Goal: Transaction & Acquisition: Obtain resource

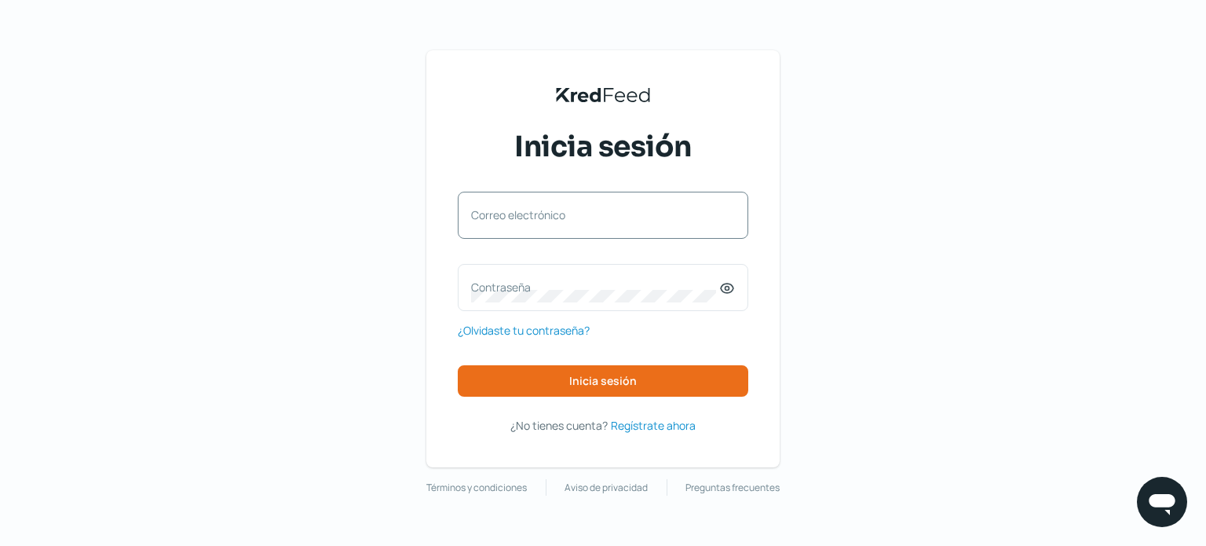
click at [642, 207] on label "Correo electrónico" at bounding box center [595, 214] width 248 height 15
click at [642, 216] on input "Correo electrónico" at bounding box center [603, 223] width 264 height 14
type input "[EMAIL_ADDRESS][DOMAIN_NAME]"
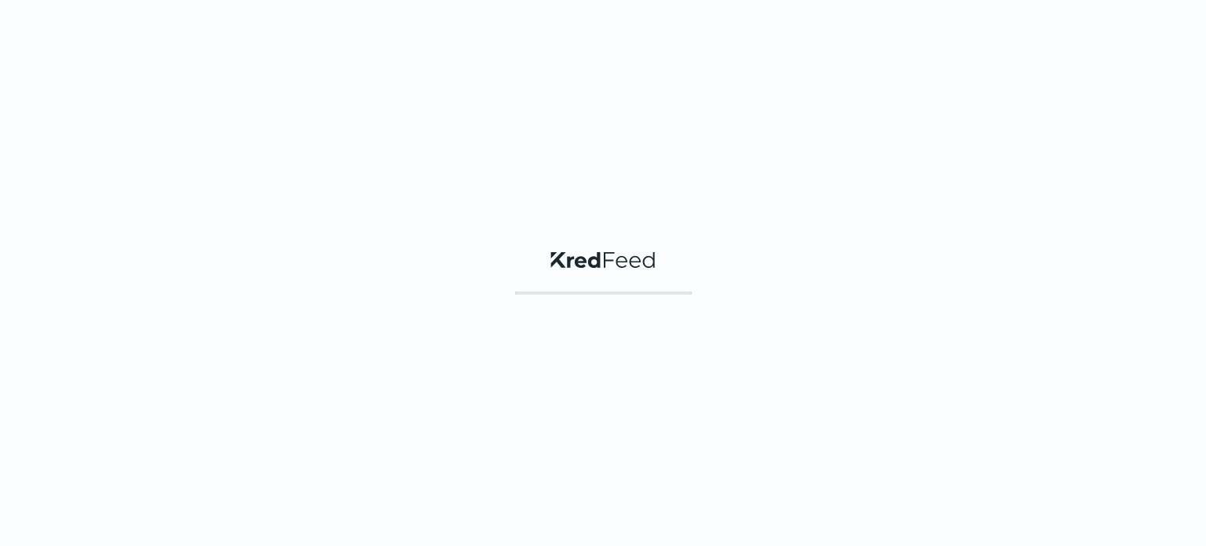
click at [720, 374] on div "KredFeed's Black Logo" at bounding box center [603, 273] width 1206 height 546
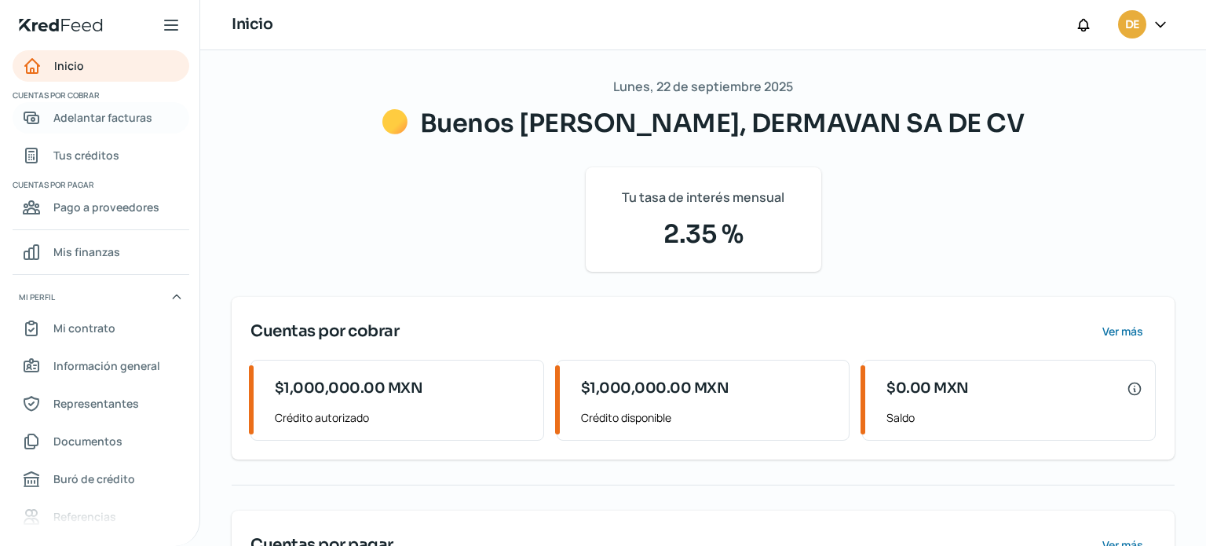
click at [110, 117] on span "Adelantar facturas" at bounding box center [102, 118] width 99 height 20
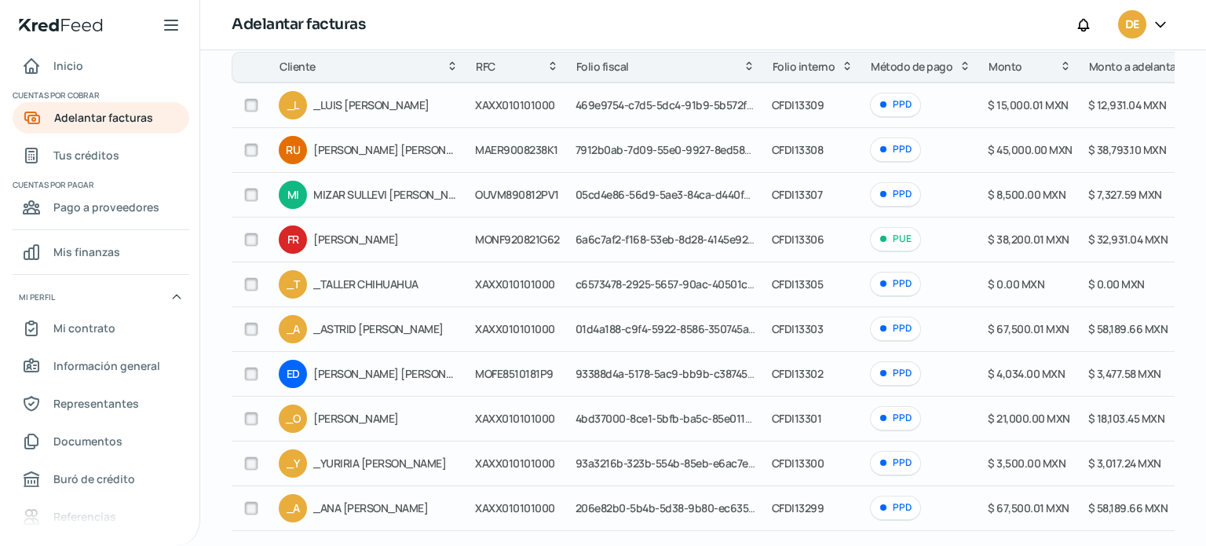
scroll to position [166, 0]
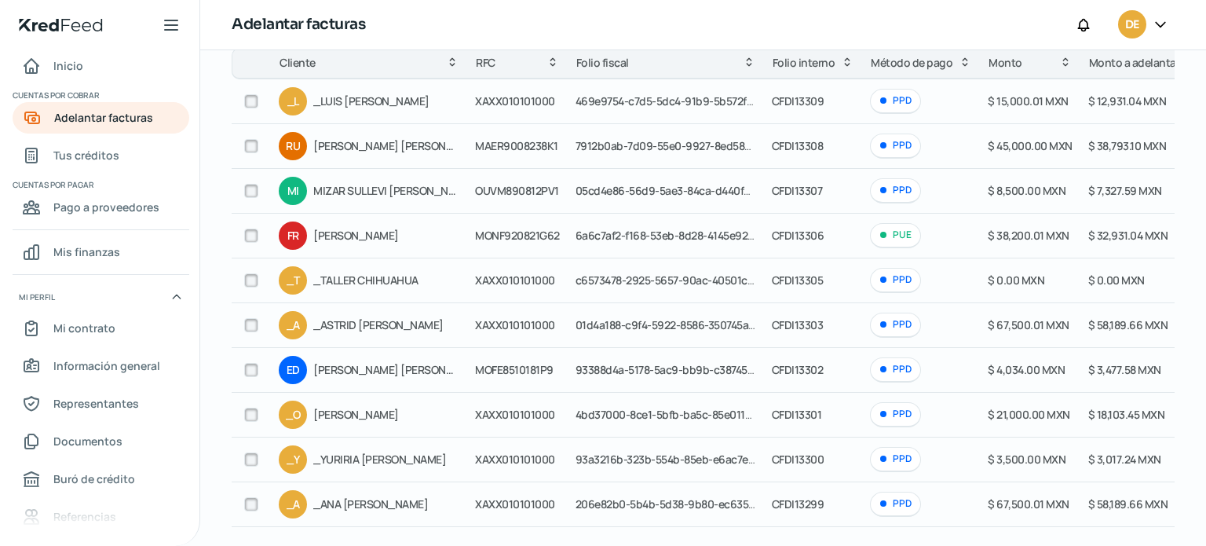
click at [1160, 20] on icon at bounding box center [1160, 24] width 16 height 16
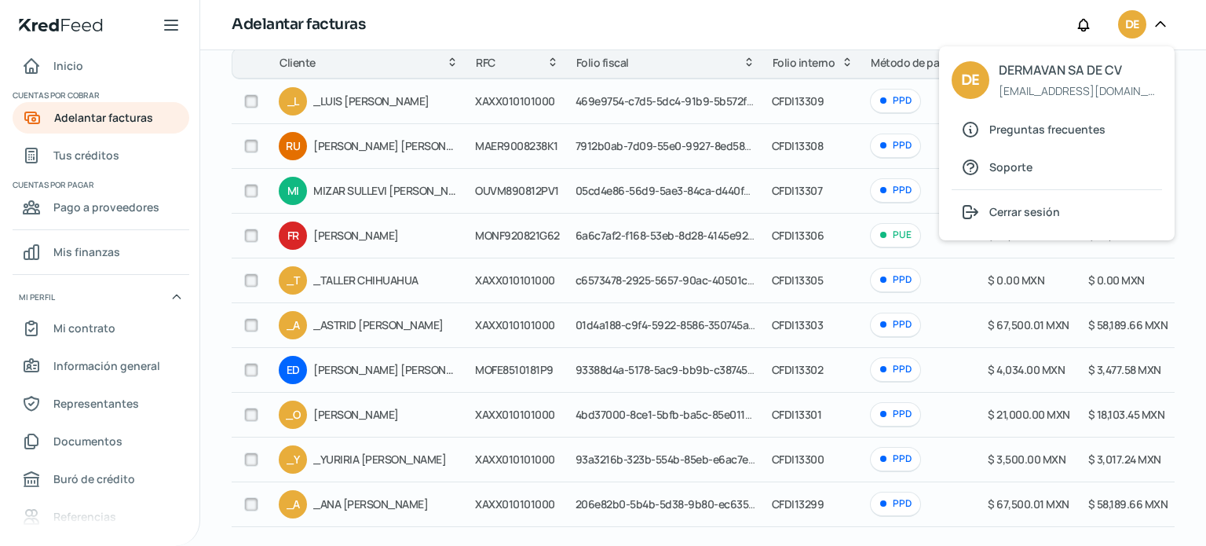
click at [1160, 20] on icon at bounding box center [1160, 24] width 16 height 16
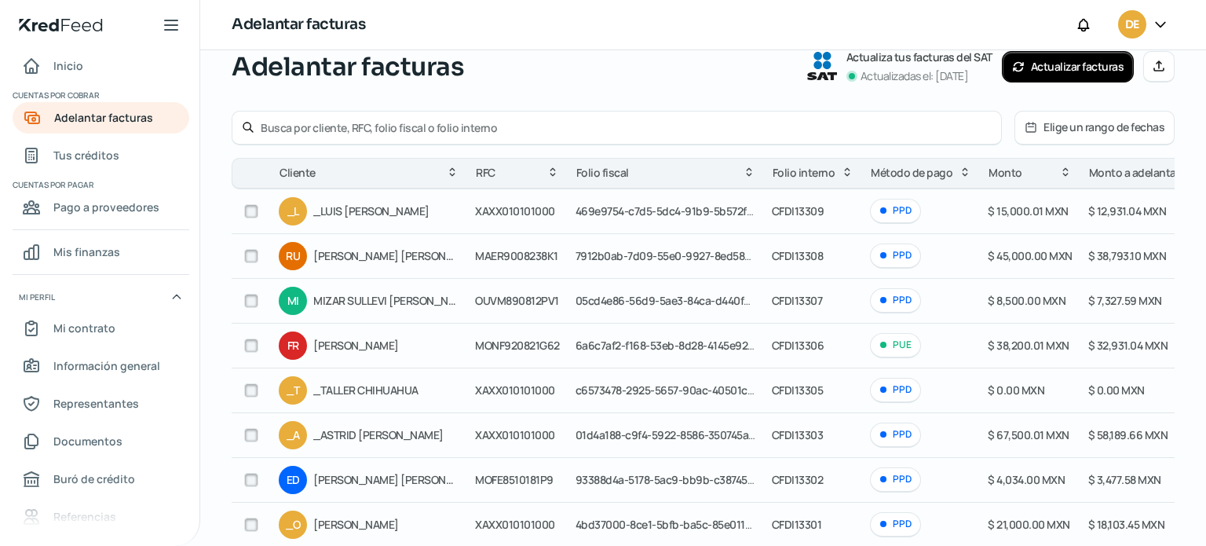
scroll to position [19, 0]
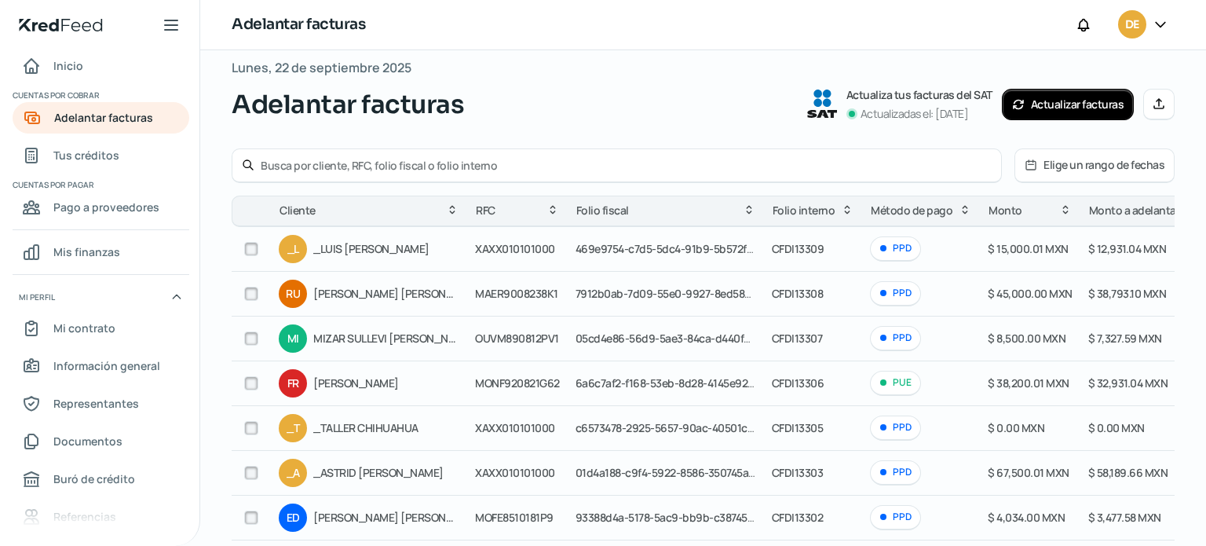
click at [577, 152] on div at bounding box center [617, 165] width 770 height 35
click at [575, 158] on input "text" at bounding box center [626, 165] width 731 height 15
drag, startPoint x: 575, startPoint y: 157, endPoint x: 547, endPoint y: 166, distance: 29.0
click at [547, 166] on input "text" at bounding box center [626, 165] width 731 height 15
click at [898, 159] on input "dal230626T15" at bounding box center [626, 165] width 731 height 15
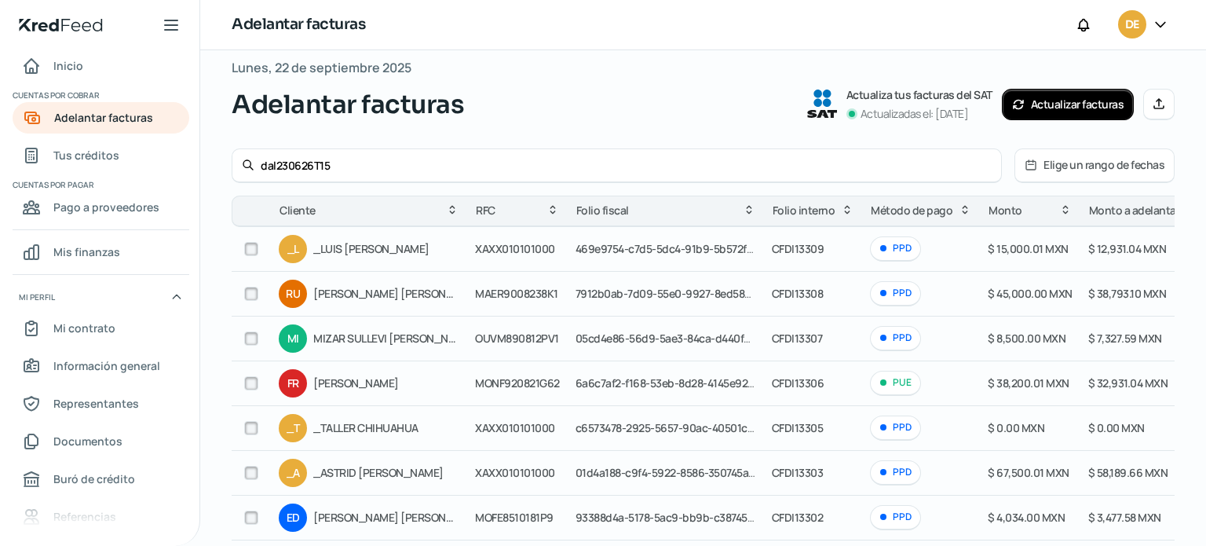
click at [939, 160] on input "dal230626T15" at bounding box center [626, 165] width 731 height 15
click at [479, 168] on input "dal230626T15" at bounding box center [626, 165] width 731 height 15
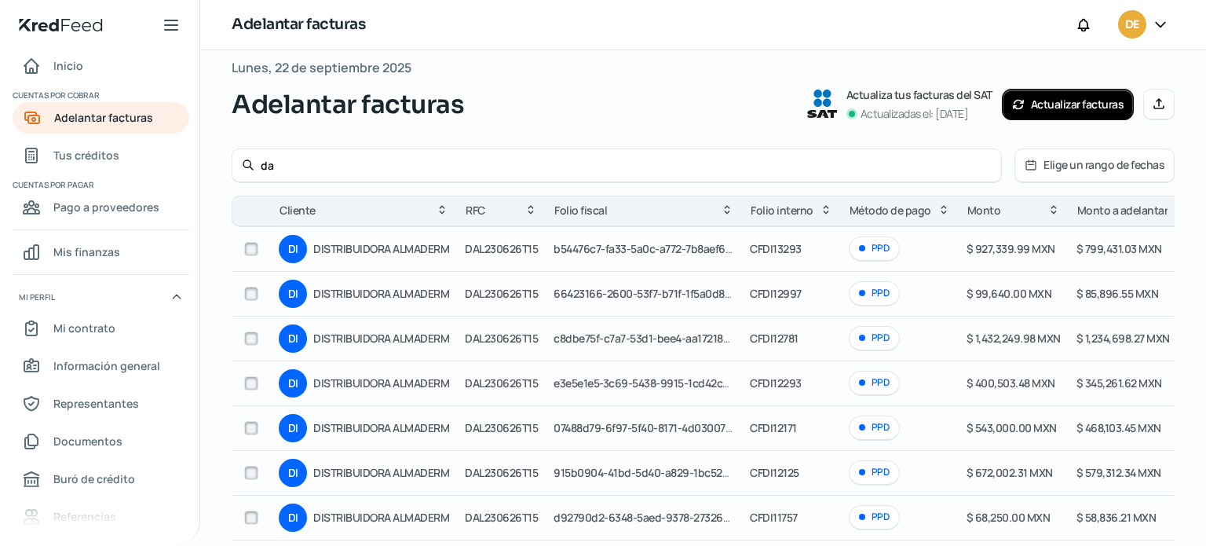
type input "d"
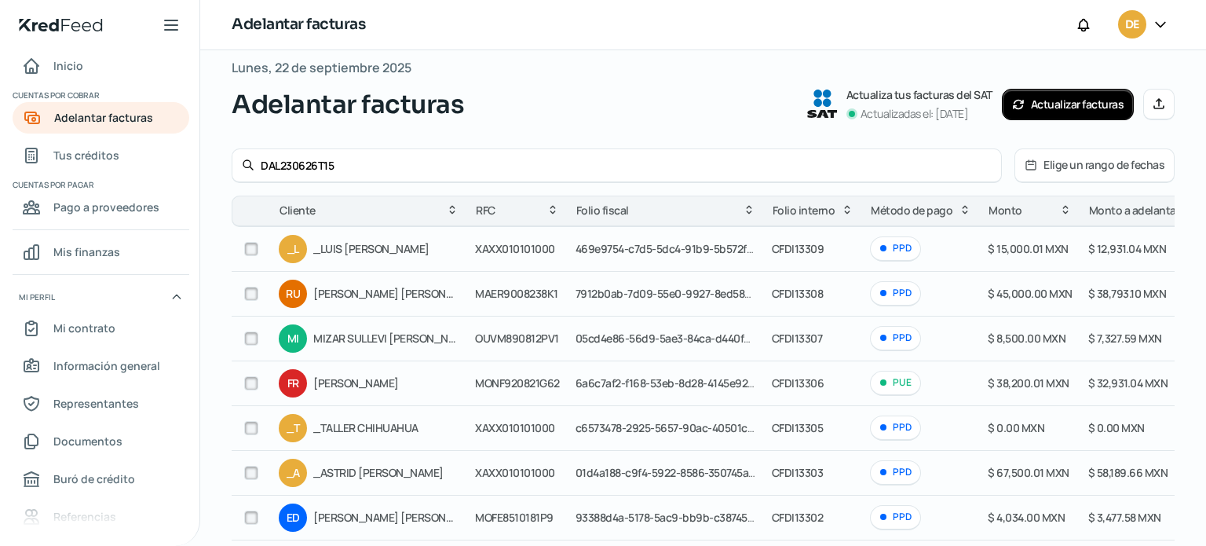
type input "DAL230626T15"
click at [864, 177] on div "DAL230626T15" at bounding box center [617, 165] width 770 height 35
click at [864, 169] on input "DAL230626T15" at bounding box center [626, 165] width 731 height 15
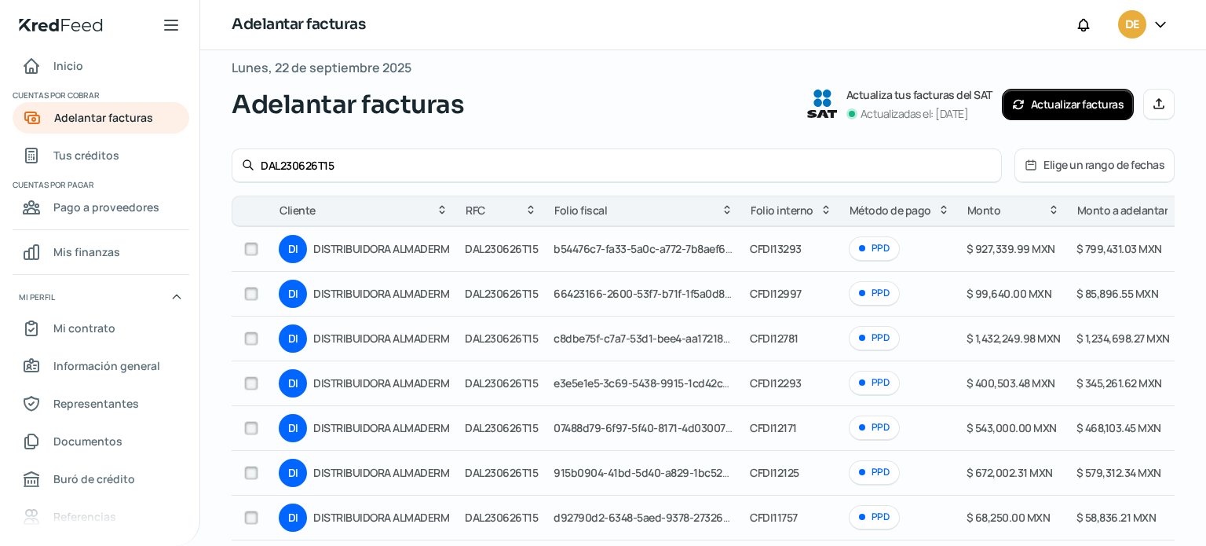
click at [257, 246] on input "checkbox" at bounding box center [251, 249] width 14 height 14
checkbox input "true"
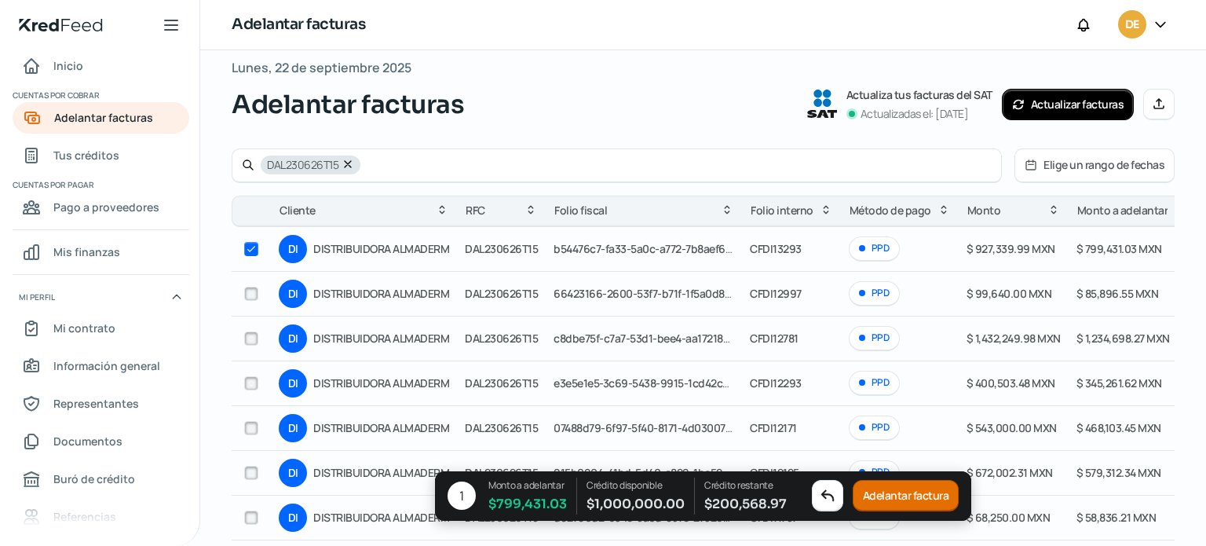
click at [250, 250] on input "checkbox" at bounding box center [251, 249] width 14 height 14
checkbox input "false"
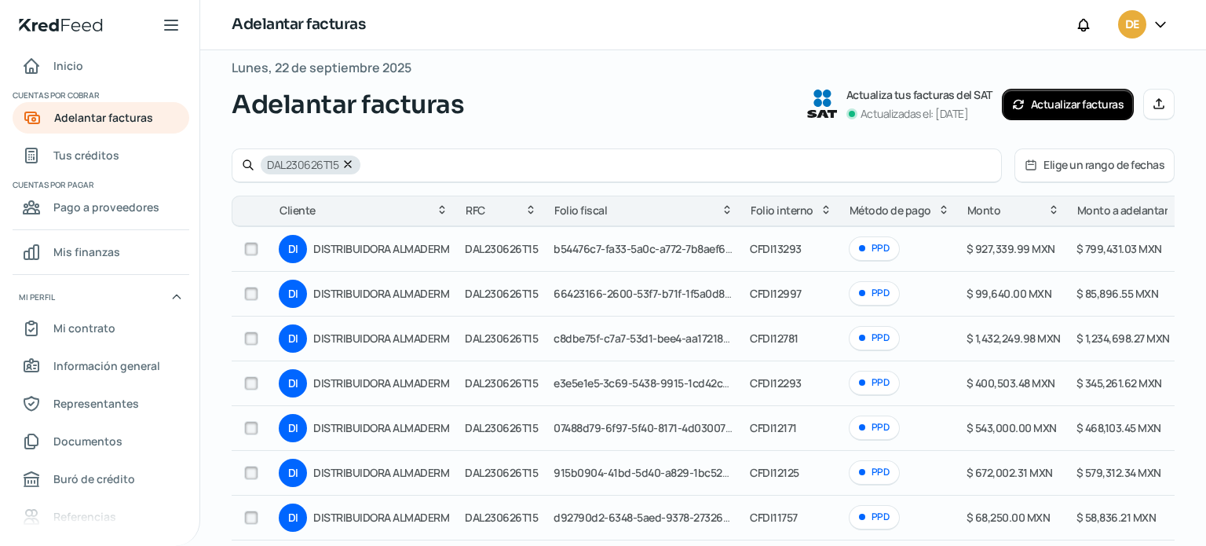
click at [253, 337] on input "checkbox" at bounding box center [251, 338] width 14 height 14
checkbox input "true"
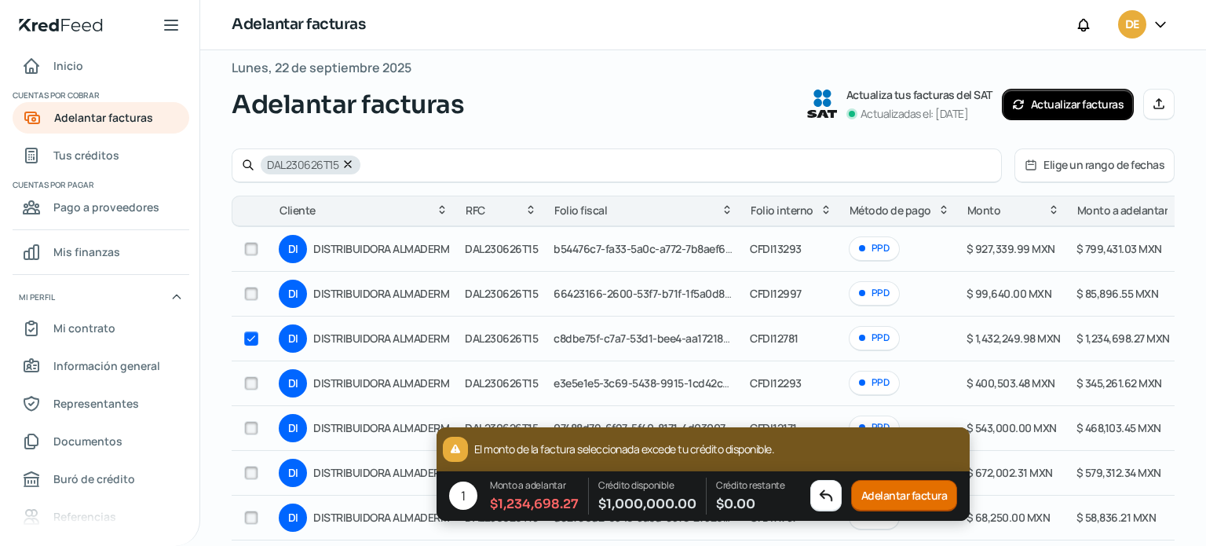
click at [252, 243] on input "checkbox" at bounding box center [251, 249] width 14 height 14
checkbox input "true"
click at [248, 338] on input "checkbox" at bounding box center [251, 338] width 14 height 14
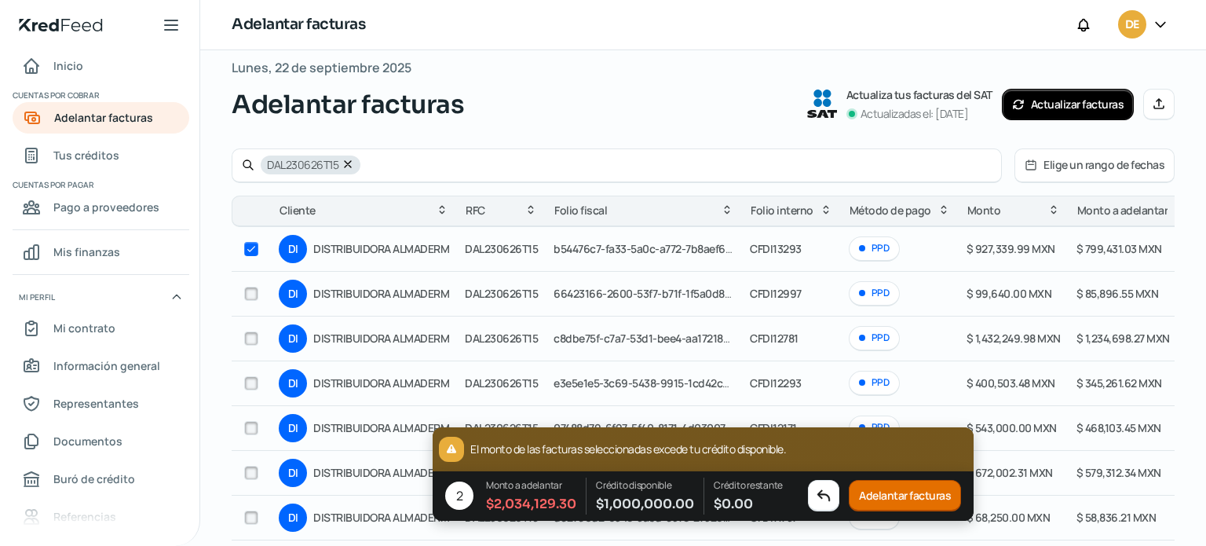
checkbox input "false"
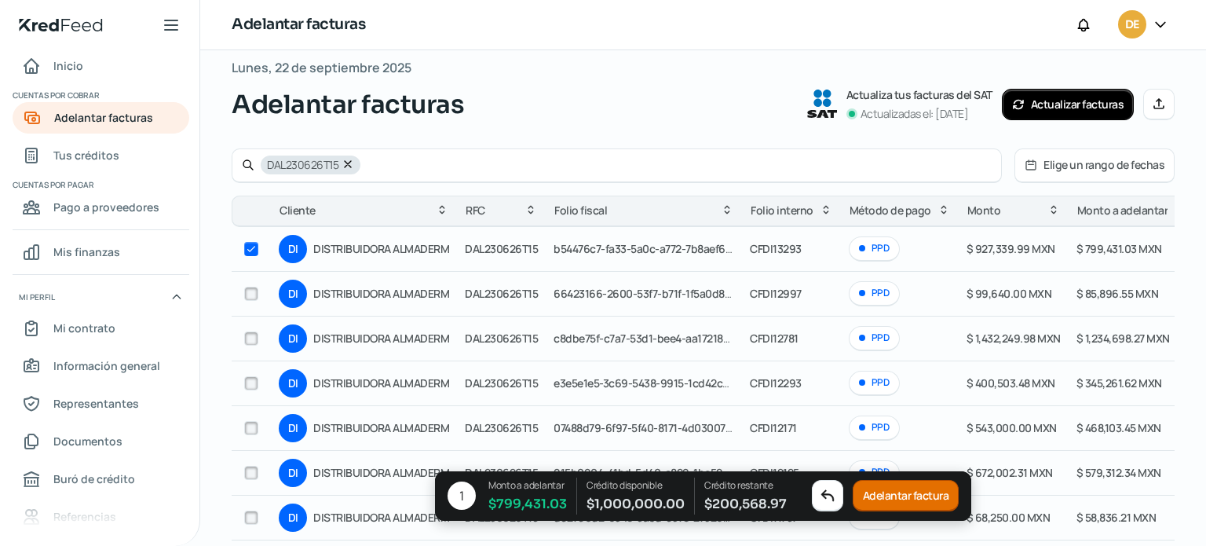
click at [907, 495] on button "Adelantar factura" at bounding box center [906, 495] width 107 height 31
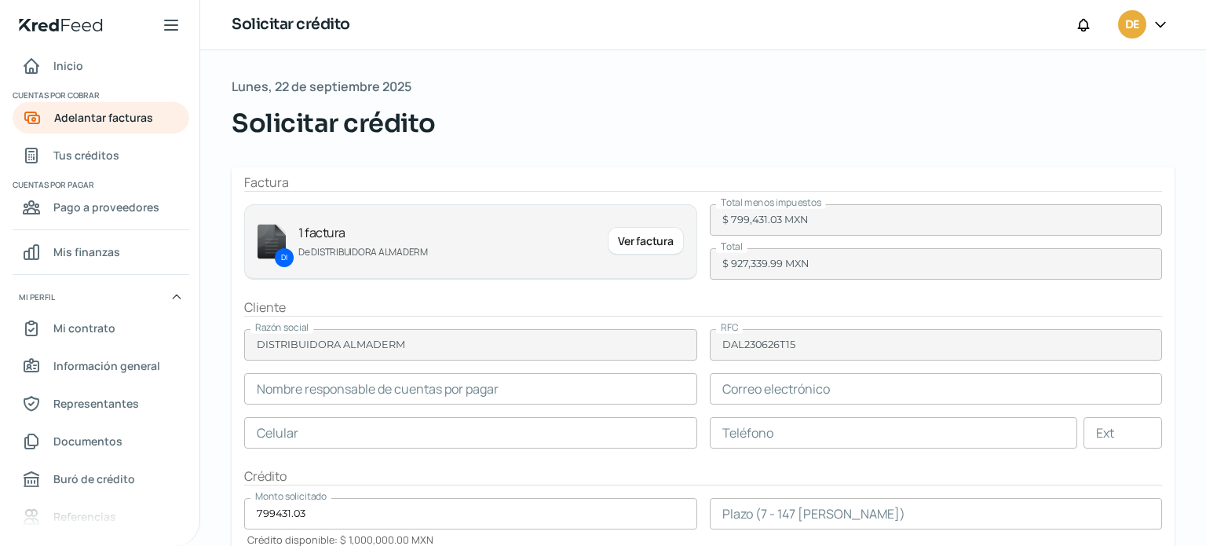
click at [569, 392] on input "text" at bounding box center [470, 388] width 453 height 31
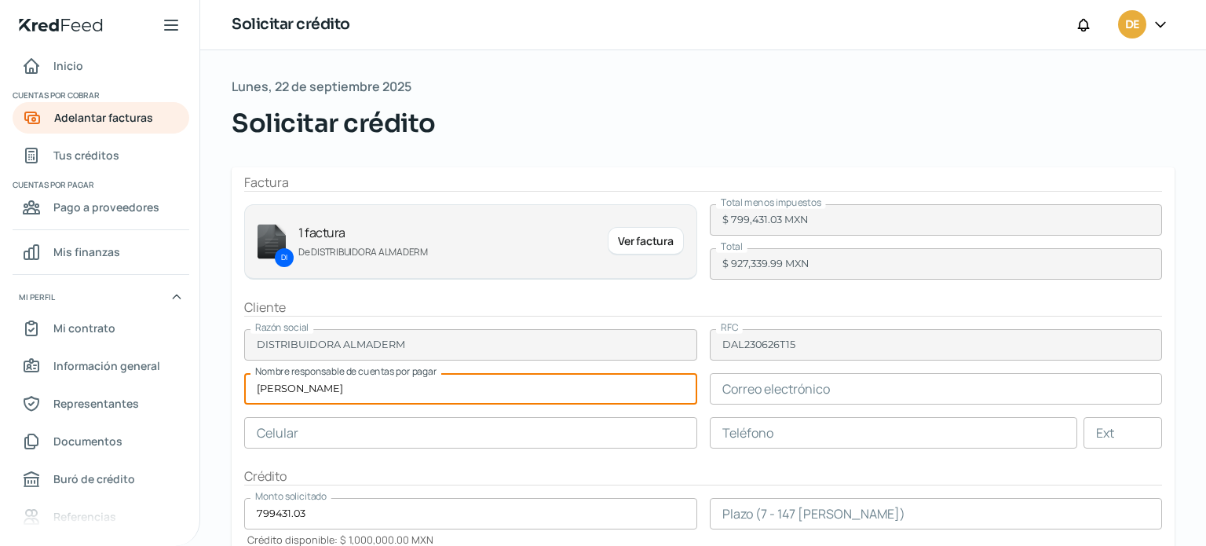
type input "[PERSON_NAME]"
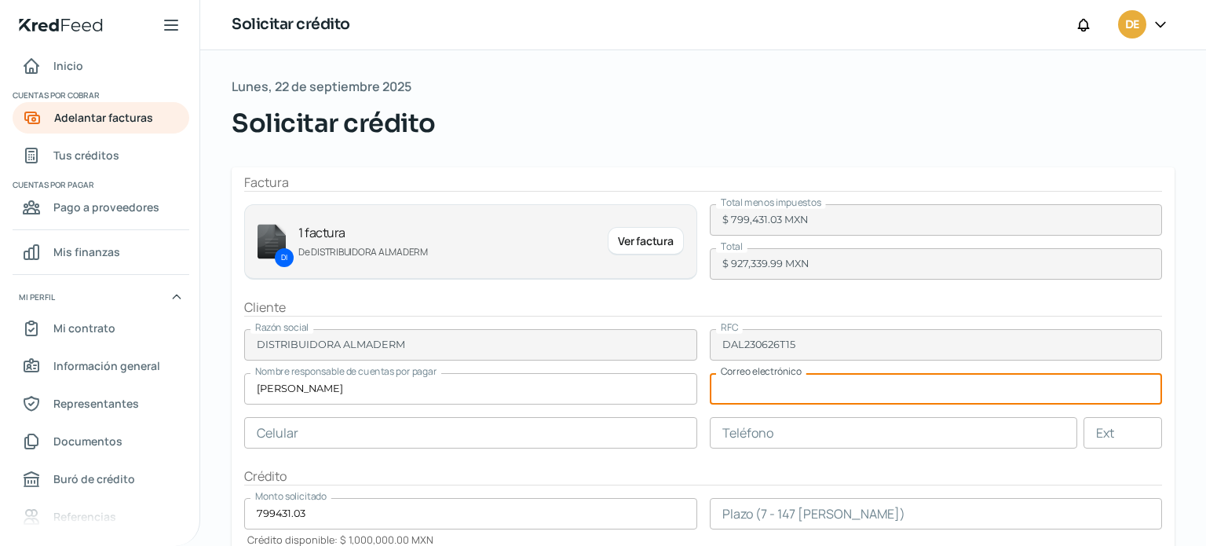
click at [813, 397] on input "text" at bounding box center [936, 388] width 453 height 31
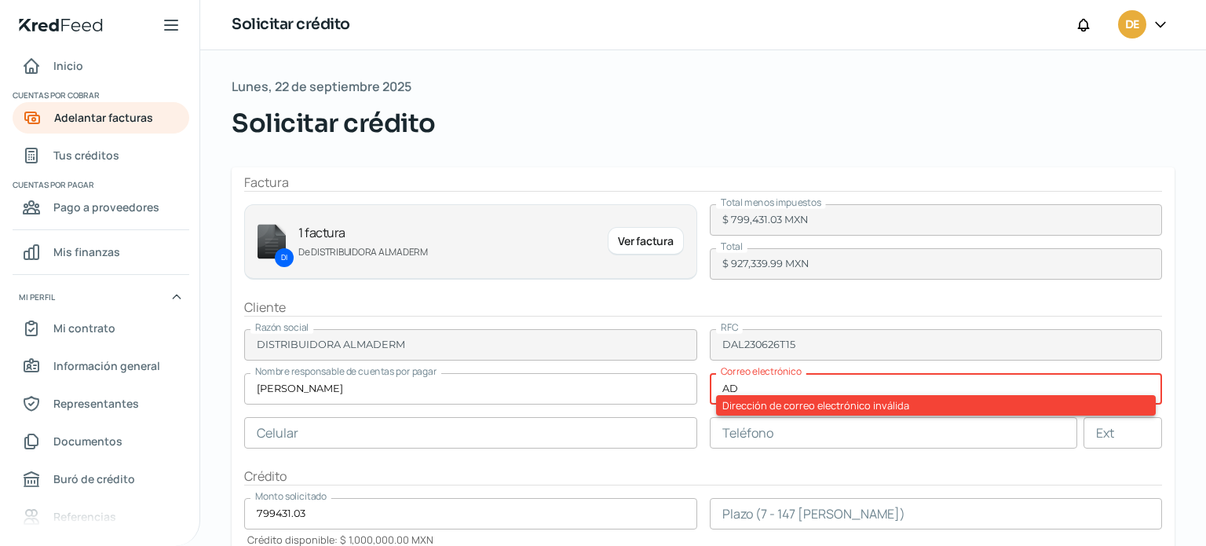
type input "A"
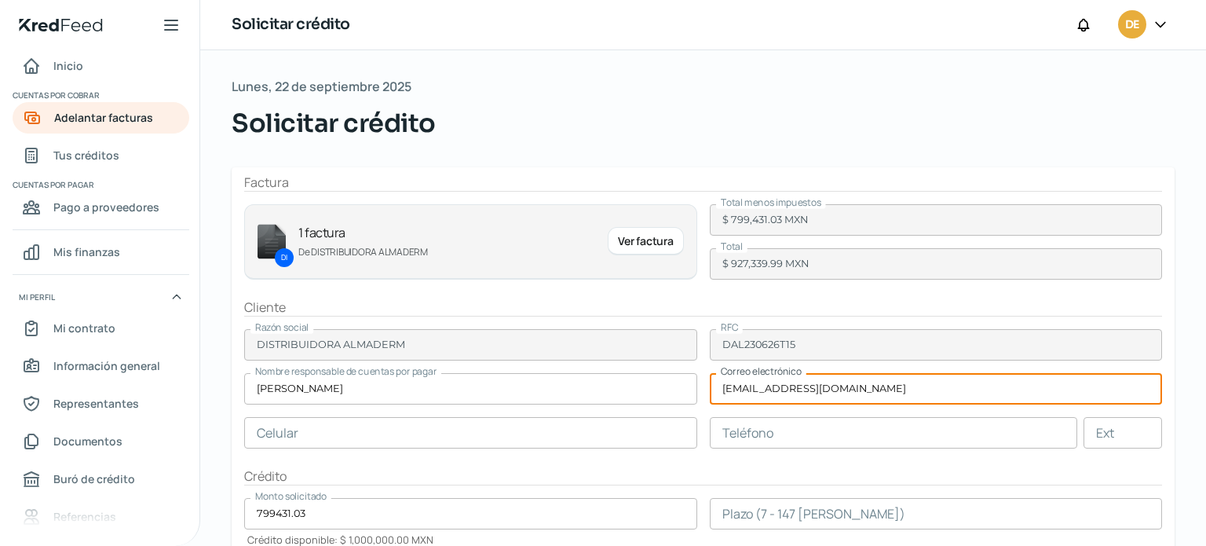
type input "[EMAIL_ADDRESS][DOMAIN_NAME]"
click at [505, 433] on input "text" at bounding box center [470, 432] width 453 height 31
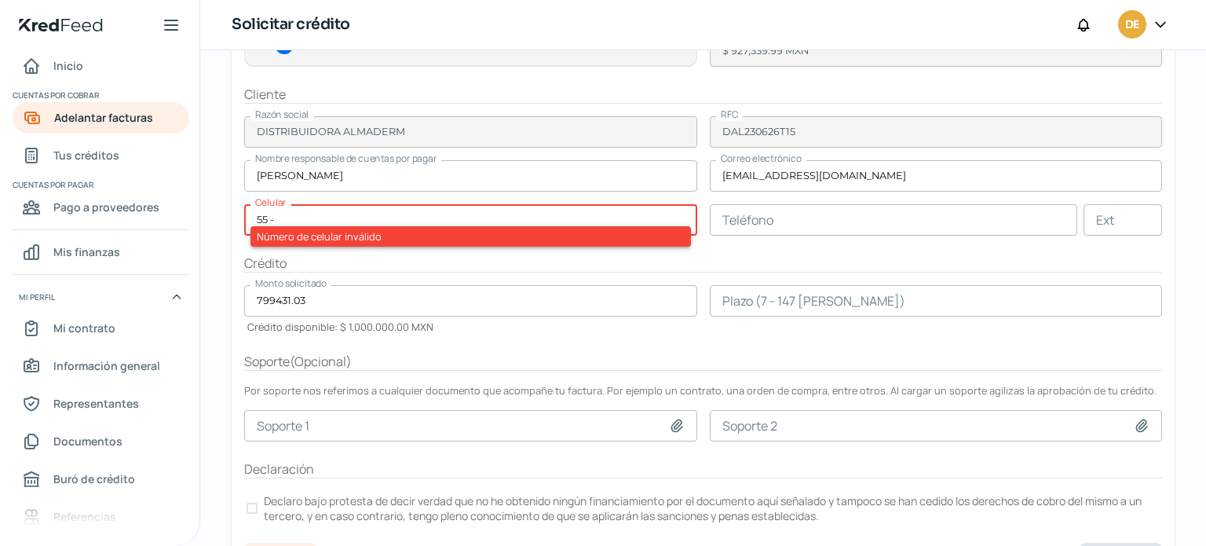
scroll to position [214, 0]
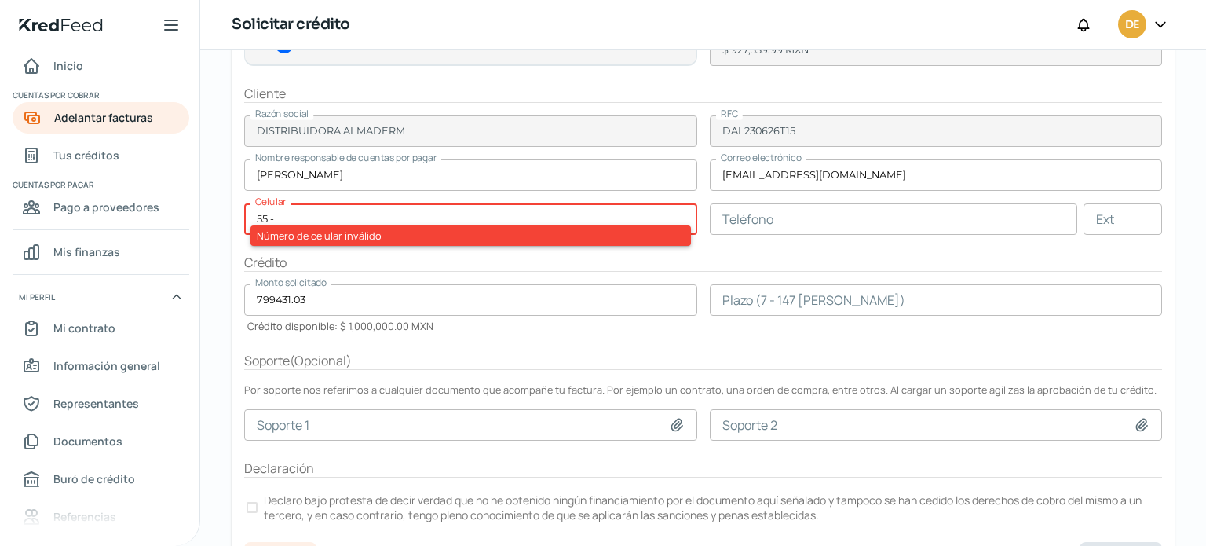
click at [567, 228] on div "Número de celular inválido" at bounding box center [470, 235] width 440 height 20
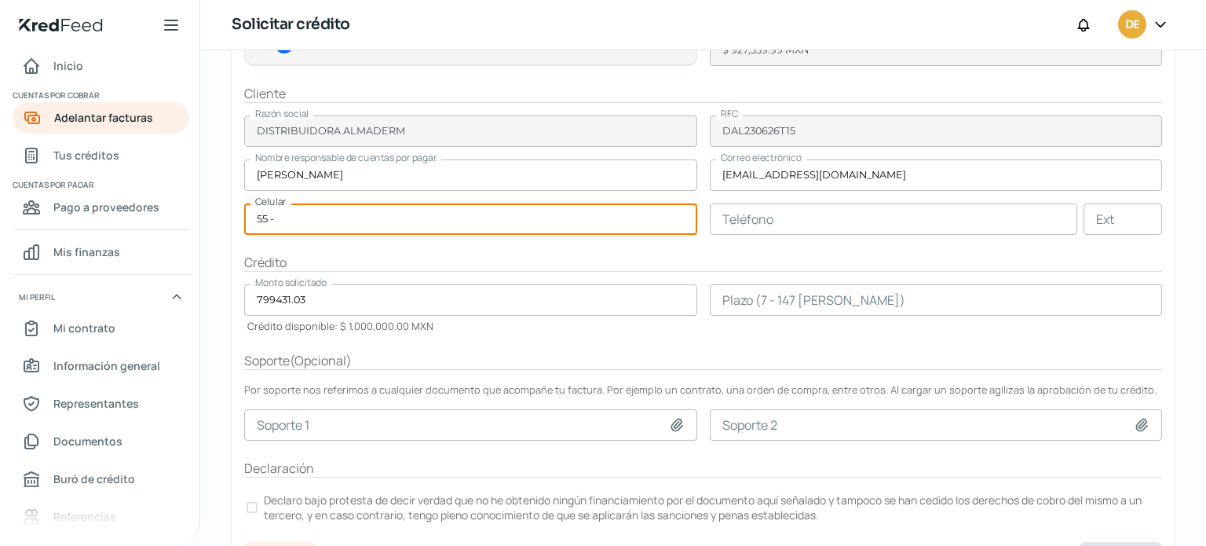
type input "5"
type input "81 - 1939 - 8444"
click at [805, 217] on input "text" at bounding box center [894, 218] width 368 height 31
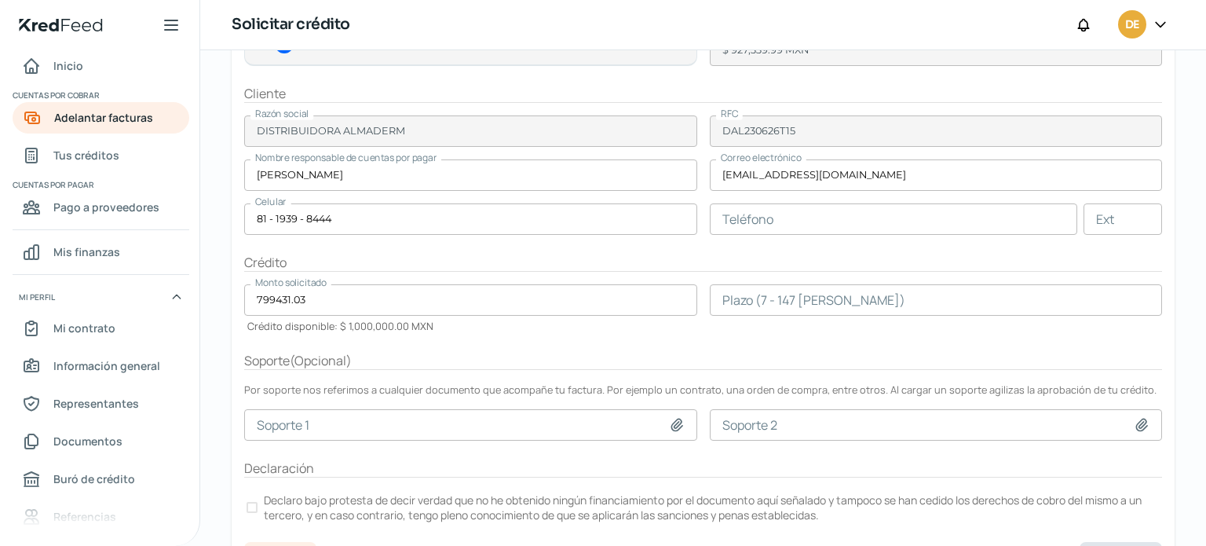
drag, startPoint x: 1199, startPoint y: 393, endPoint x: 1196, endPoint y: 178, distance: 215.1
click at [1196, 178] on div "Lunes, 22 de septiembre 2025 Solicitar crédito Factura DI 1 factura De DISTRIBU…" at bounding box center [703, 210] width 1006 height 746
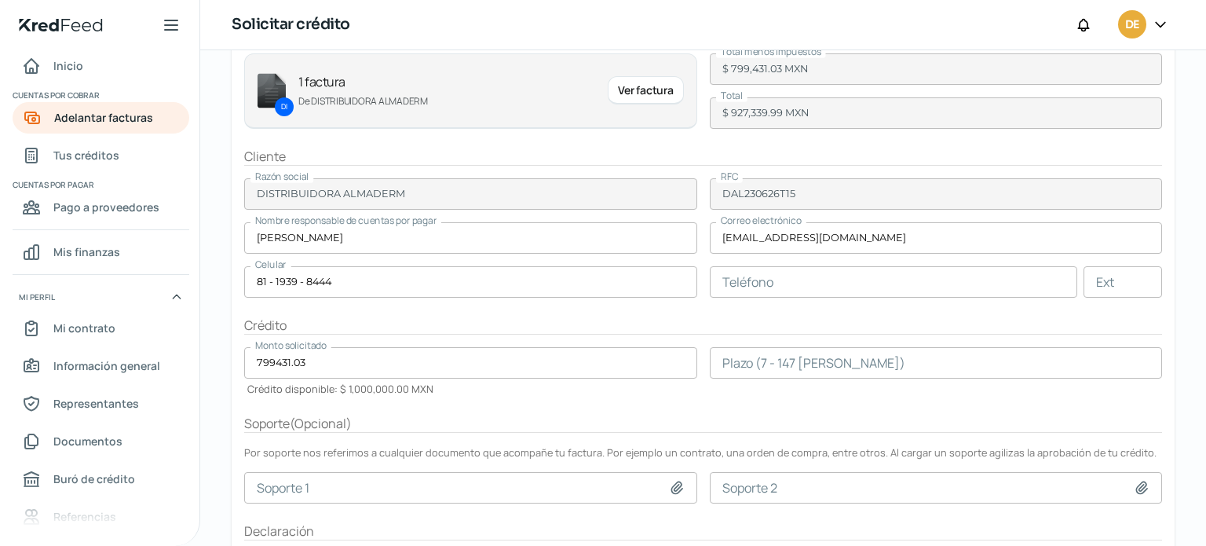
scroll to position [247, 0]
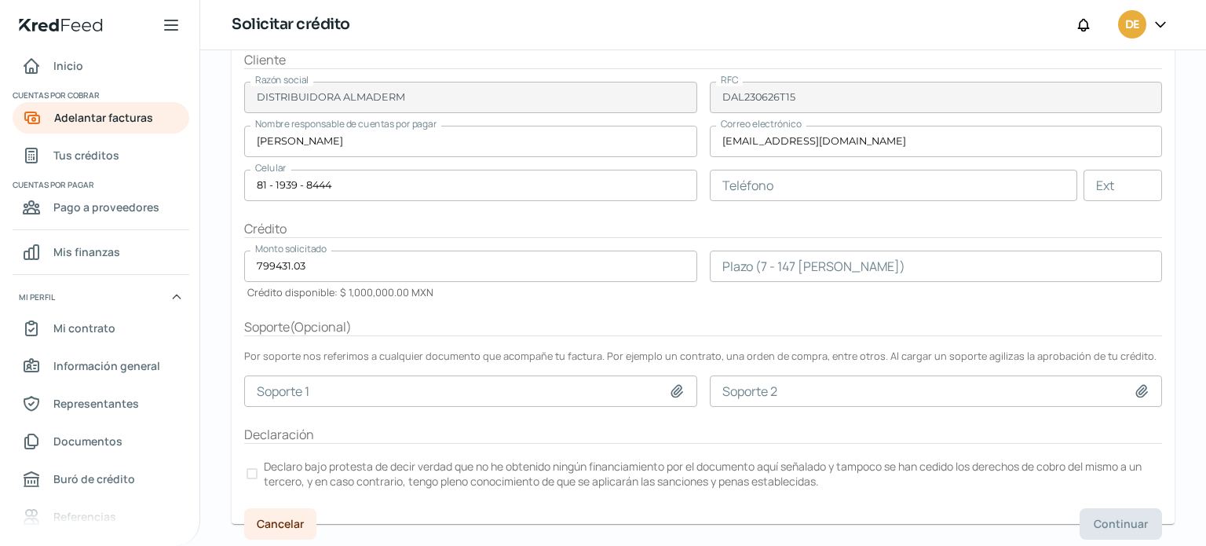
click at [249, 473] on div at bounding box center [251, 473] width 11 height 11
click at [680, 390] on icon at bounding box center [677, 391] width 16 height 16
type input "C:\fakepath\f13923.pdf"
type input "f13923.pdf"
click at [257, 467] on label "Declaro bajo protesta de decir verdad que no he obtenido ningún financiamiento …" at bounding box center [703, 473] width 918 height 35
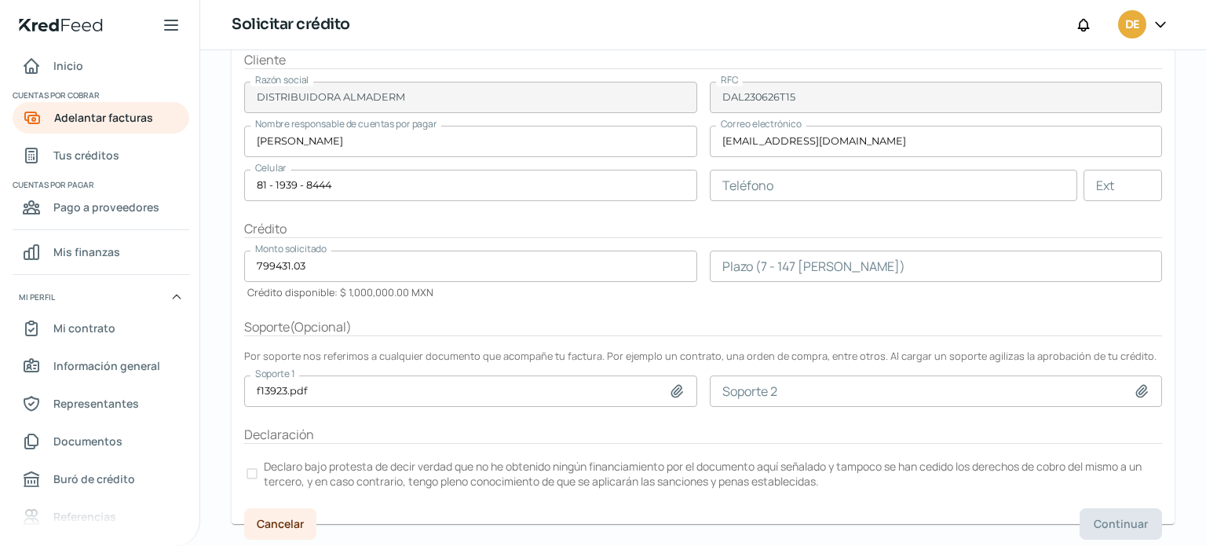
drag, startPoint x: 1108, startPoint y: 517, endPoint x: 264, endPoint y: 478, distance: 845.6
click at [264, 478] on p "Declaro bajo protesta de decir verdad que no he obtenido ningún financiamiento …" at bounding box center [712, 473] width 896 height 30
click at [1134, 390] on icon at bounding box center [1142, 391] width 16 height 16
type input "C:\fakepath\f13923.pdf"
type input "f13923.pdf"
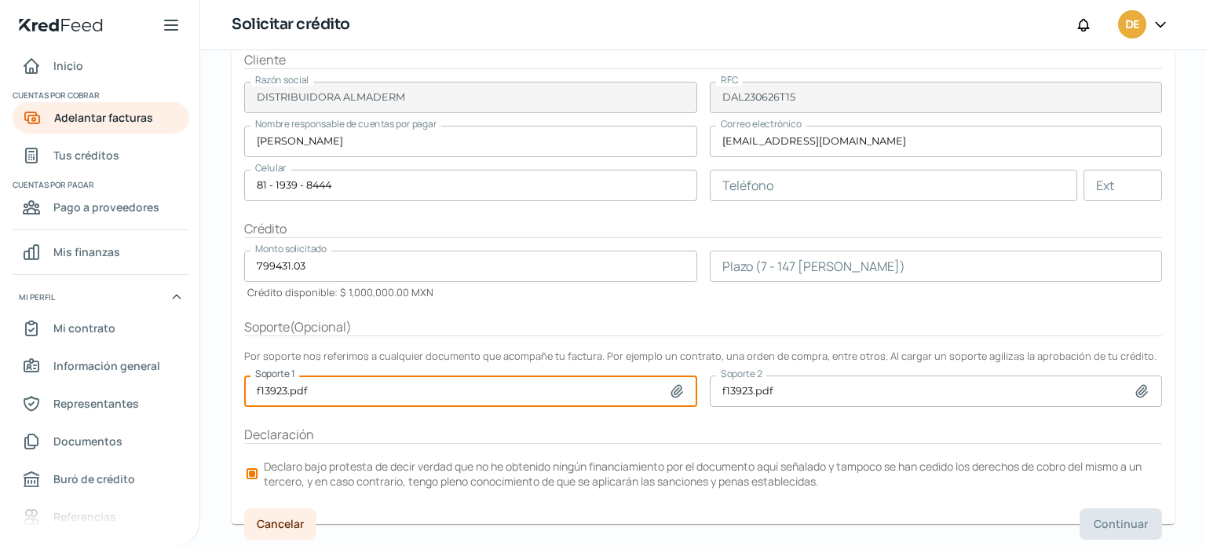
drag, startPoint x: 1112, startPoint y: 515, endPoint x: 572, endPoint y: 393, distance: 553.0
click at [572, 393] on input "f13923.pdf" at bounding box center [470, 390] width 453 height 31
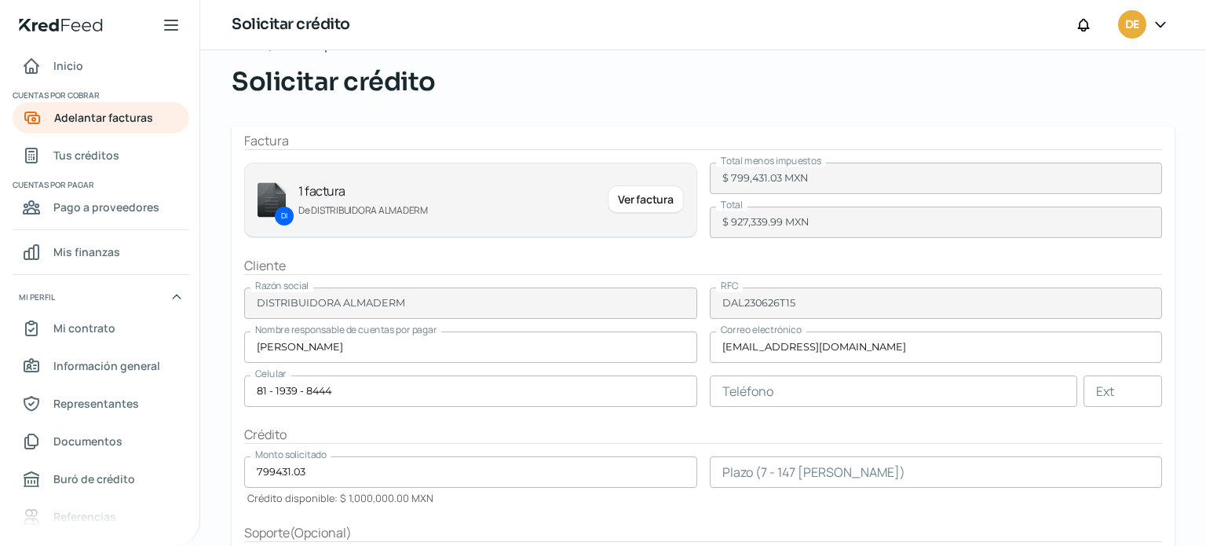
scroll to position [41, 0]
click at [663, 197] on div "Ver factura" at bounding box center [645, 200] width 75 height 28
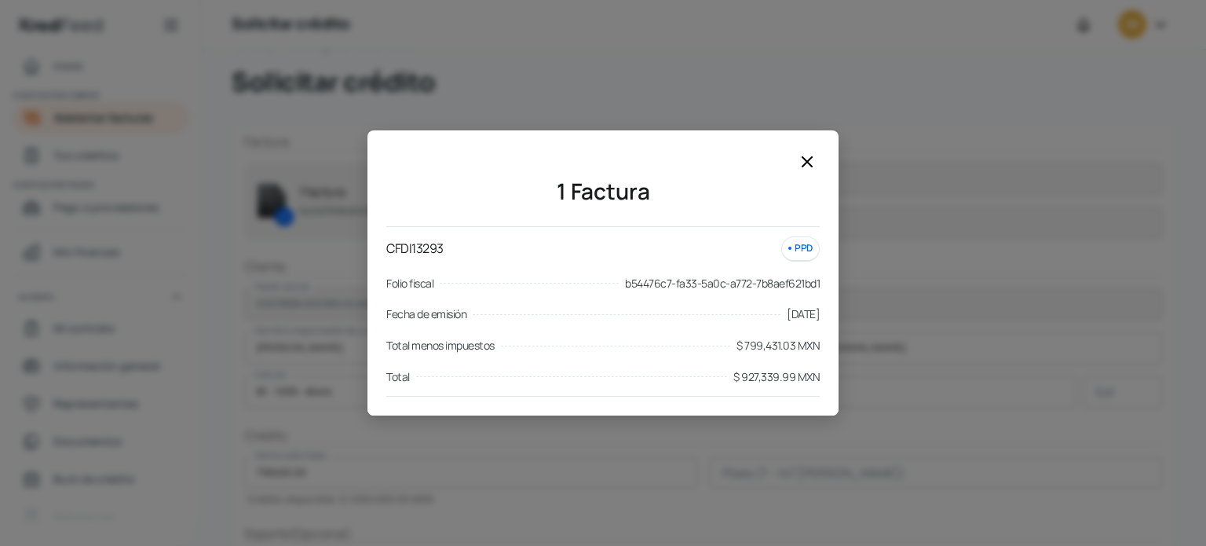
click at [804, 163] on icon at bounding box center [807, 161] width 19 height 19
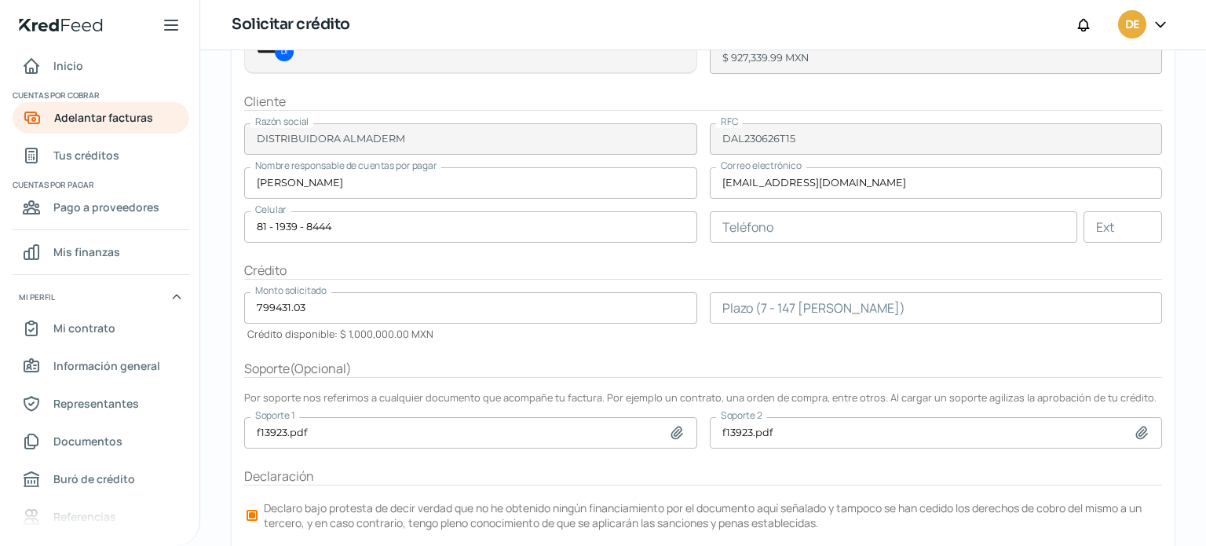
scroll to position [247, 0]
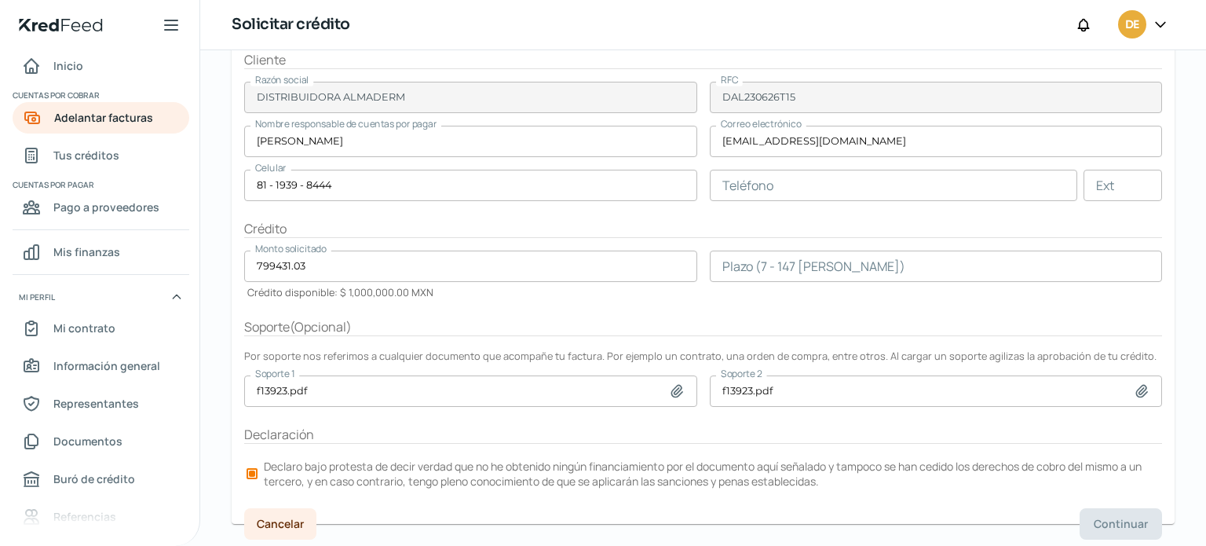
click at [777, 191] on input "text" at bounding box center [894, 185] width 368 height 31
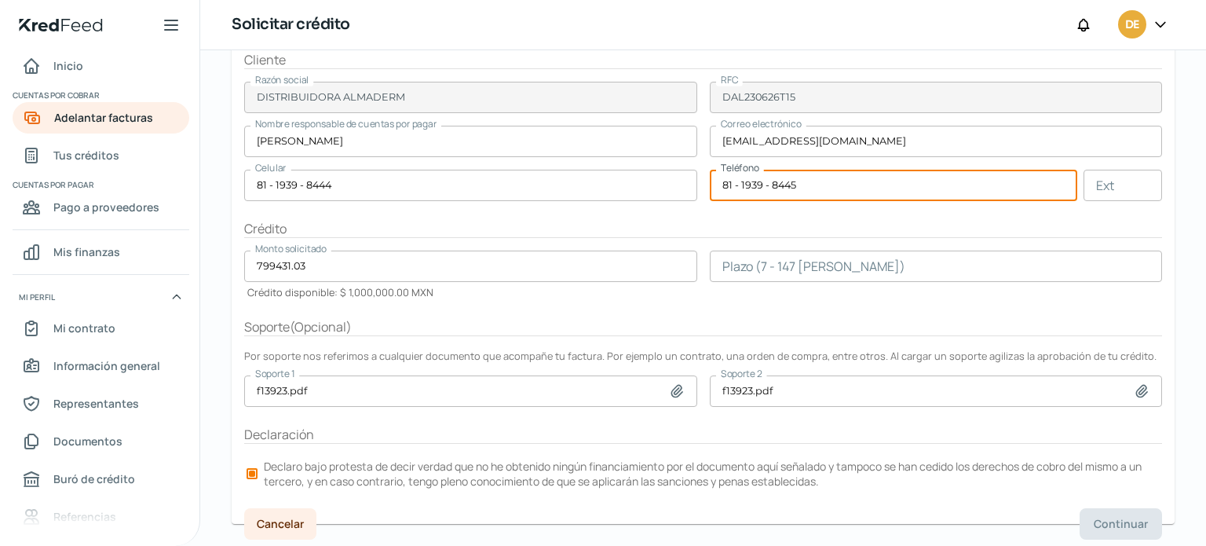
type input "81 - 1939 - 8445"
click at [934, 250] on input "number" at bounding box center [936, 265] width 453 height 31
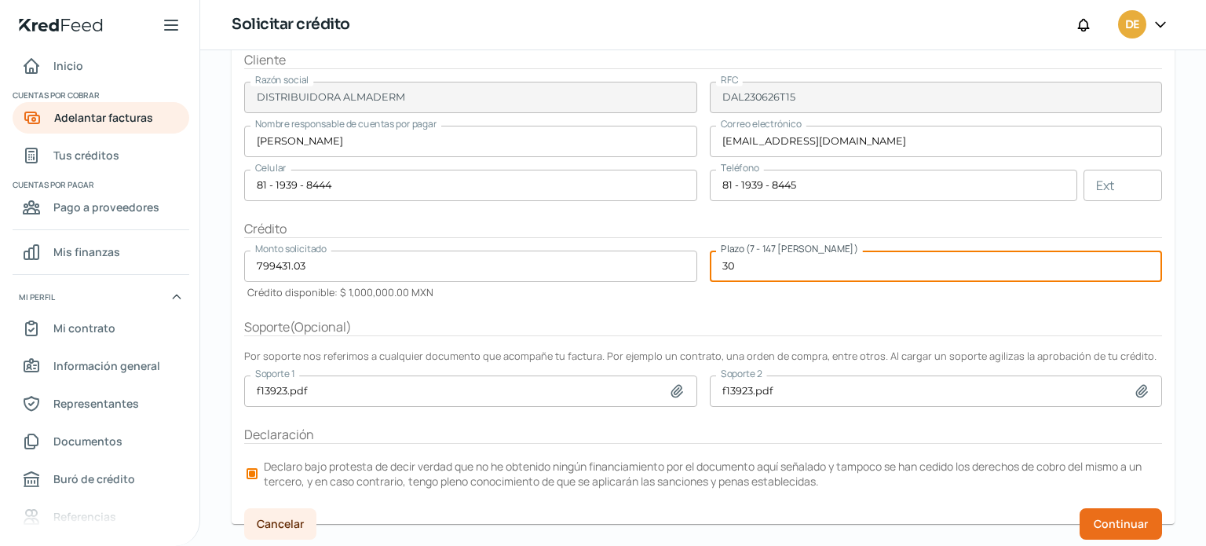
type input "30"
click at [989, 318] on div "Soporte ( Opcional )" at bounding box center [703, 327] width 918 height 18
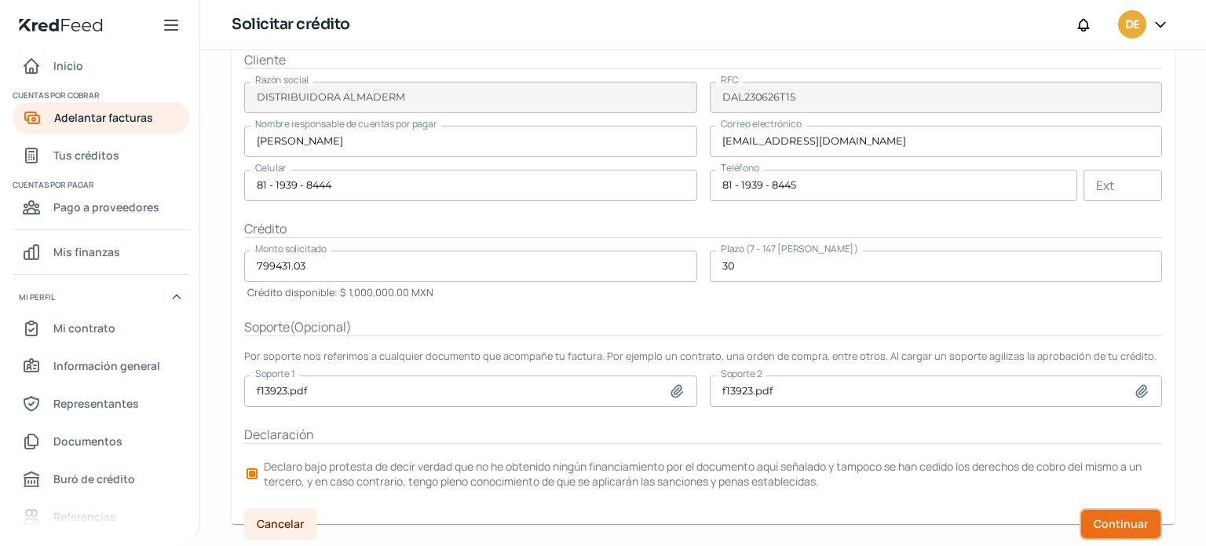
click at [1104, 518] on span "Continuar" at bounding box center [1121, 523] width 54 height 11
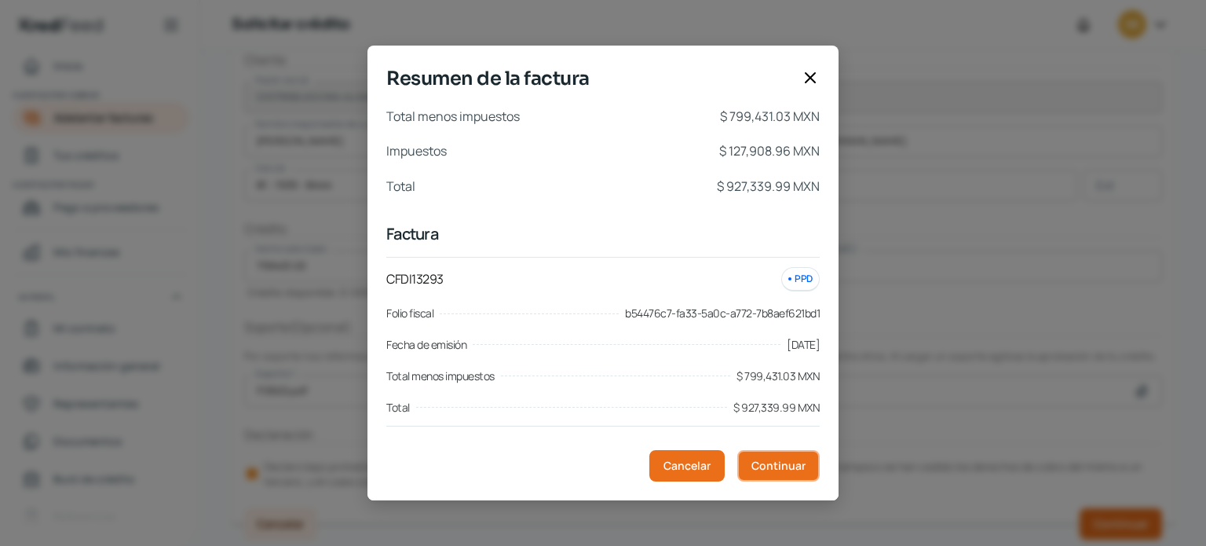
click at [786, 465] on span "Continuar" at bounding box center [778, 465] width 54 height 11
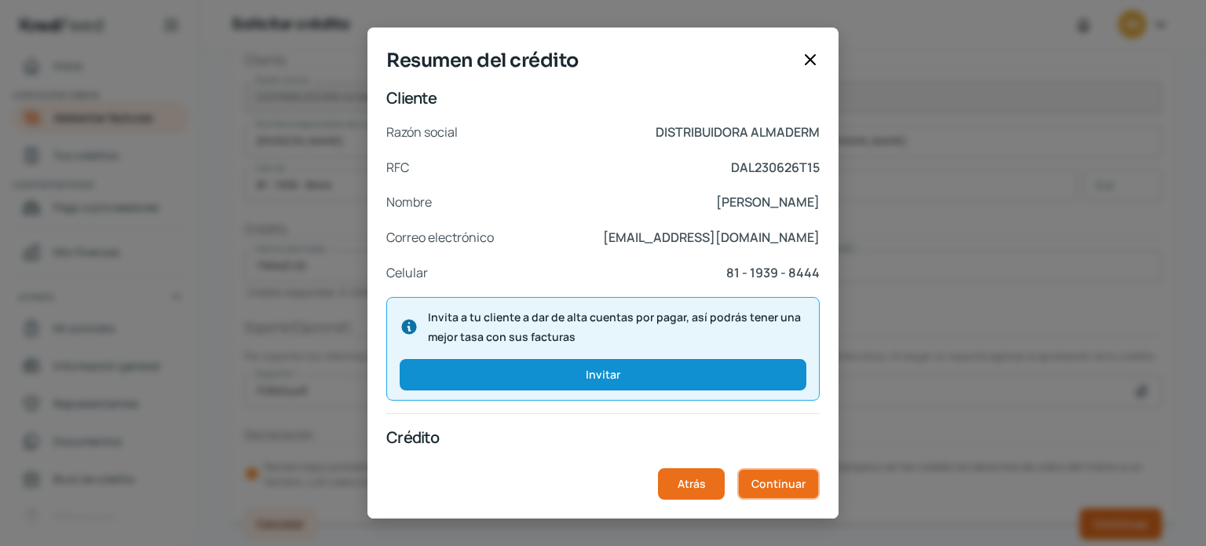
drag, startPoint x: 782, startPoint y: 484, endPoint x: 769, endPoint y: 480, distance: 13.9
click at [769, 480] on span "Continuar" at bounding box center [778, 483] width 54 height 11
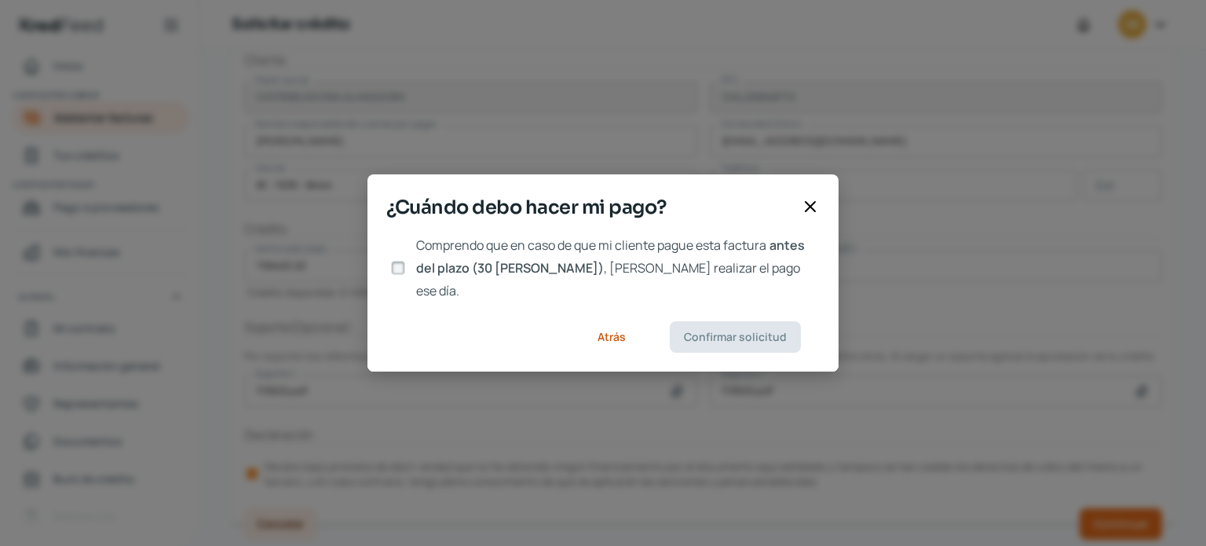
click at [398, 265] on input "Comprendo que en caso de que mi cliente pague esta factura antes del plazo (30 …" at bounding box center [398, 268] width 14 height 14
checkbox input "true"
click at [732, 331] on span "Confirmar solicitud" at bounding box center [735, 336] width 103 height 11
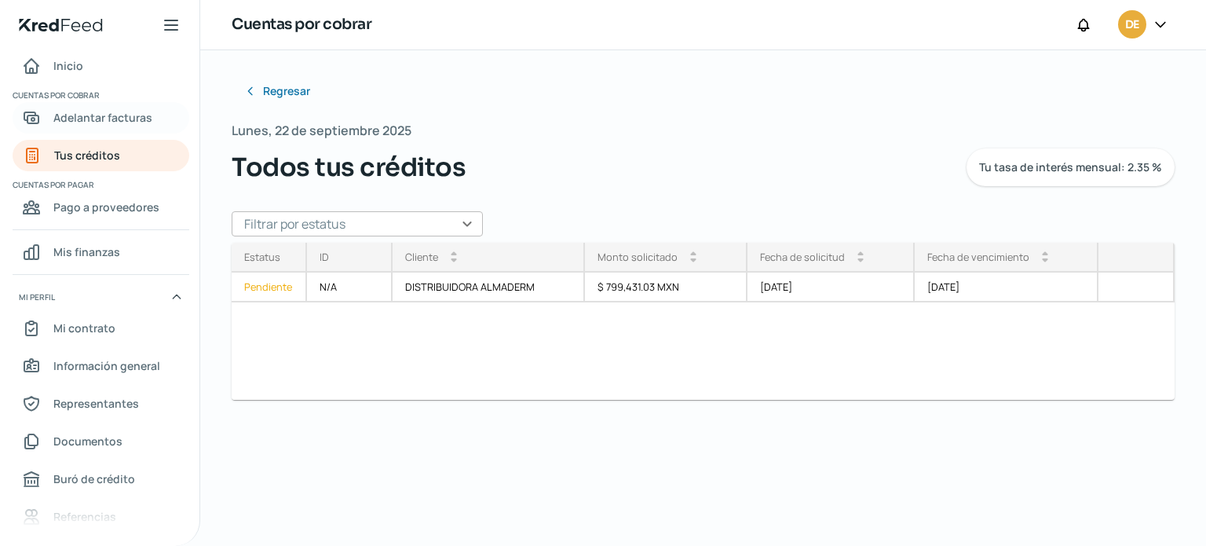
click at [91, 119] on span "Adelantar facturas" at bounding box center [102, 118] width 99 height 20
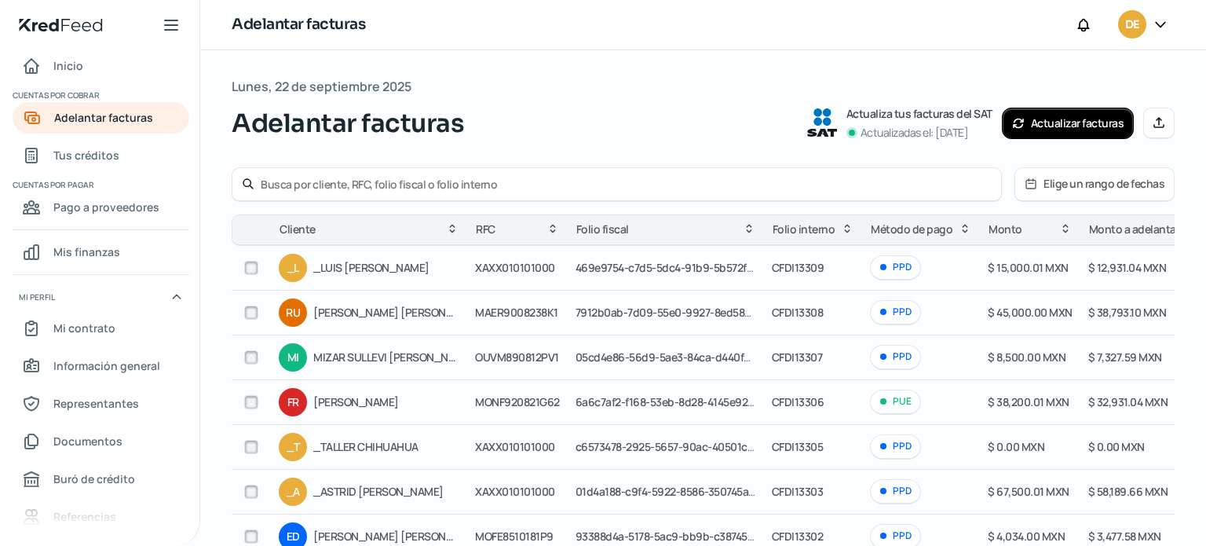
click at [326, 185] on input "text" at bounding box center [626, 184] width 731 height 15
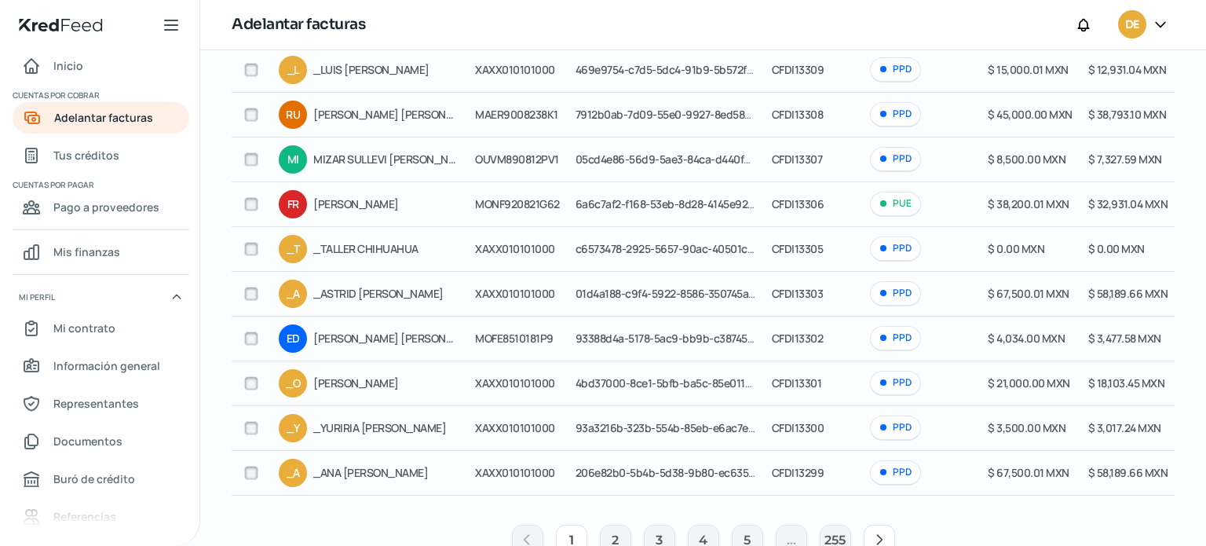
scroll to position [246, 0]
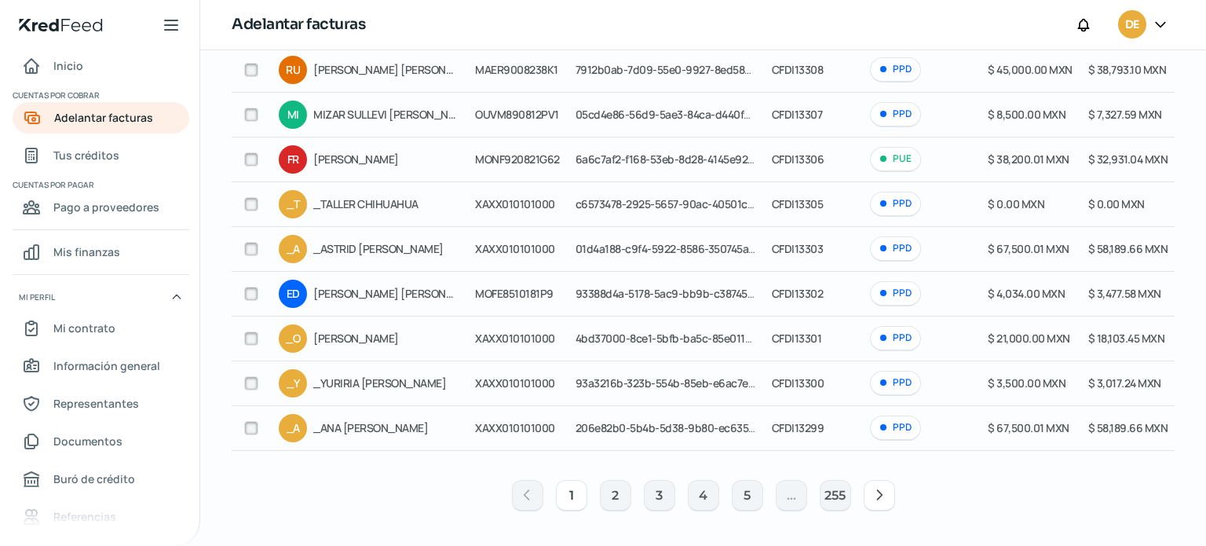
click at [876, 506] on button at bounding box center [879, 495] width 31 height 31
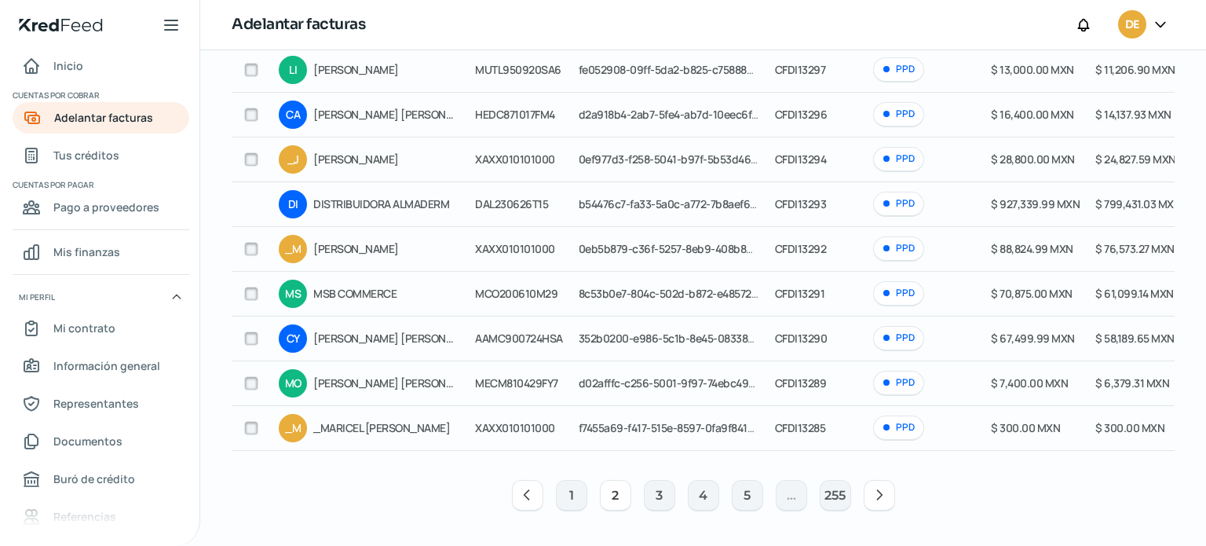
click at [1196, 527] on div "Lunes, 22 de septiembre 2025 Adelantar facturas Actualiza tus facturas del SAT …" at bounding box center [703, 177] width 1006 height 738
drag, startPoint x: 524, startPoint y: 524, endPoint x: 599, endPoint y: 508, distance: 77.1
click at [599, 508] on div "Lunes, 22 de septiembre 2025 Adelantar facturas Actualiza tus facturas del SAT …" at bounding box center [703, 177] width 1006 height 738
click at [521, 499] on icon at bounding box center [527, 495] width 16 height 16
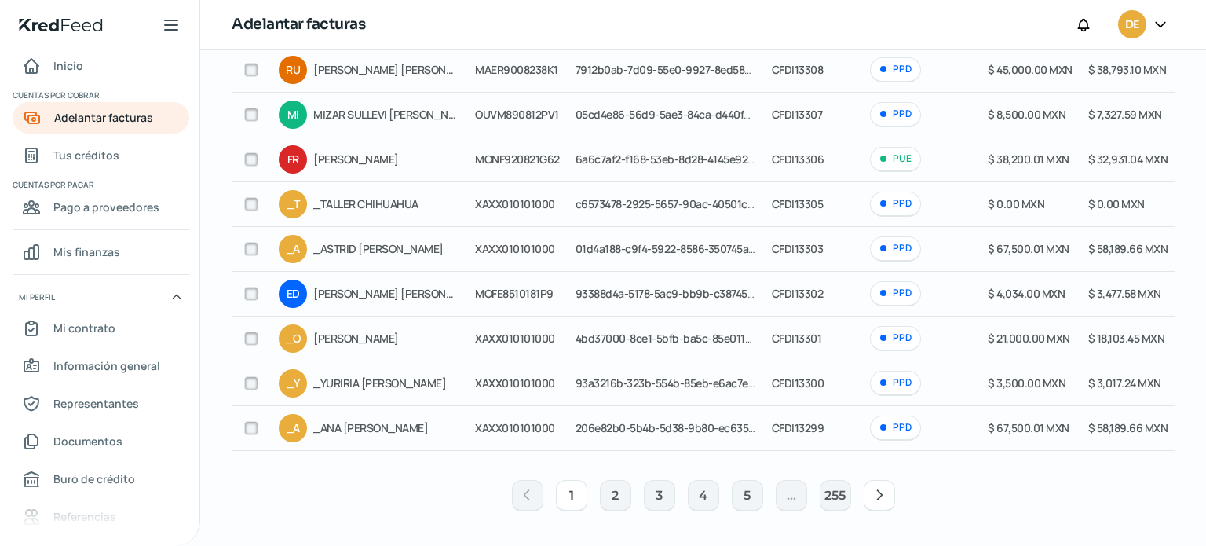
click at [250, 72] on div at bounding box center [251, 70] width 24 height 24
click at [251, 67] on input "checkbox" at bounding box center [251, 70] width 14 height 14
checkbox input "true"
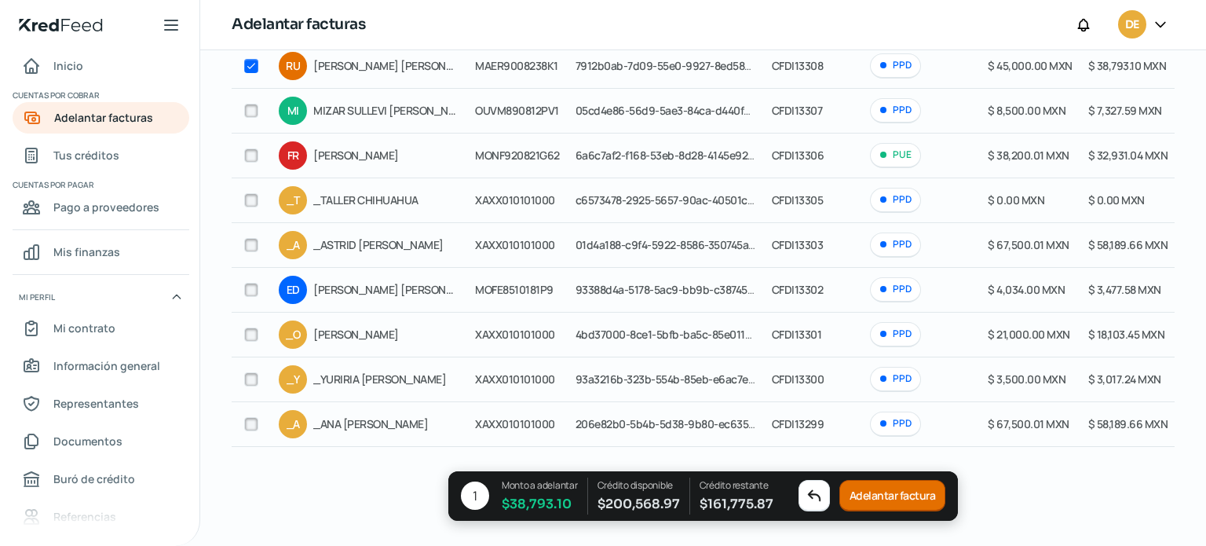
click at [867, 491] on button "Adelantar factura" at bounding box center [892, 495] width 107 height 31
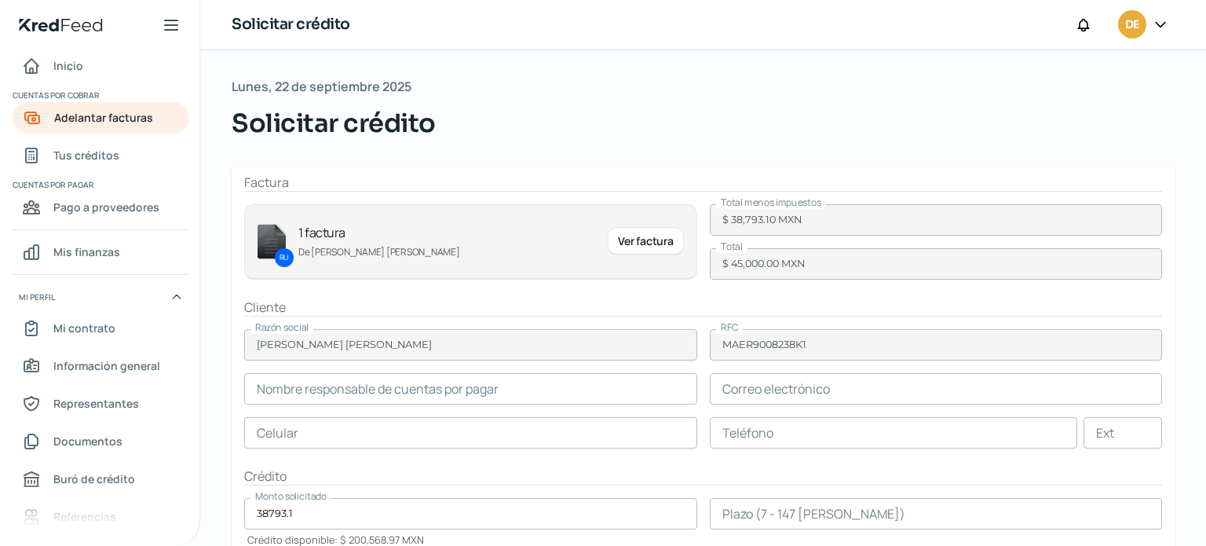
click at [580, 382] on input "text" at bounding box center [470, 388] width 453 height 31
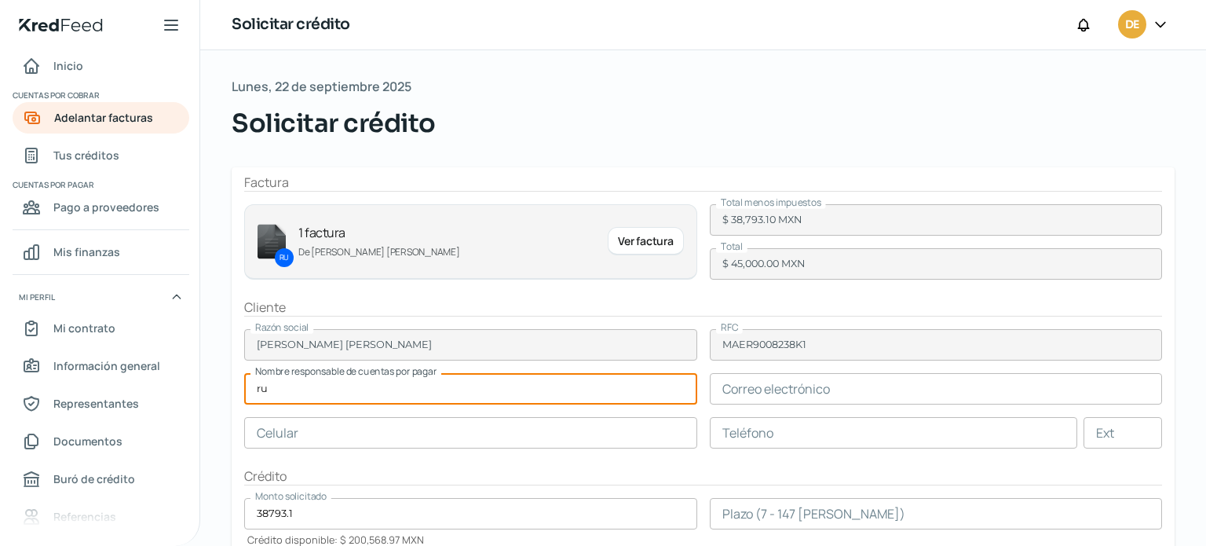
type input "r"
type input "[PERSON_NAME] [PERSON_NAME]"
click at [812, 389] on input "text" at bounding box center [936, 388] width 453 height 31
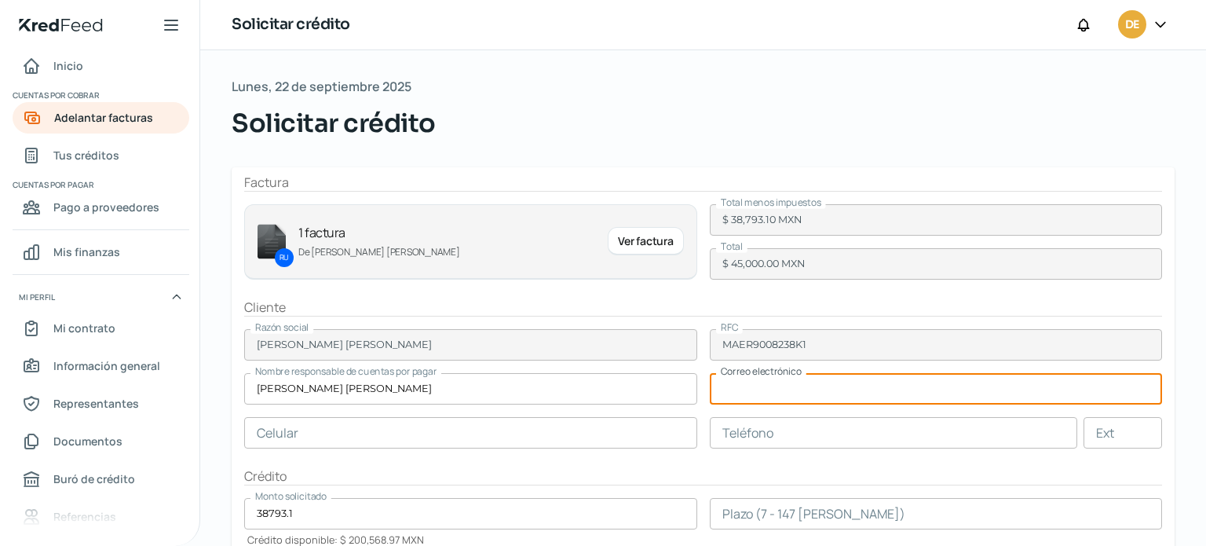
click at [812, 389] on input "text" at bounding box center [936, 388] width 453 height 31
type input "[EMAIL_ADDRESS][DOMAIN_NAME]"
click at [867, 444] on input "text" at bounding box center [894, 432] width 368 height 31
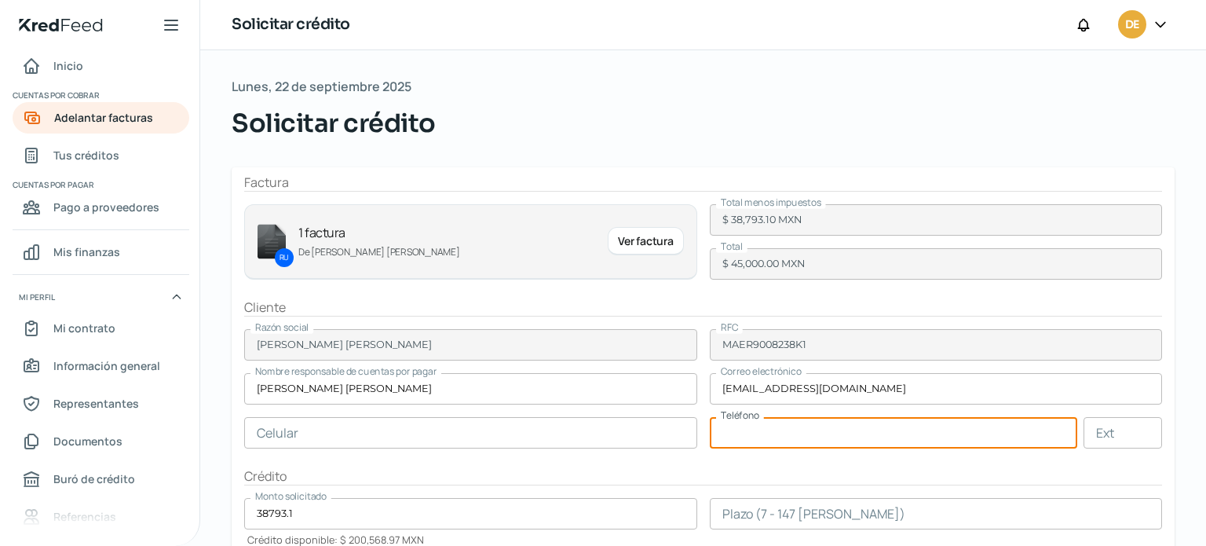
click at [335, 429] on input "text" at bounding box center [470, 432] width 453 height 31
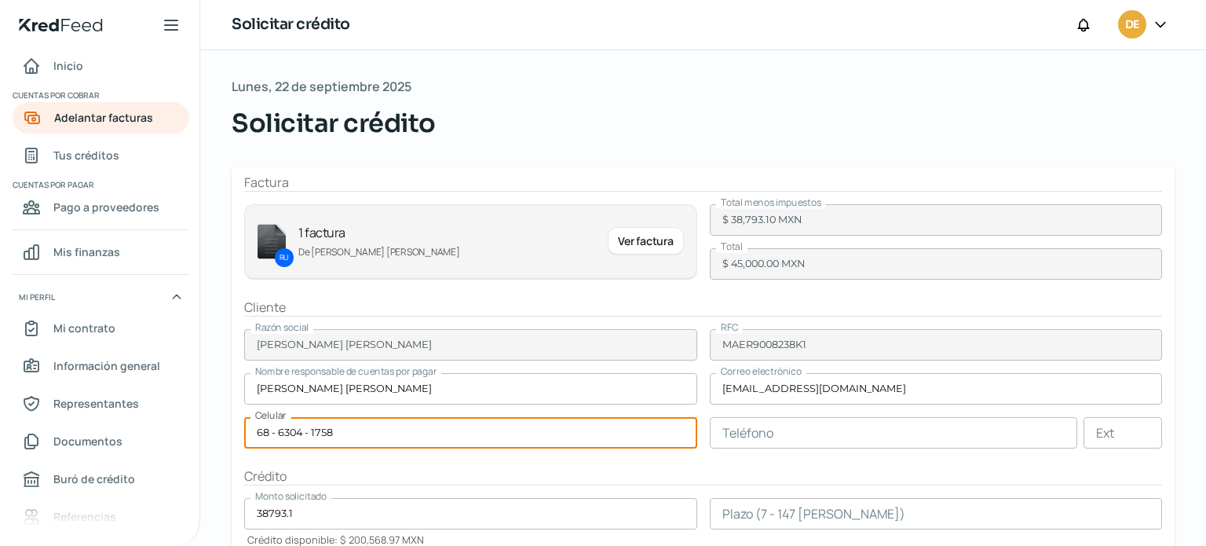
type input "68 - 6304 - 1758"
click at [764, 439] on input "text" at bounding box center [894, 432] width 368 height 31
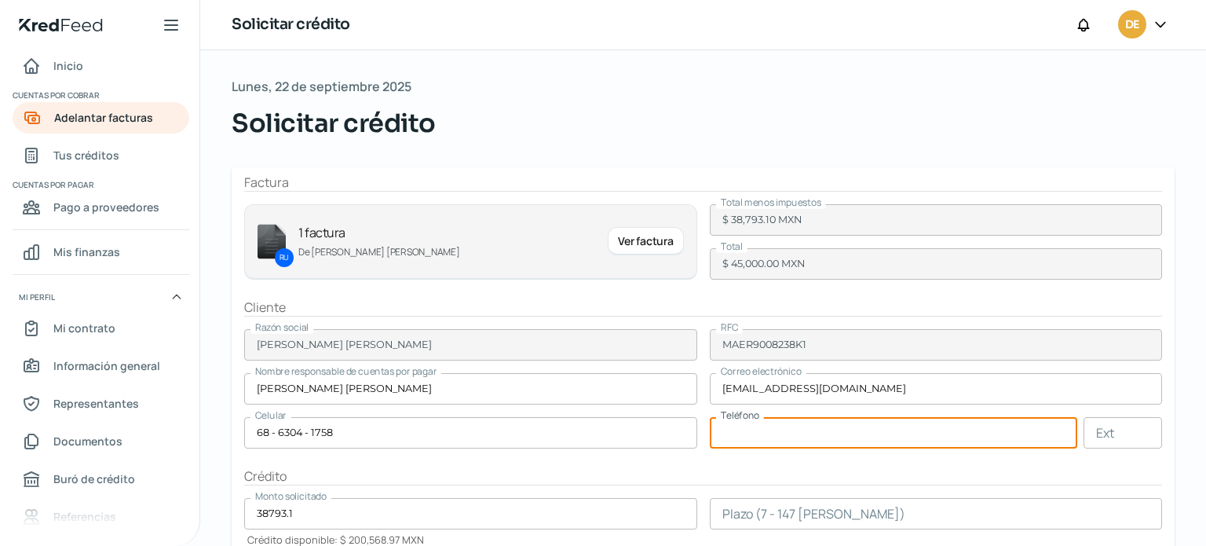
click at [764, 439] on input "text" at bounding box center [894, 432] width 368 height 31
type input "68 - 6304 - 1758"
click at [856, 526] on input "number" at bounding box center [936, 513] width 453 height 31
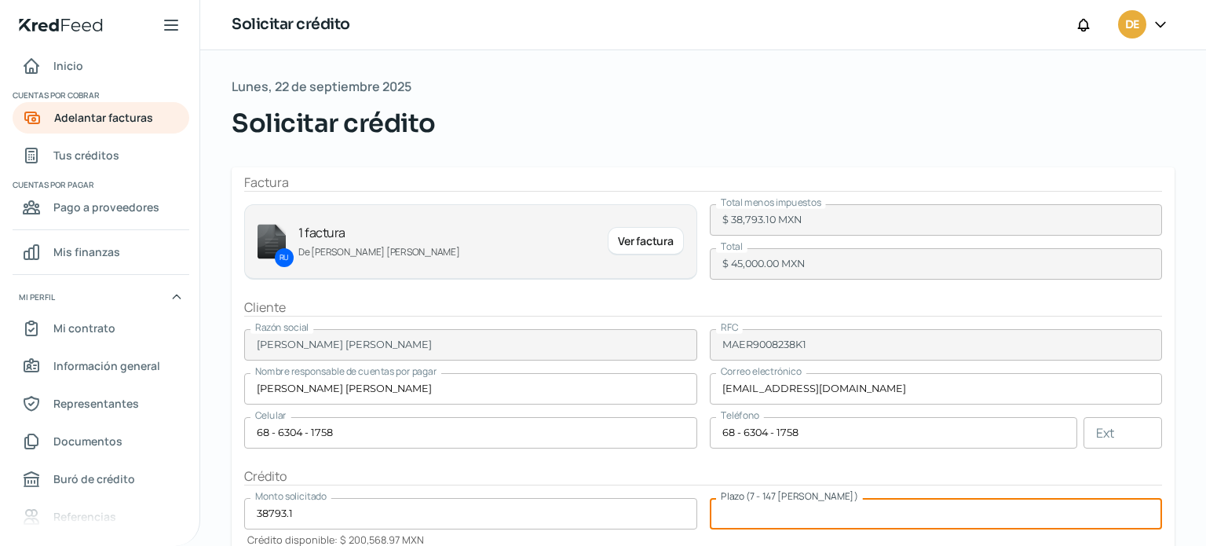
click at [856, 515] on input "number" at bounding box center [936, 513] width 453 height 31
type input "30"
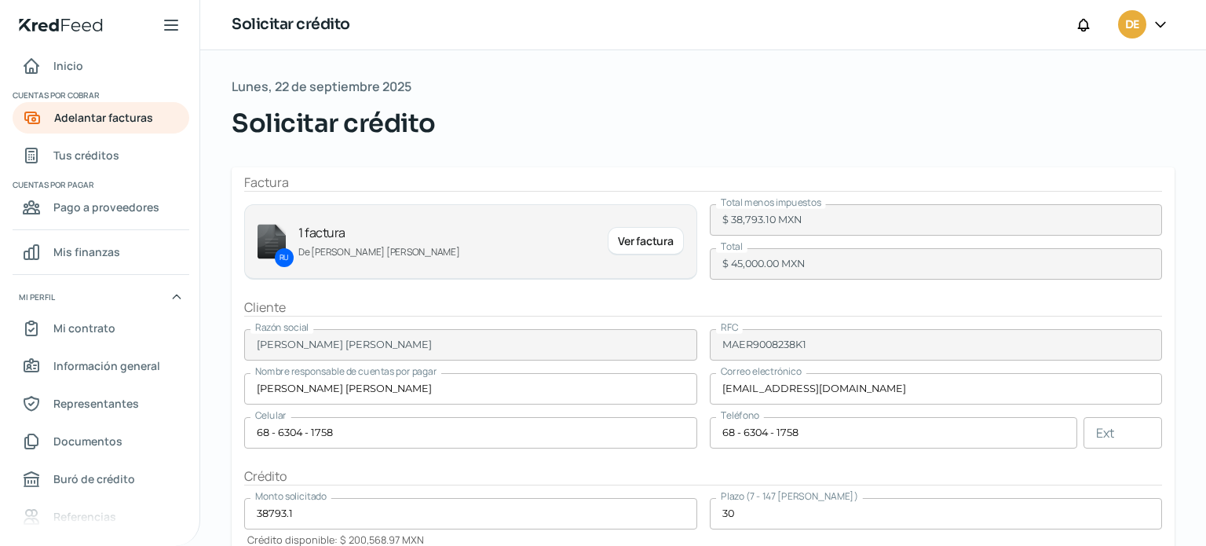
drag, startPoint x: 1198, startPoint y: 316, endPoint x: 1196, endPoint y: 455, distance: 138.2
click at [1196, 455] on div "Lunes, 22 de septiembre 2025 Solicitar crédito Factura RU 1 factura De RUBI [PE…" at bounding box center [703, 423] width 1006 height 746
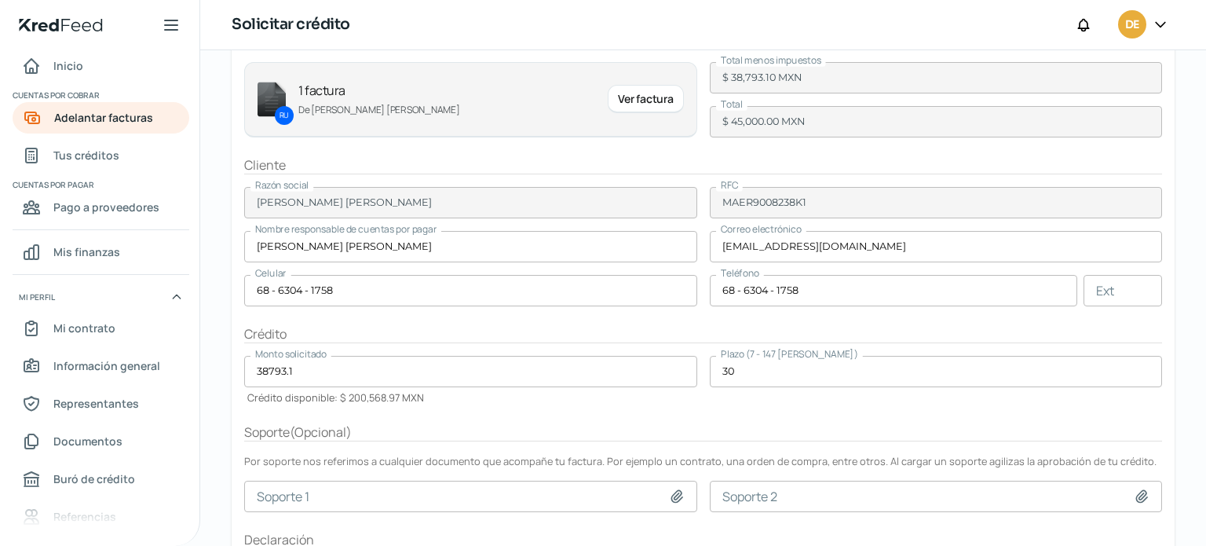
scroll to position [144, 0]
click at [1196, 474] on div "Lunes, 22 de septiembre 2025 Solicitar crédito Factura RU 1 factura De RUBI [PE…" at bounding box center [703, 279] width 1006 height 746
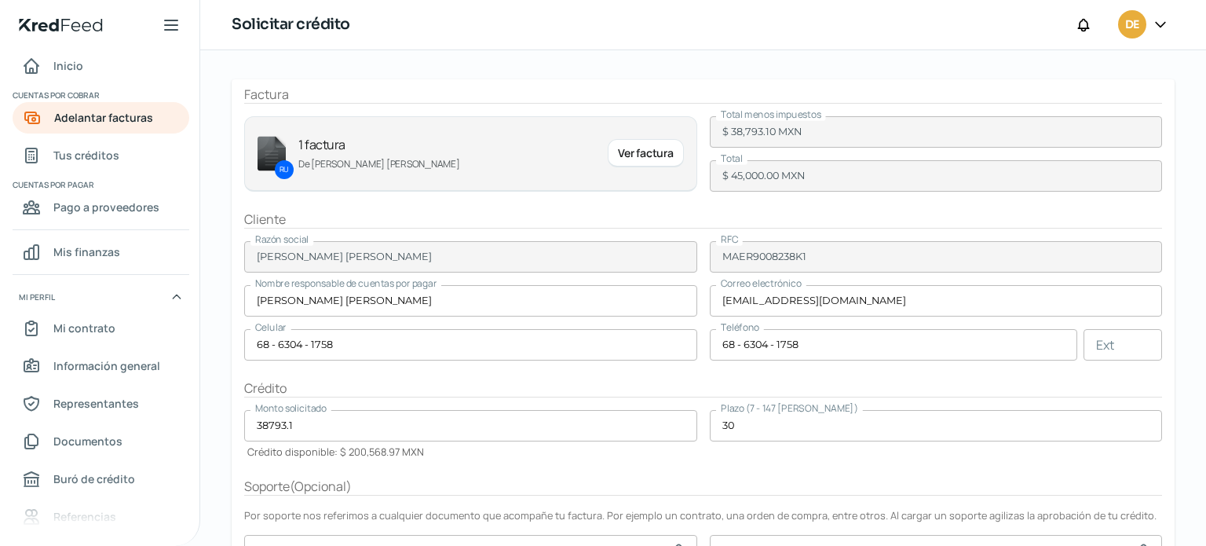
scroll to position [247, 0]
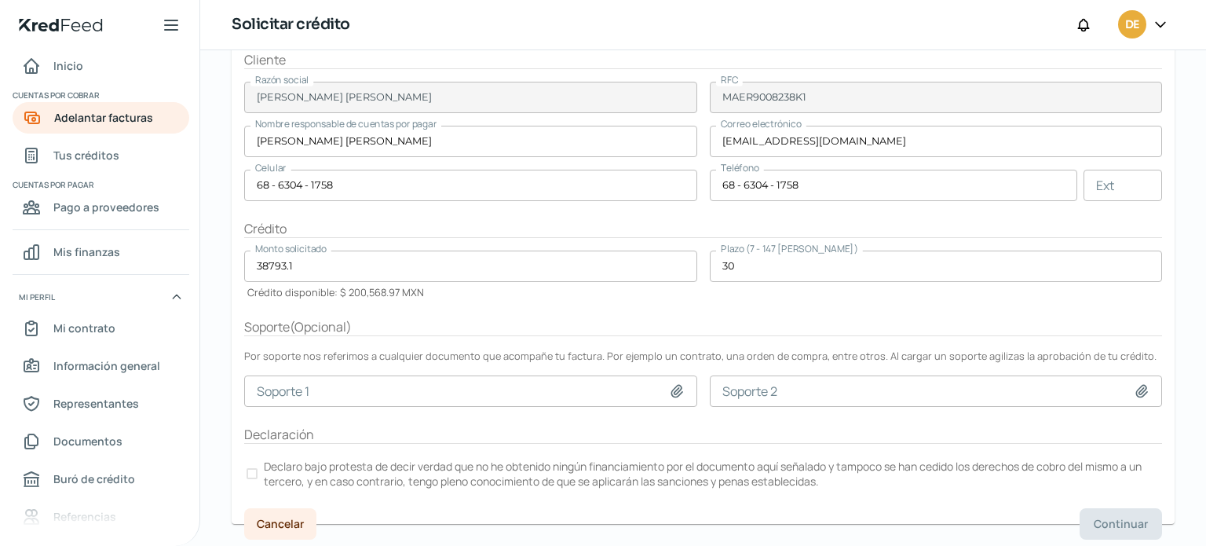
click at [672, 389] on icon at bounding box center [677, 391] width 16 height 16
click at [252, 469] on div at bounding box center [251, 473] width 11 height 11
click at [1119, 520] on span "Continuar" at bounding box center [1121, 523] width 54 height 11
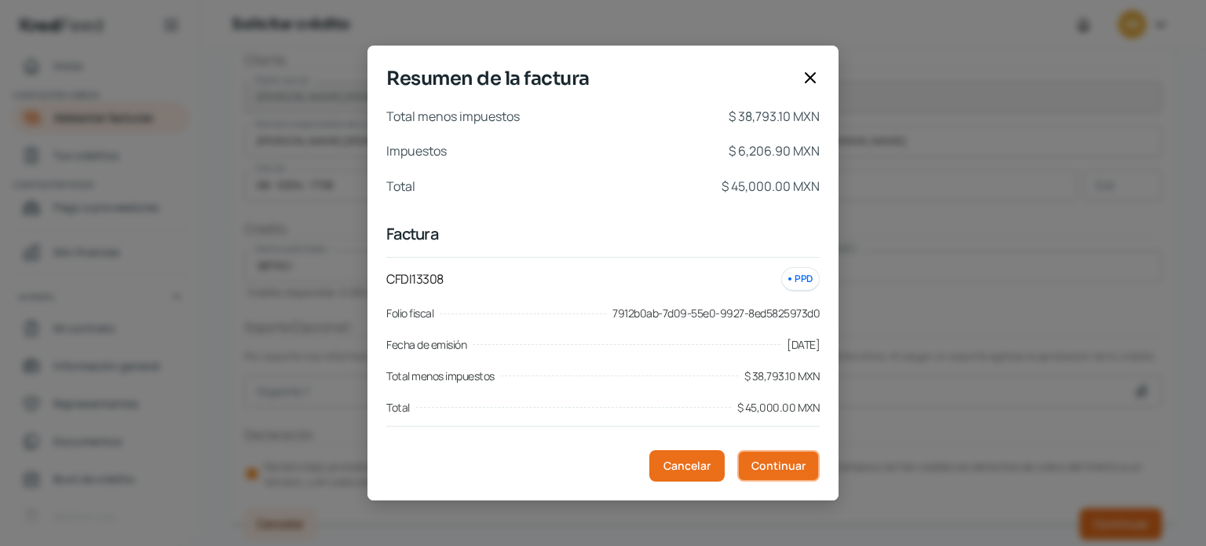
click at [779, 469] on span "Continuar" at bounding box center [778, 465] width 54 height 11
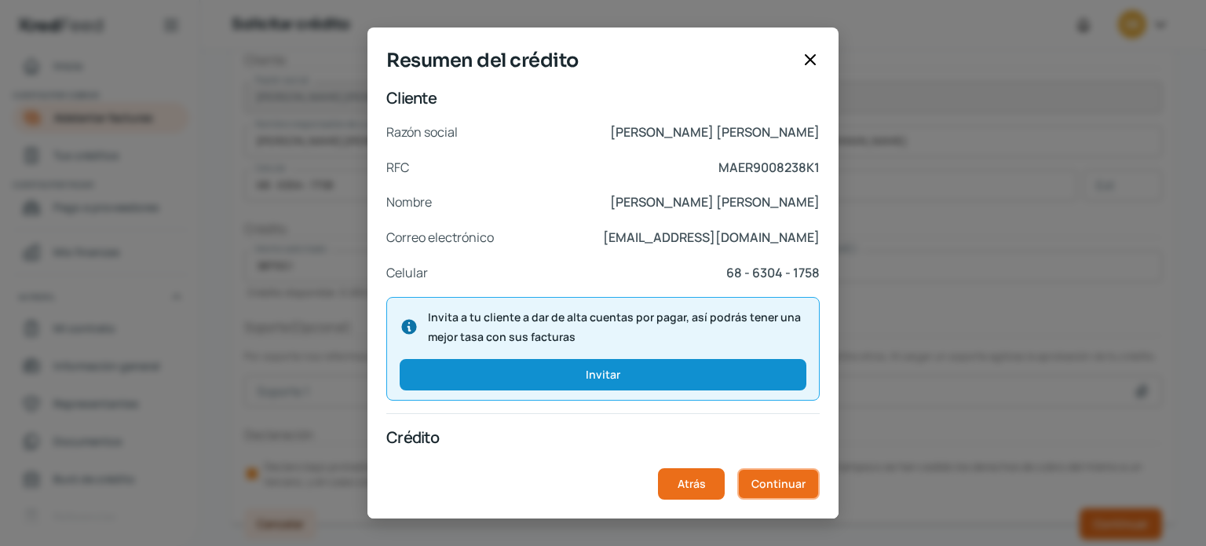
click at [780, 483] on span "Continuar" at bounding box center [778, 483] width 54 height 11
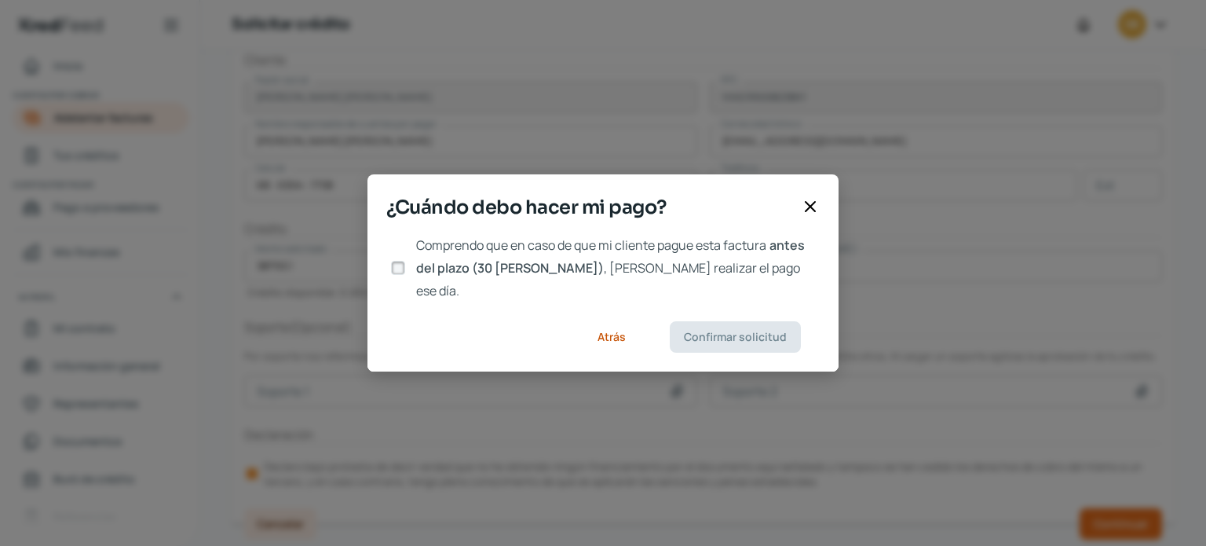
click at [404, 264] on input "Comprendo que en caso de que mi cliente pague esta factura antes del plazo (30 …" at bounding box center [398, 268] width 14 height 14
checkbox input "true"
click at [751, 331] on span "Confirmar solicitud" at bounding box center [735, 336] width 103 height 11
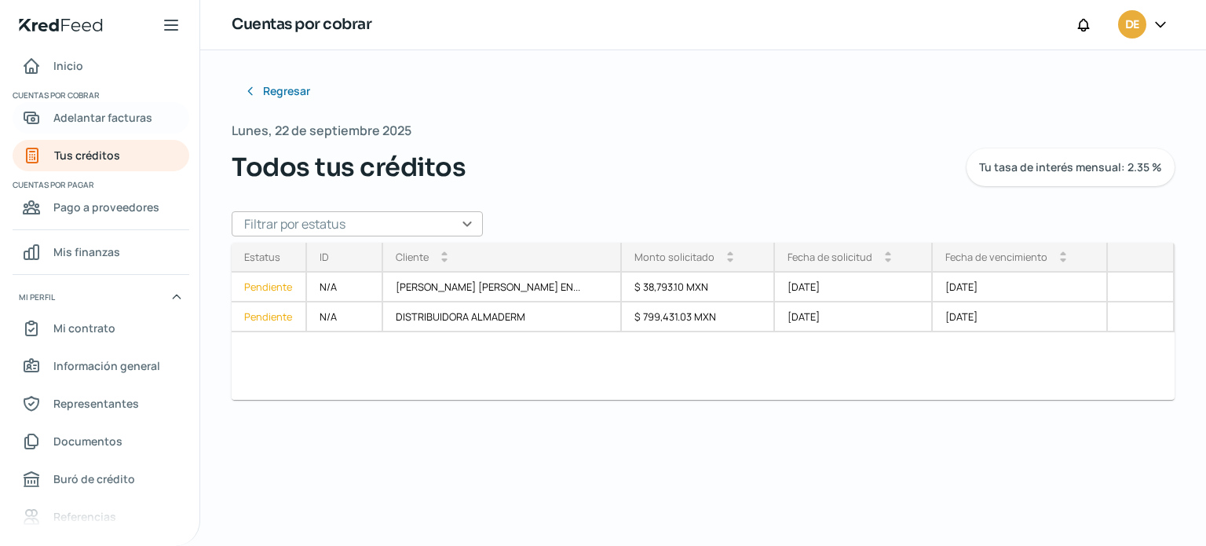
click at [104, 112] on span "Adelantar facturas" at bounding box center [102, 118] width 99 height 20
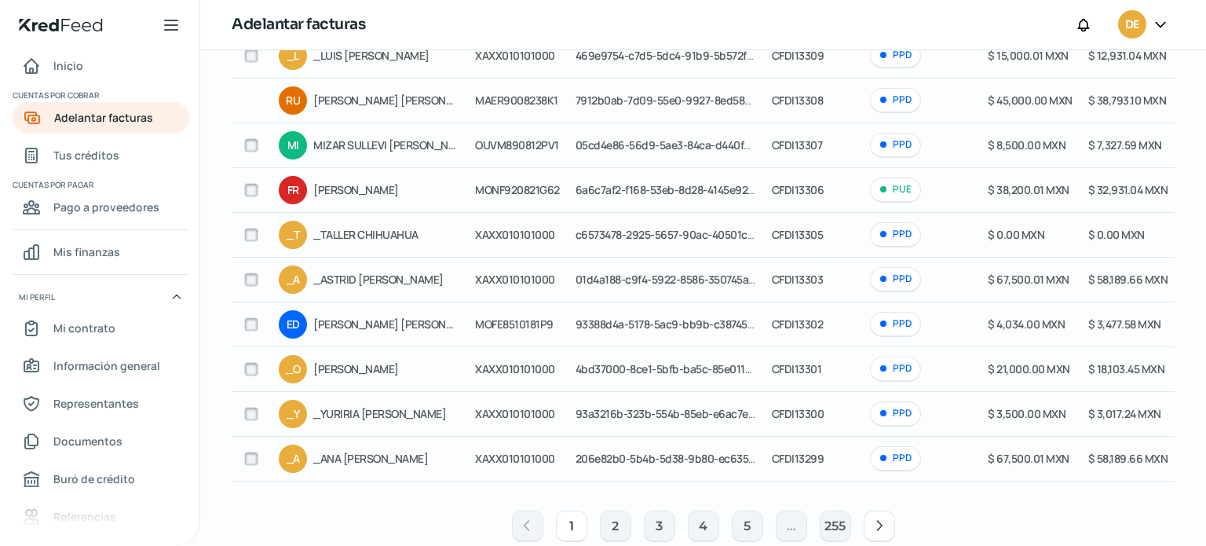
scroll to position [218, 0]
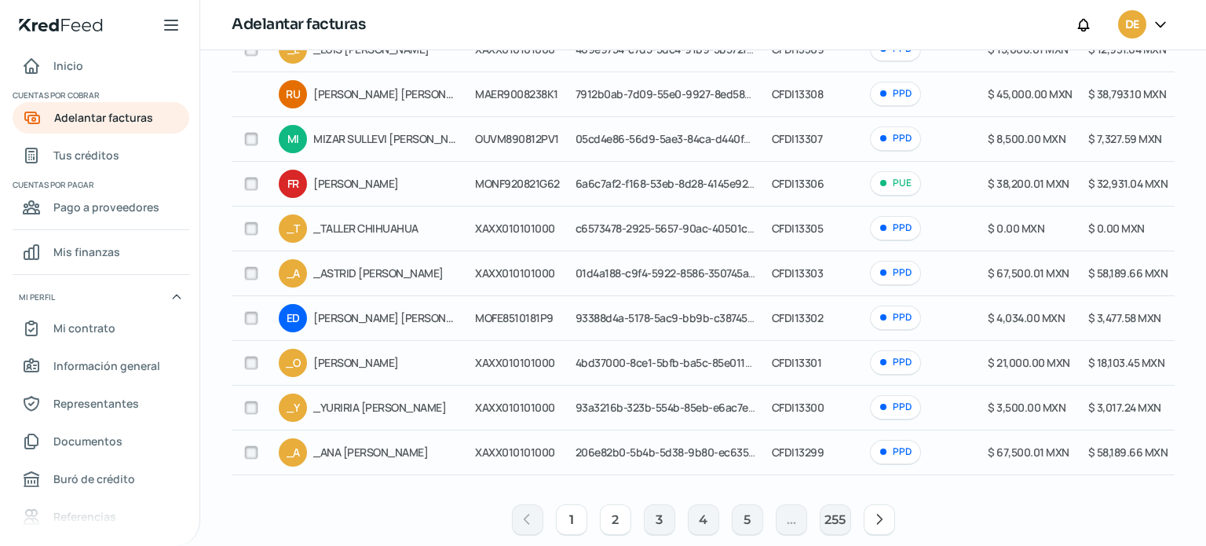
click at [619, 531] on button "2" at bounding box center [615, 519] width 31 height 31
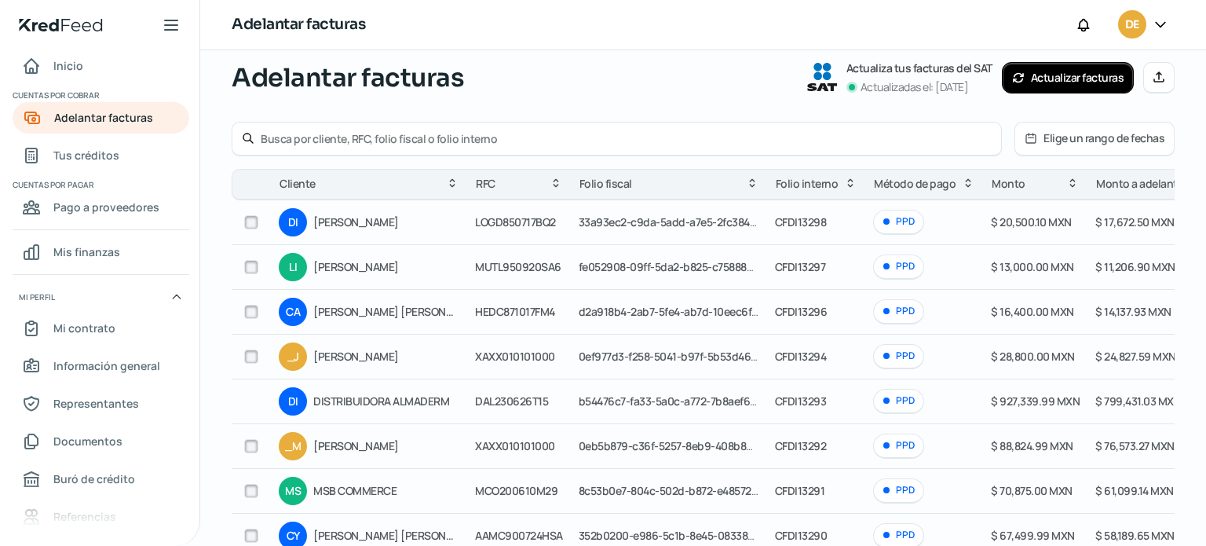
scroll to position [43, 0]
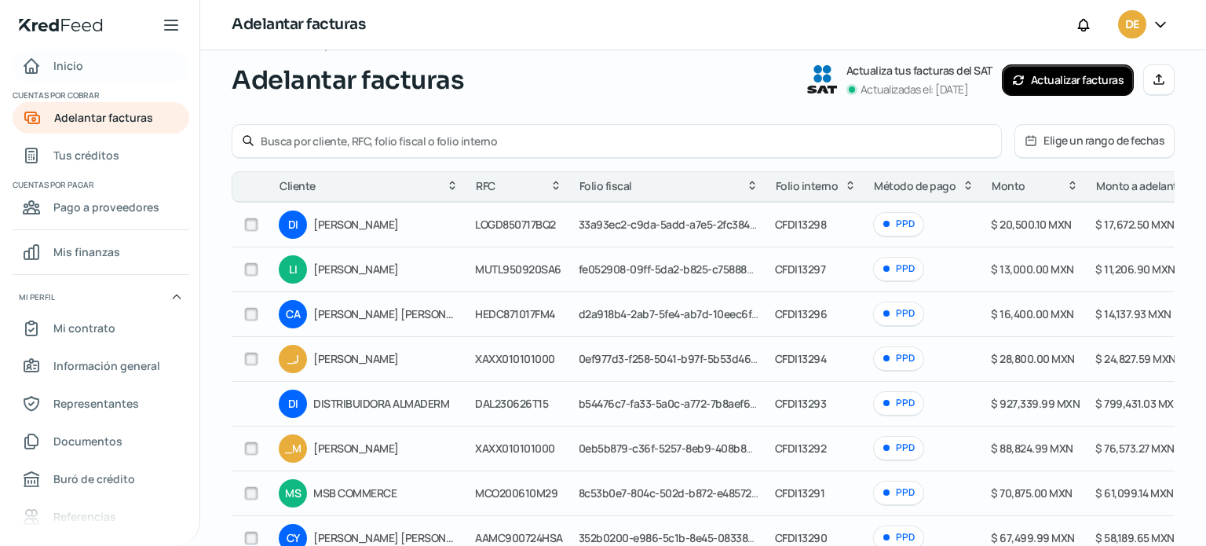
click at [61, 63] on span "Inicio" at bounding box center [68, 66] width 30 height 20
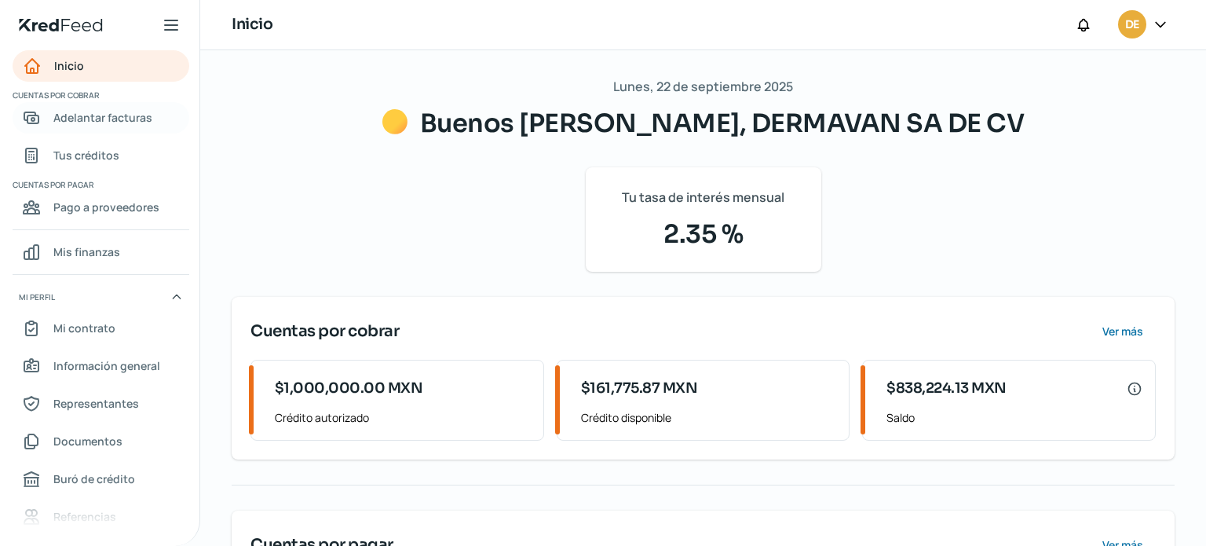
click at [108, 117] on span "Adelantar facturas" at bounding box center [102, 118] width 99 height 20
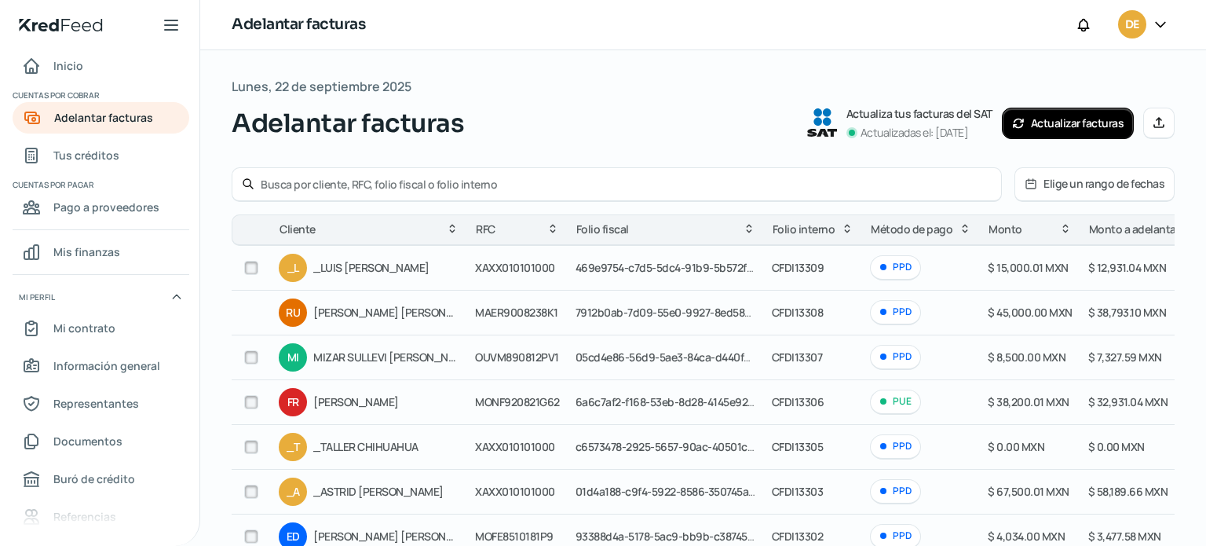
click at [357, 185] on input "text" at bounding box center [626, 184] width 731 height 15
click at [933, 189] on input "VIRR900405SD5" at bounding box center [626, 184] width 731 height 15
type input "VIRR900405SD5"
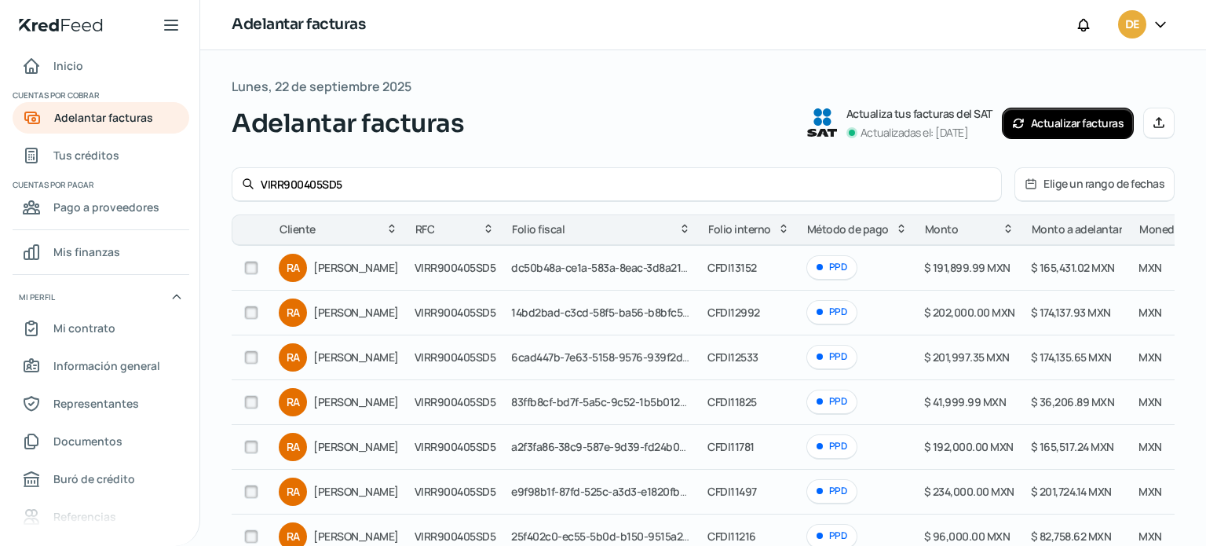
click at [253, 266] on input "checkbox" at bounding box center [251, 268] width 14 height 14
checkbox input "true"
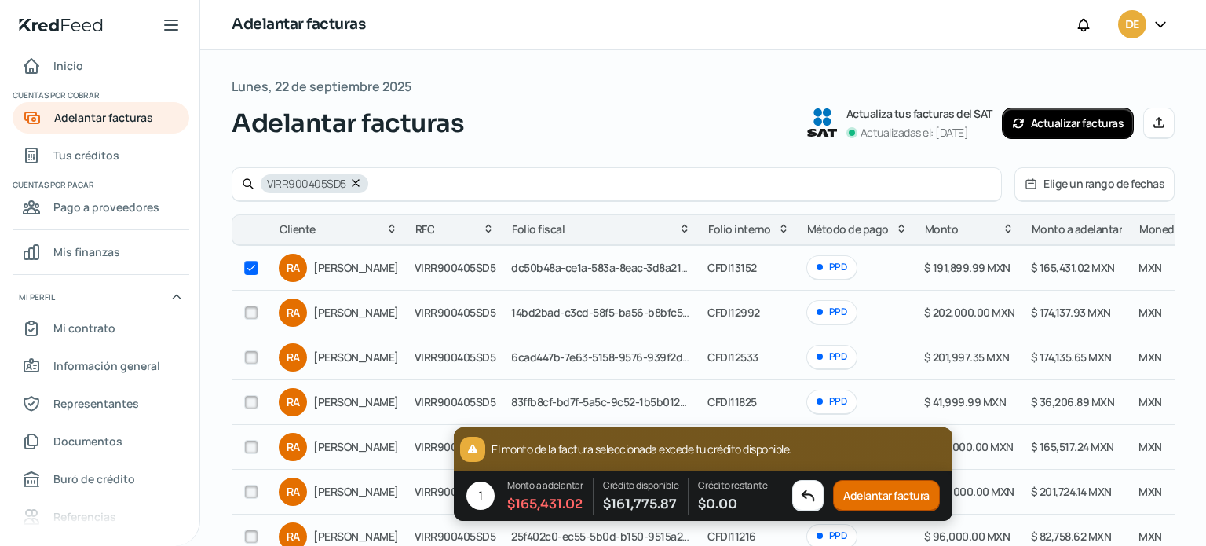
click at [254, 271] on input "checkbox" at bounding box center [251, 268] width 14 height 14
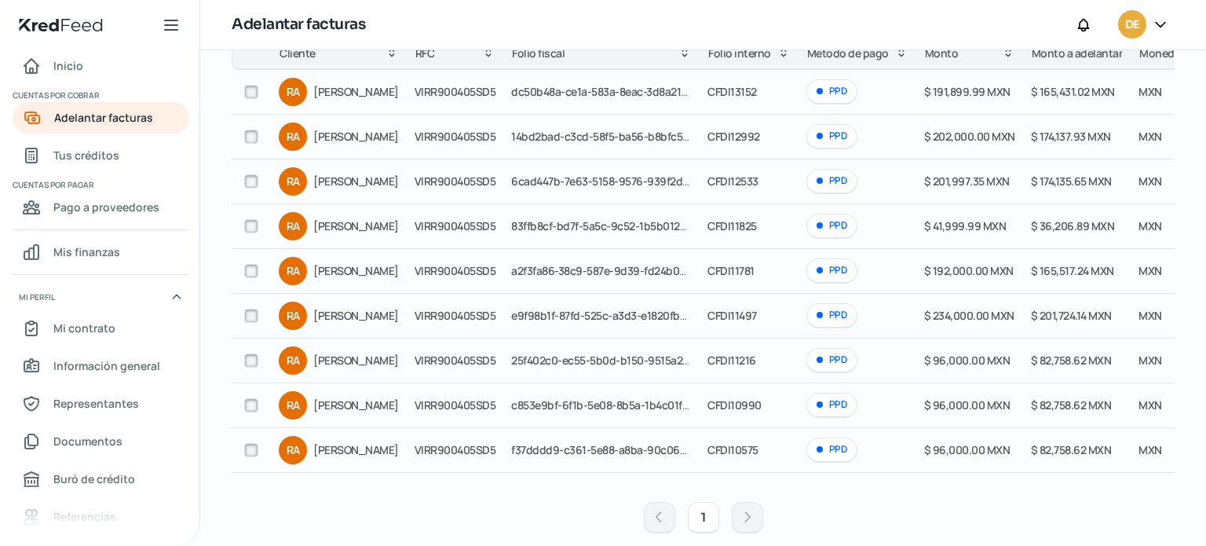
scroll to position [169, 0]
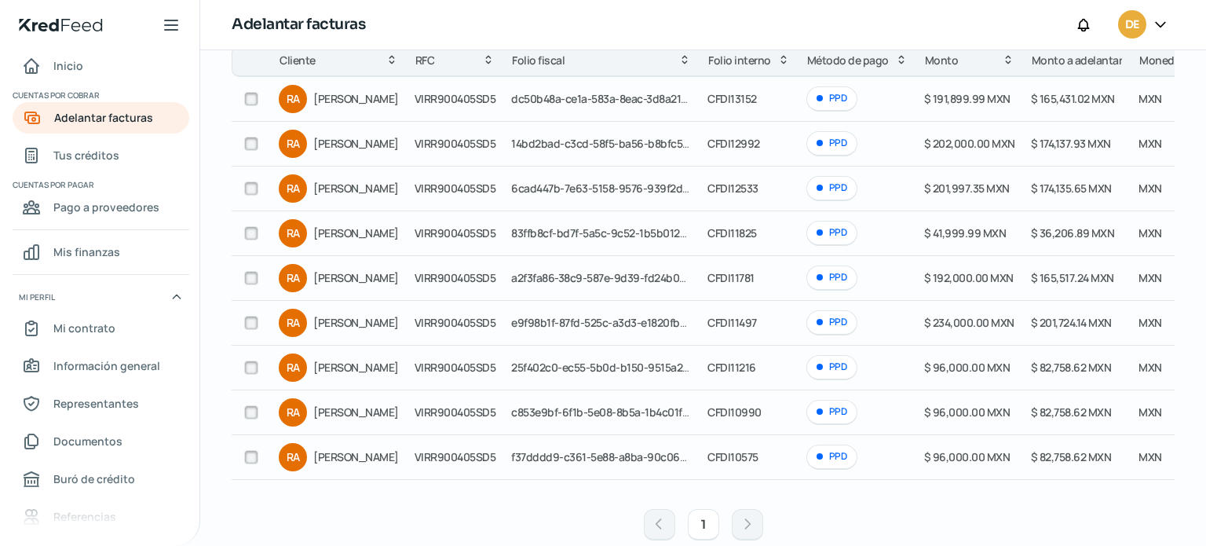
click at [399, 370] on span "[PERSON_NAME]" at bounding box center [356, 367] width 86 height 19
click at [756, 373] on span "CFDI11216" at bounding box center [731, 367] width 49 height 15
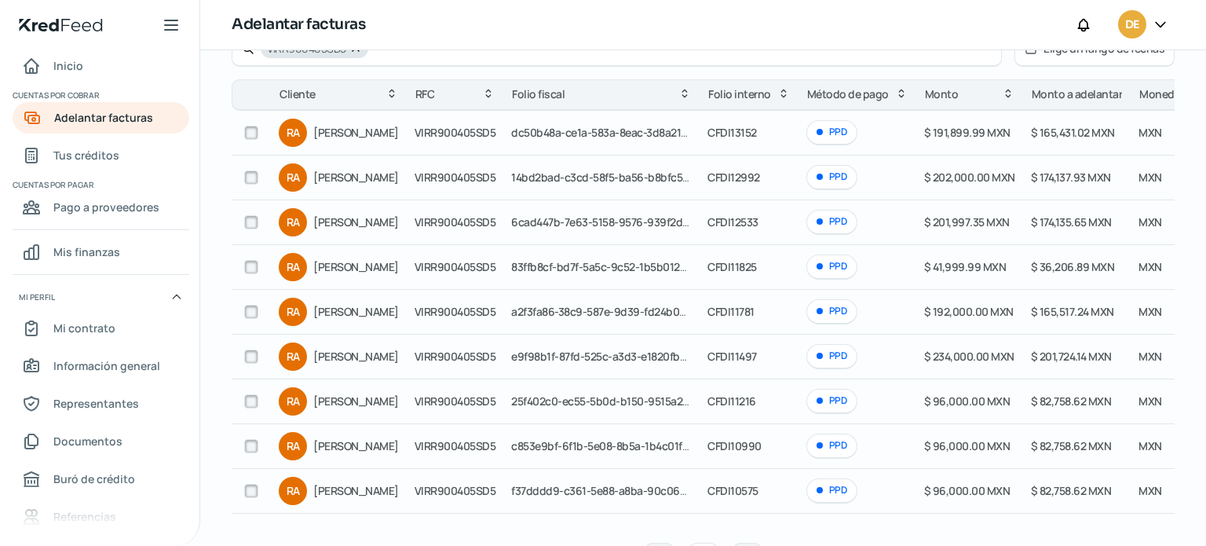
scroll to position [133, 0]
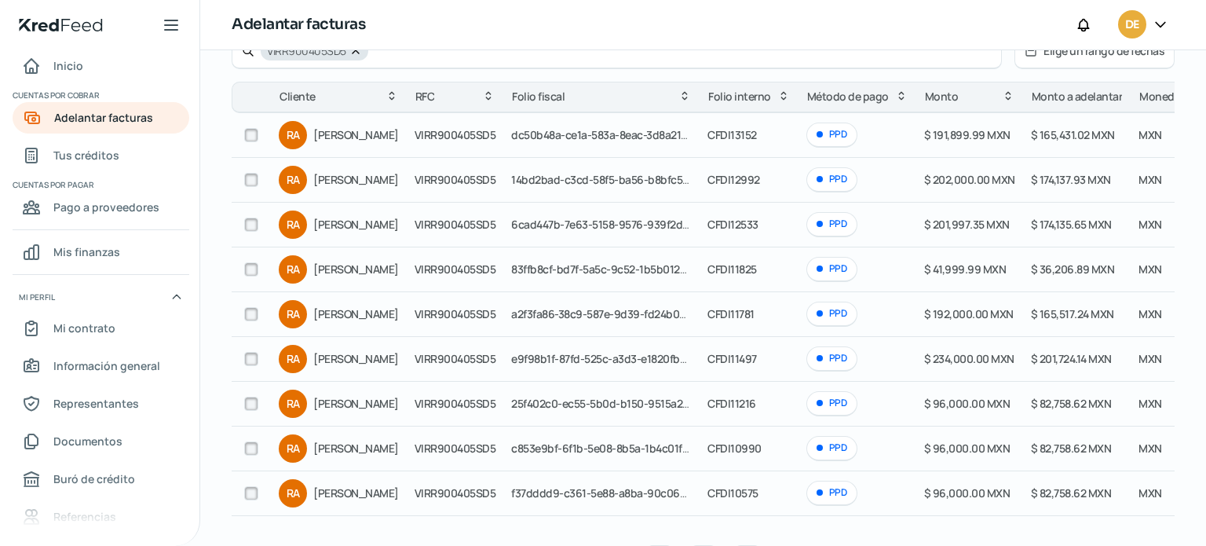
click at [207, 238] on div "Lunes, 22 de septiembre 2025 Adelantar facturas Actualiza tus facturas del SAT …" at bounding box center [703, 264] width 1006 height 693
click at [246, 137] on input "checkbox" at bounding box center [251, 135] width 14 height 14
checkbox input "true"
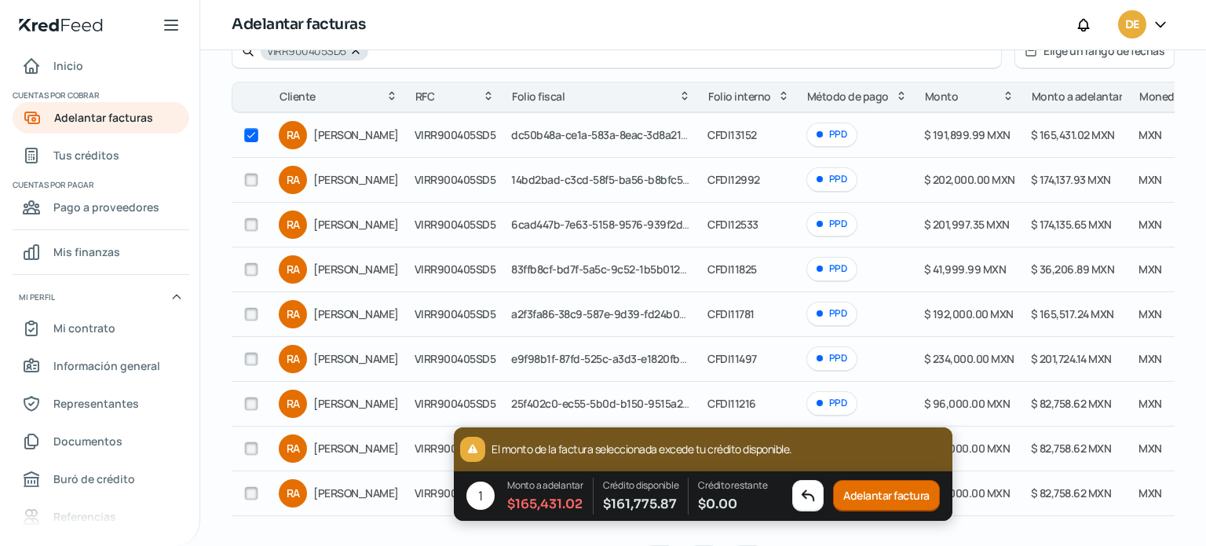
scroll to position [0, 0]
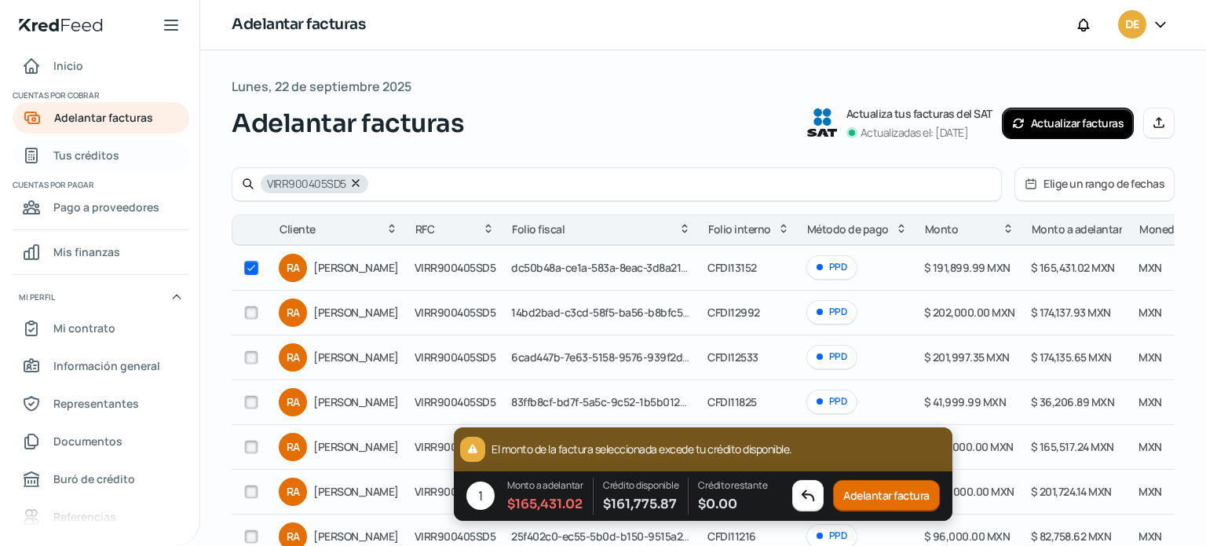
click at [93, 151] on span "Tus créditos" at bounding box center [86, 155] width 66 height 20
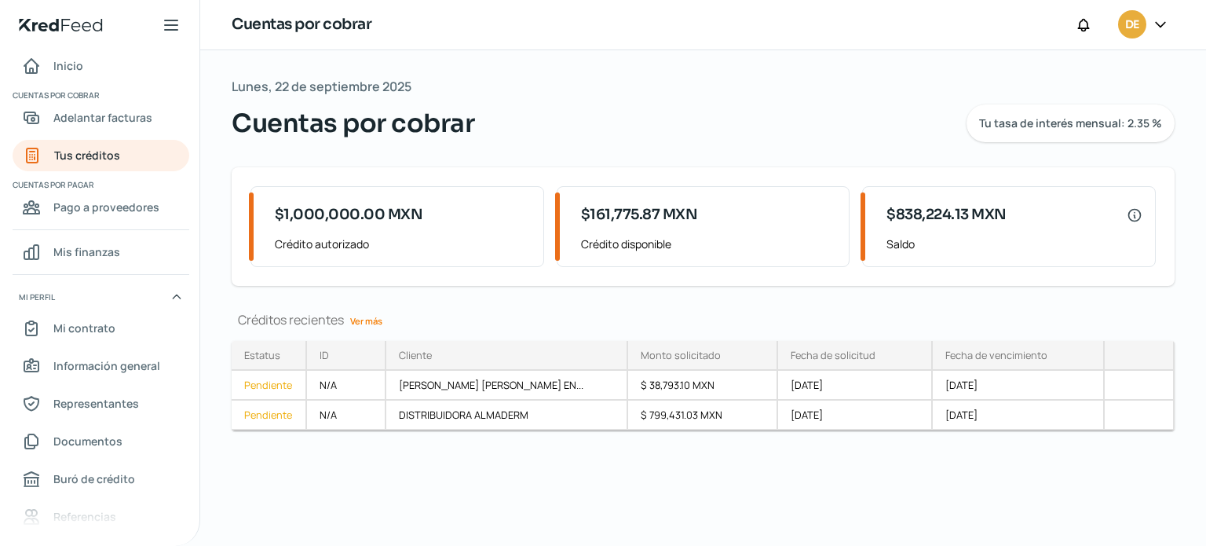
click at [371, 319] on link "Ver más" at bounding box center [366, 321] width 45 height 24
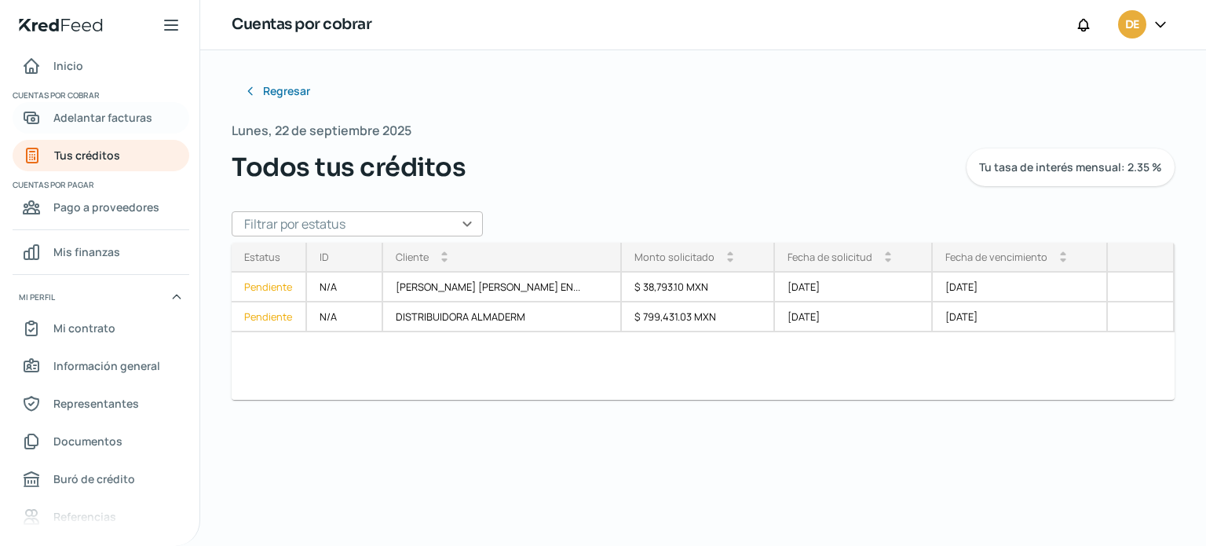
click at [151, 118] on span "Adelantar facturas" at bounding box center [102, 118] width 99 height 20
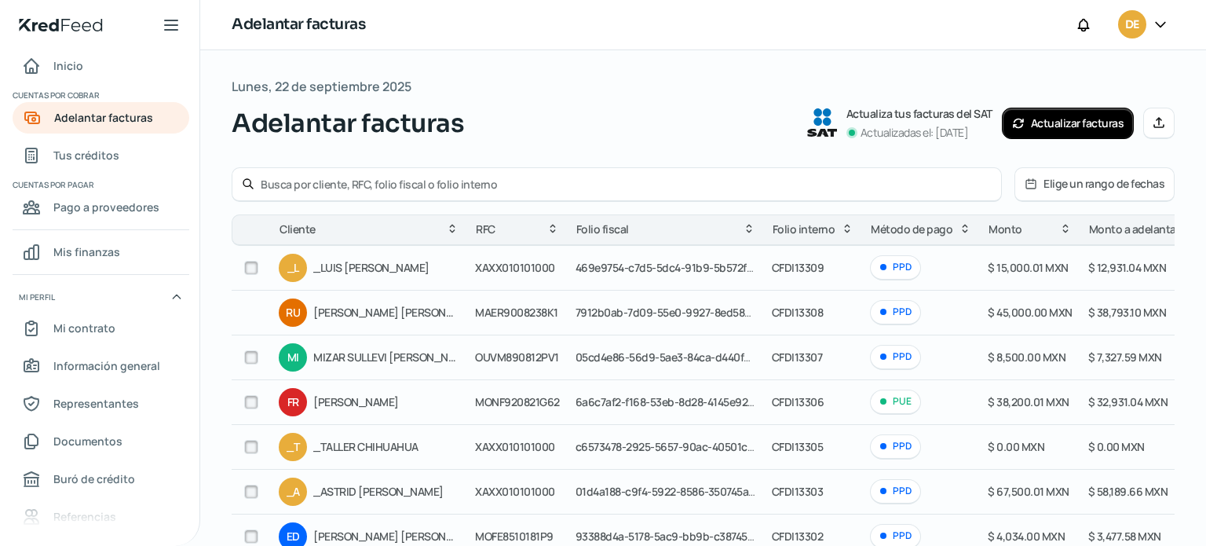
click at [314, 187] on input "text" at bounding box center [626, 184] width 731 height 15
click at [345, 174] on div at bounding box center [617, 184] width 770 height 35
click at [345, 187] on input "text" at bounding box center [626, 184] width 731 height 15
click at [718, 186] on input "GARA9012073U0" at bounding box center [626, 184] width 731 height 15
type input "GARA9012073U0"
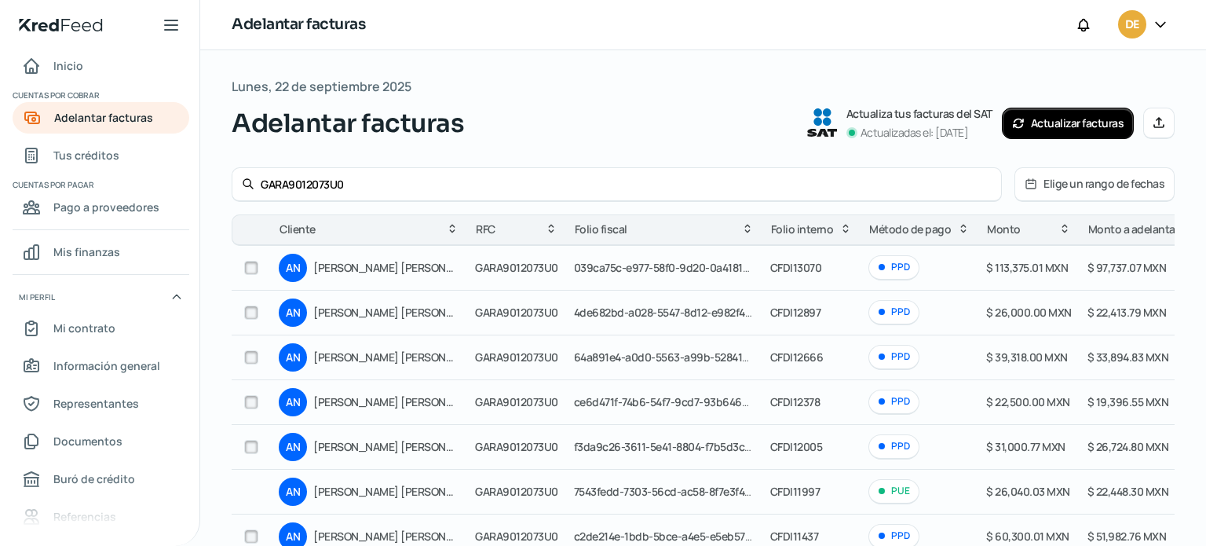
click at [250, 269] on input "checkbox" at bounding box center [251, 268] width 14 height 14
checkbox input "true"
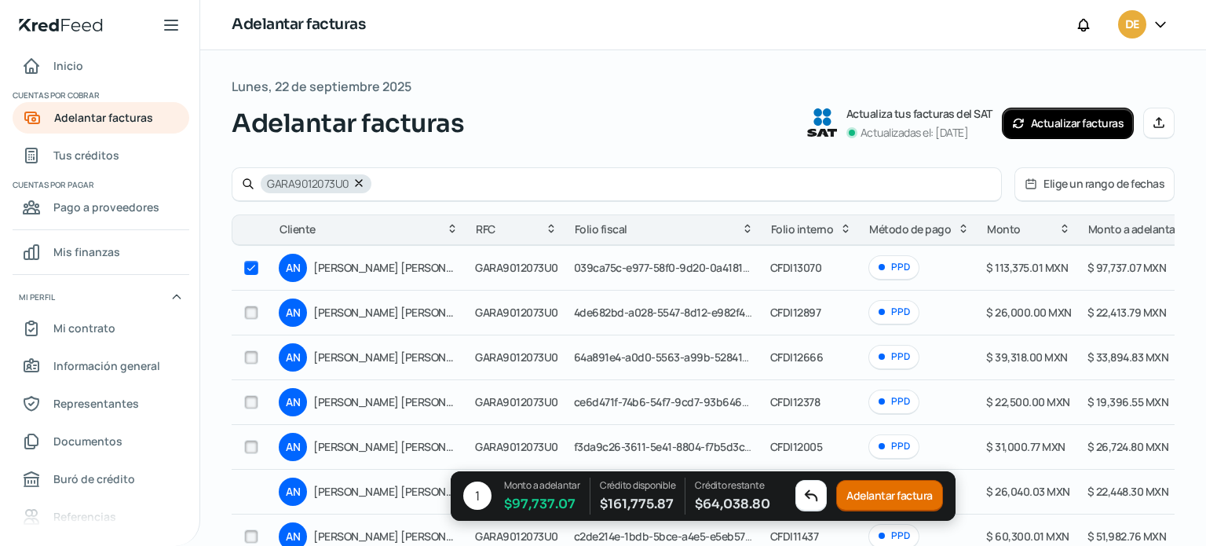
click at [912, 495] on button "Adelantar factura" at bounding box center [889, 495] width 107 height 31
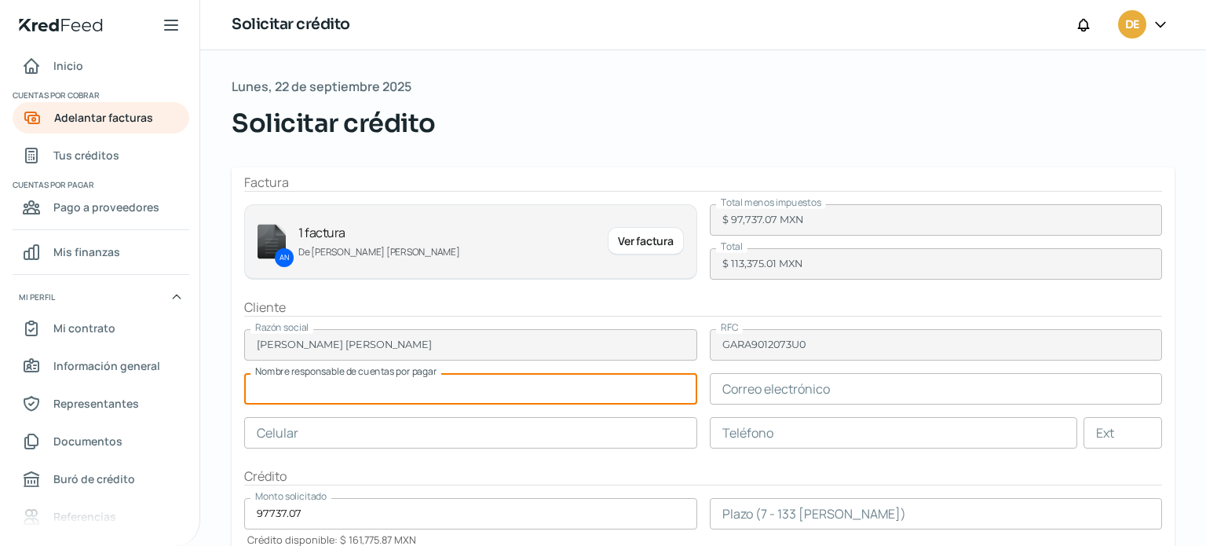
click at [546, 393] on input "text" at bounding box center [470, 388] width 453 height 31
type input "[PERSON_NAME] [PERSON_NAME]"
click at [735, 399] on input "text" at bounding box center [936, 388] width 453 height 31
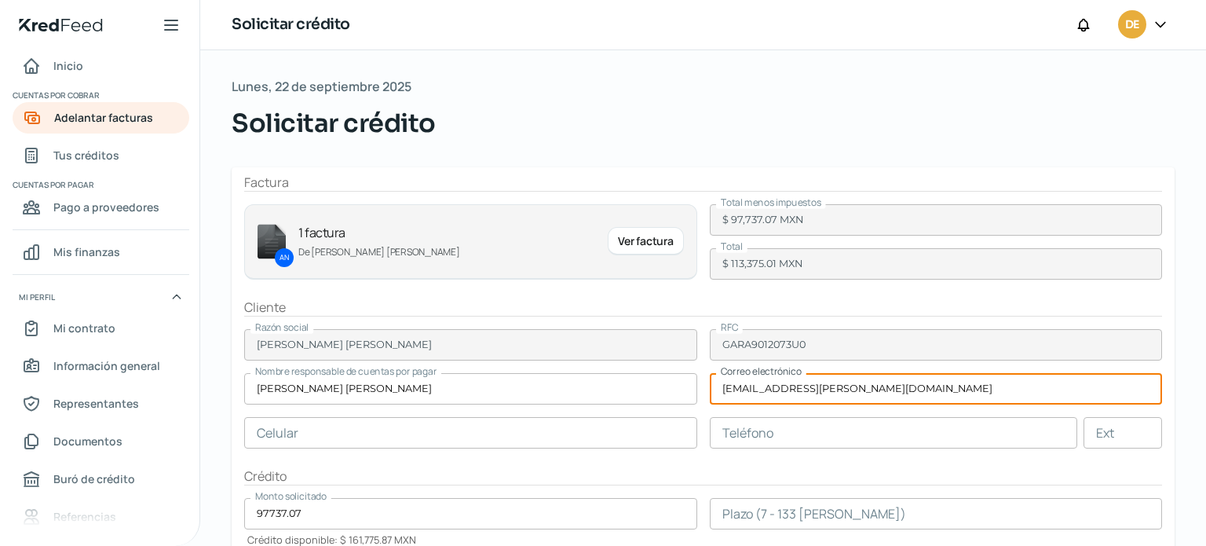
type input "[EMAIL_ADDRESS][PERSON_NAME][DOMAIN_NAME]"
click at [817, 429] on input "text" at bounding box center [894, 432] width 368 height 31
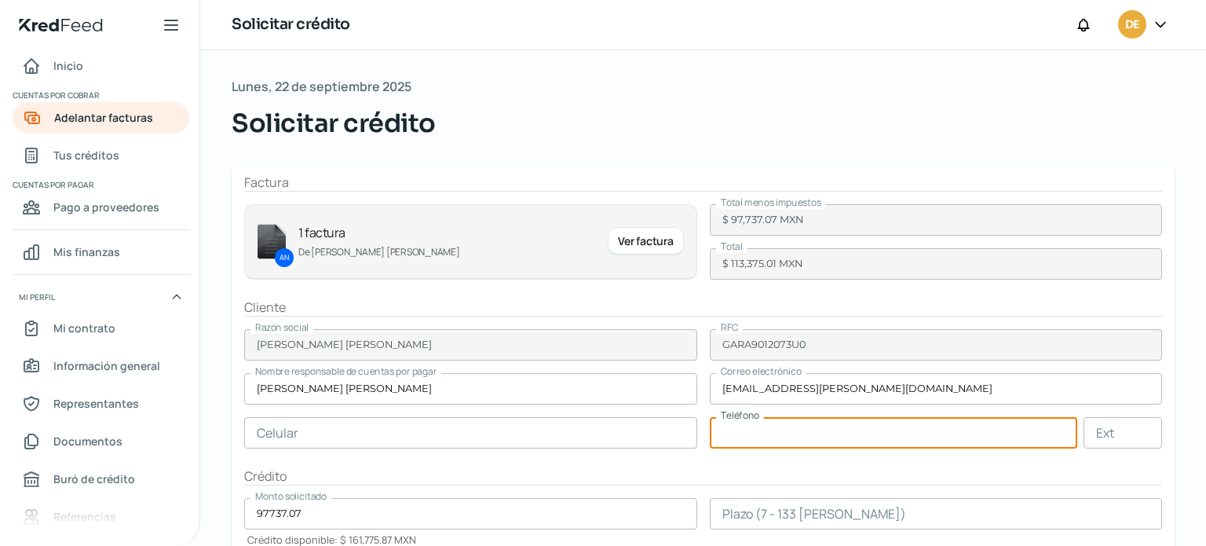
click at [363, 433] on input "text" at bounding box center [470, 432] width 453 height 31
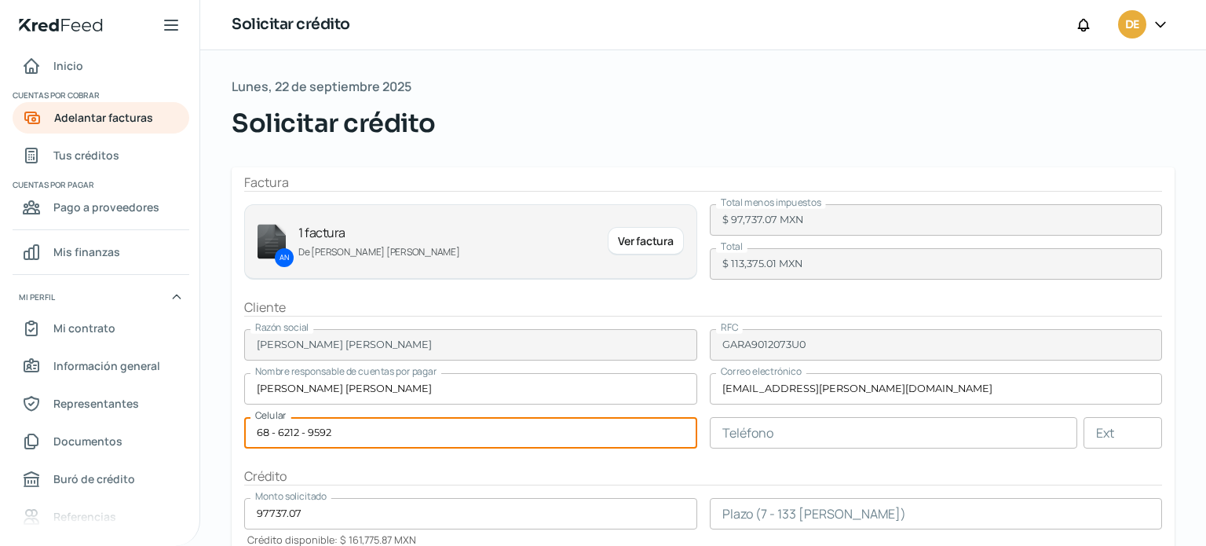
type input "68 - 6212 - 9592"
click at [757, 433] on input "text" at bounding box center [894, 432] width 368 height 31
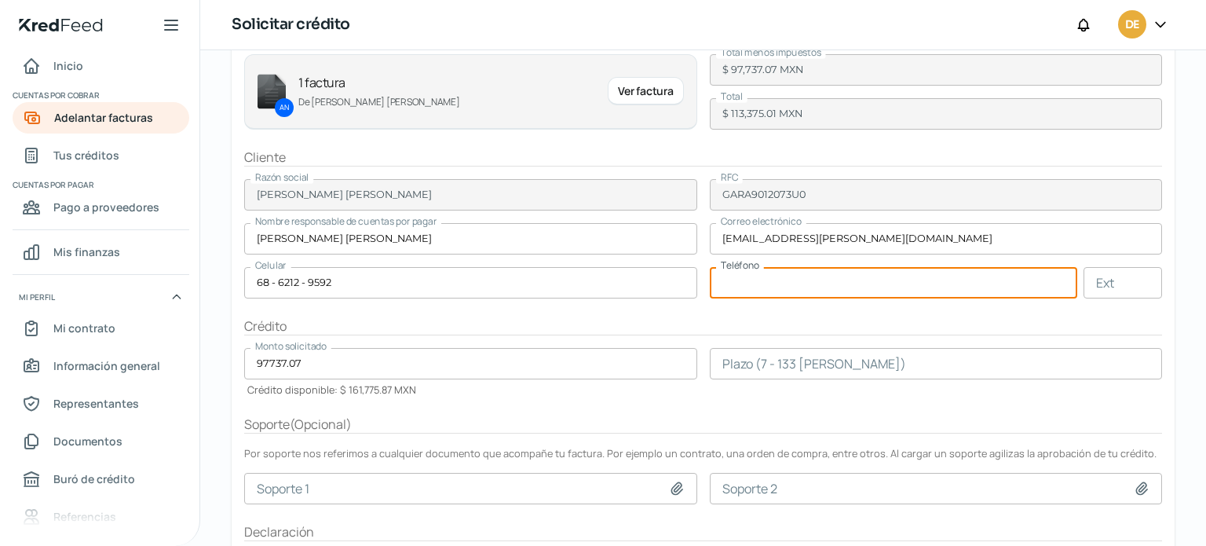
scroll to position [151, 0]
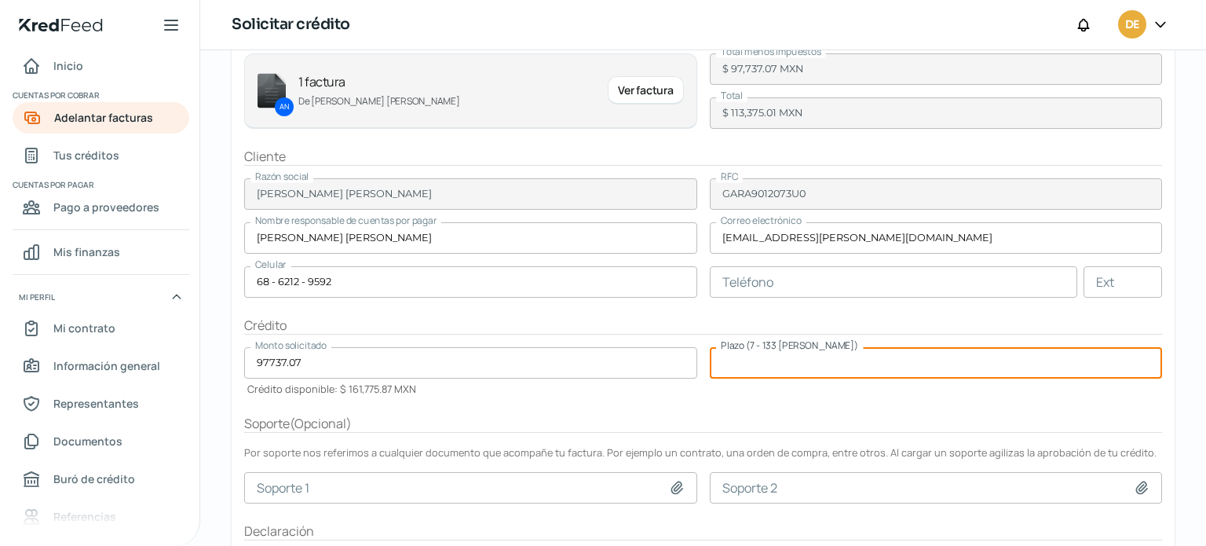
click at [970, 371] on input "number" at bounding box center [936, 362] width 453 height 31
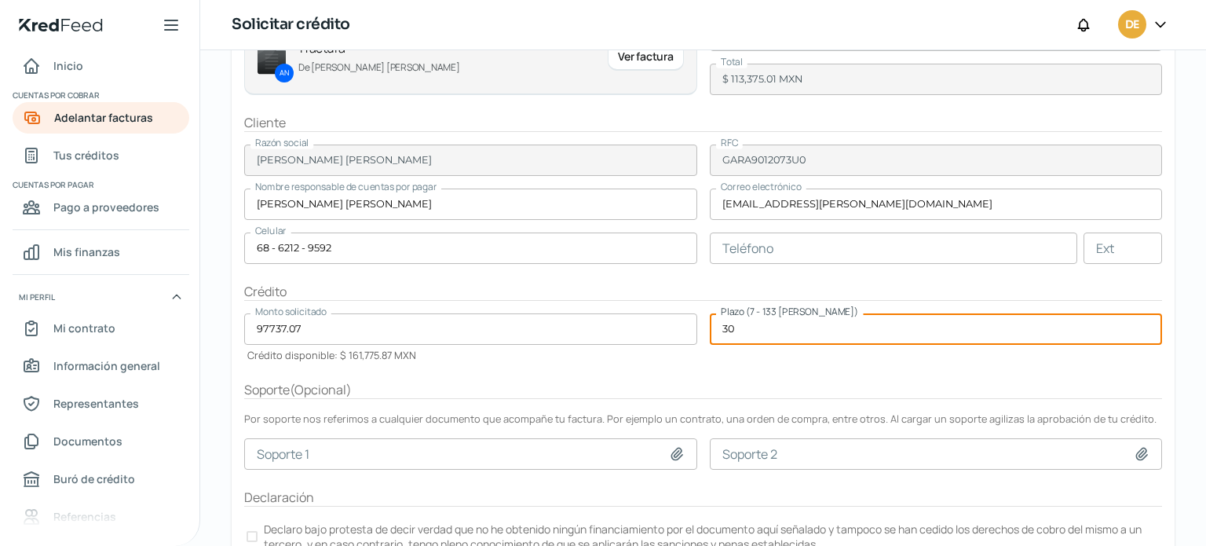
scroll to position [247, 0]
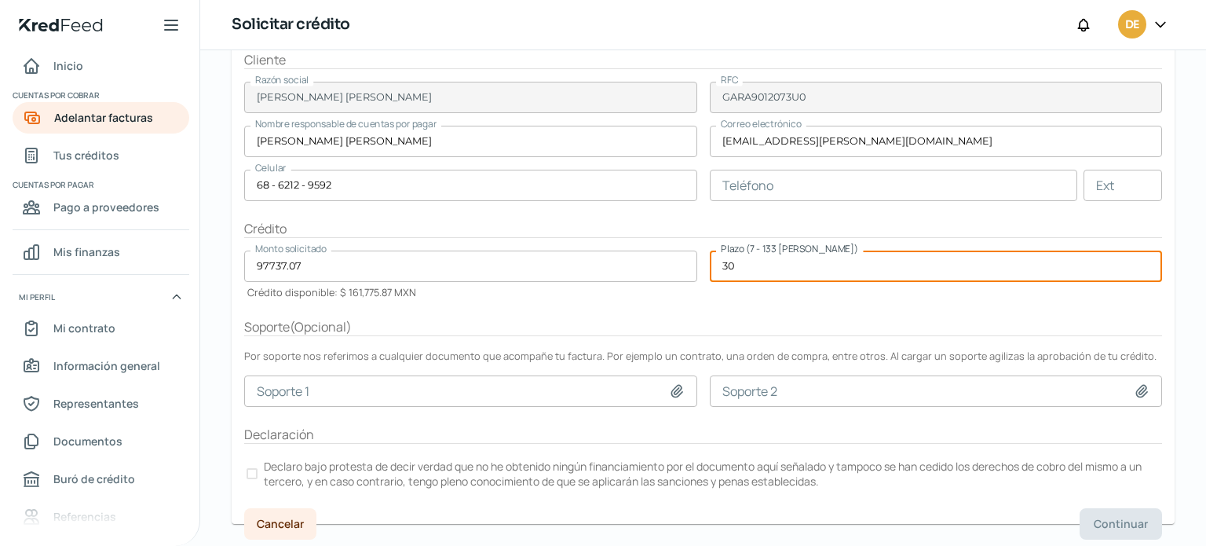
type input "30"
click at [253, 472] on div at bounding box center [251, 473] width 11 height 11
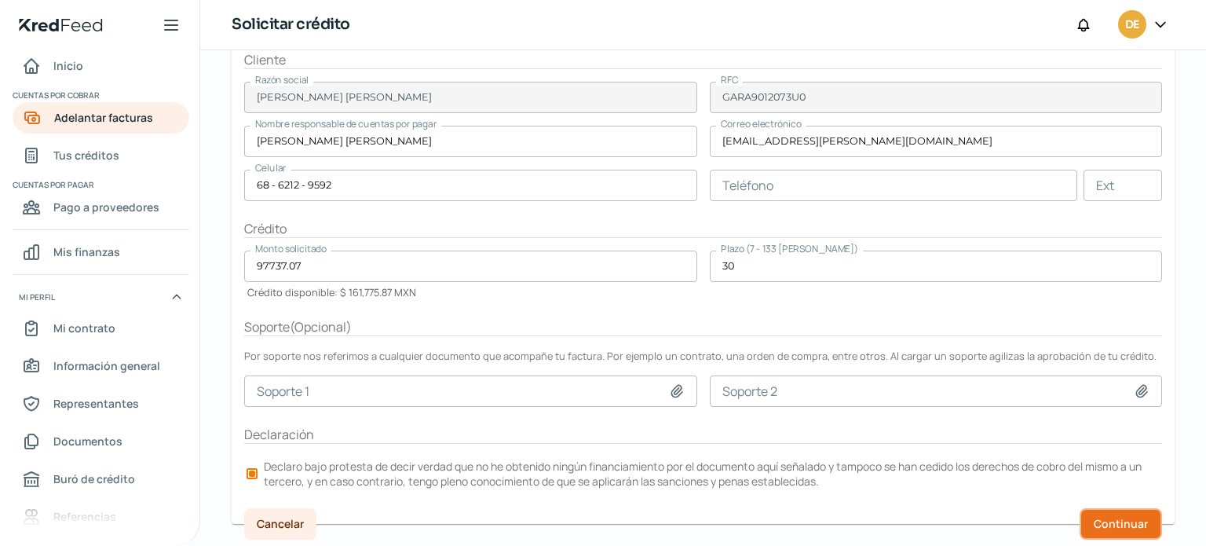
click at [1134, 524] on span "Continuar" at bounding box center [1121, 523] width 54 height 11
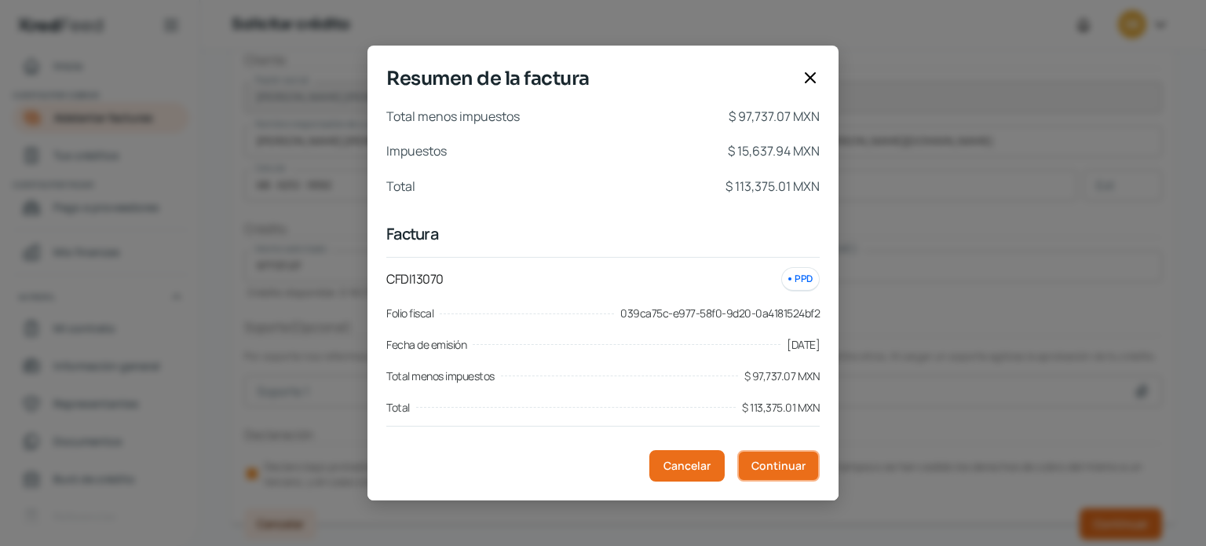
click at [794, 464] on span "Continuar" at bounding box center [778, 465] width 54 height 11
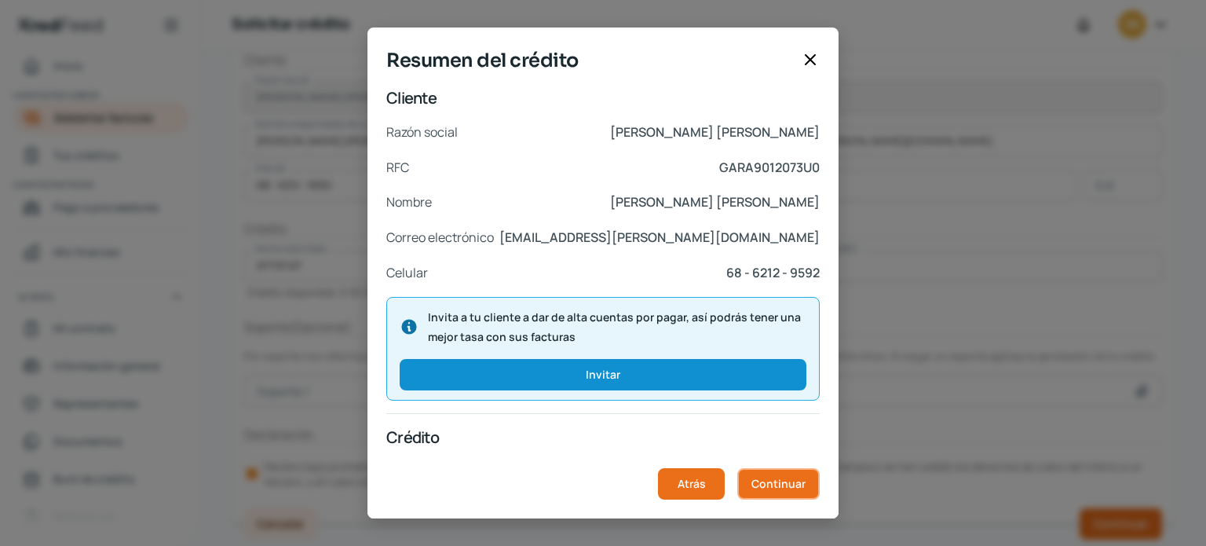
click at [793, 483] on span "Continuar" at bounding box center [778, 483] width 54 height 11
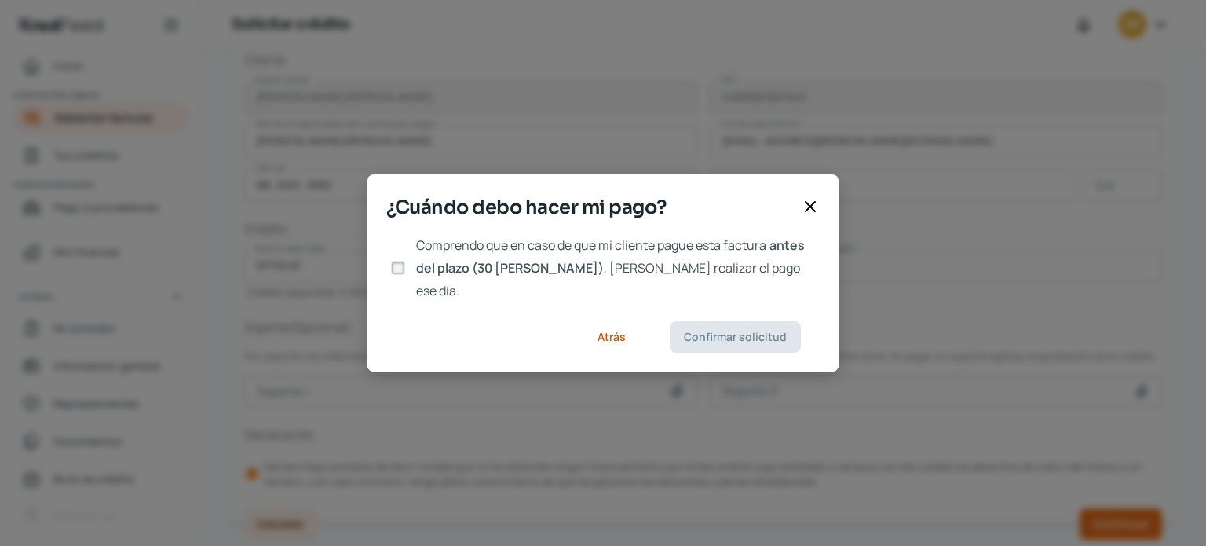
click at [397, 270] on input "Comprendo que en caso de que mi cliente pague esta factura antes del plazo (30 …" at bounding box center [398, 268] width 14 height 14
checkbox input "true"
click at [768, 331] on span "Confirmar solicitud" at bounding box center [735, 336] width 103 height 11
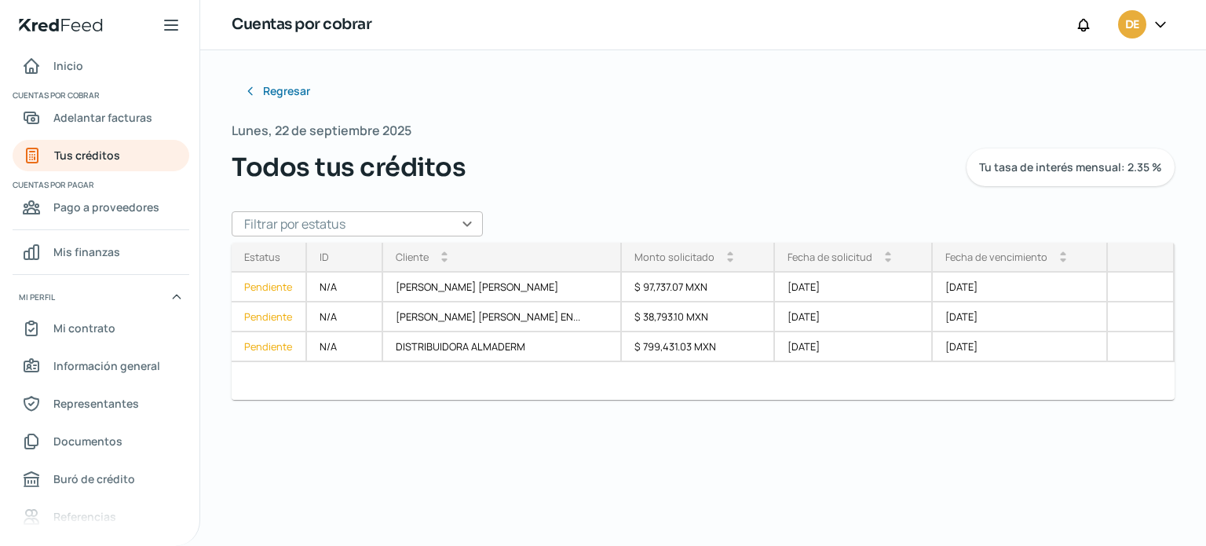
drag, startPoint x: 1181, startPoint y: 341, endPoint x: 1181, endPoint y: 354, distance: 12.6
click at [1181, 354] on div "Regresar Lunes, 22 de septiembre 2025 Todos tus créditos Tu tasa de interés men…" at bounding box center [703, 297] width 1006 height 495
drag, startPoint x: 1205, startPoint y: 356, endPoint x: 1205, endPoint y: 477, distance: 120.9
click at [1205, 477] on div "Regresar Lunes, 22 de septiembre 2025 Todos tus créditos Tu tasa de interés men…" at bounding box center [703, 297] width 1006 height 495
click at [136, 114] on span "Adelantar facturas" at bounding box center [102, 118] width 99 height 20
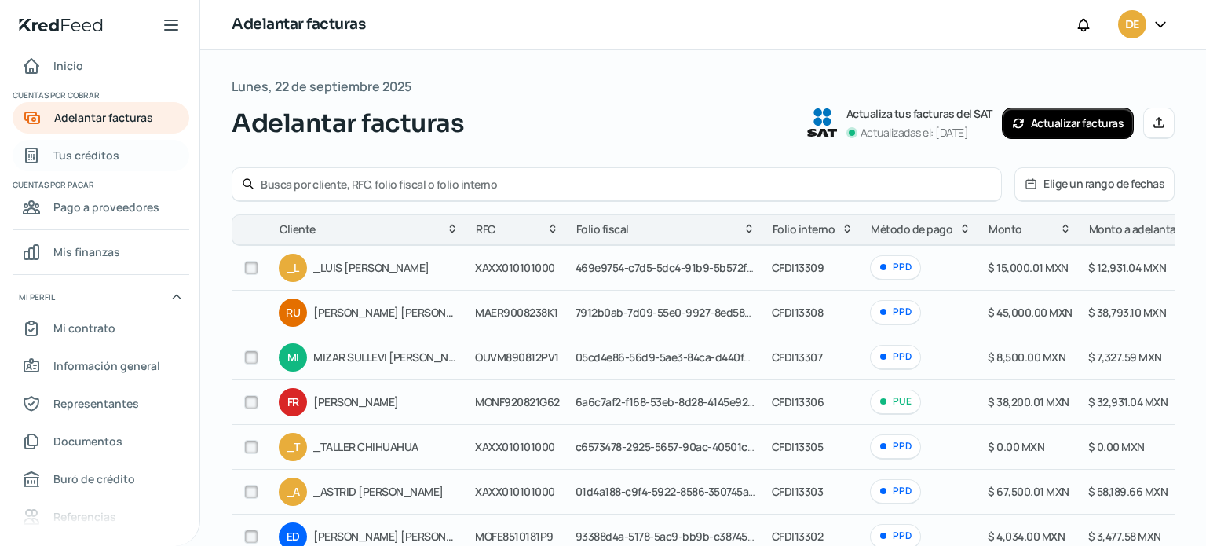
click at [141, 155] on link "Tus créditos" at bounding box center [101, 155] width 177 height 31
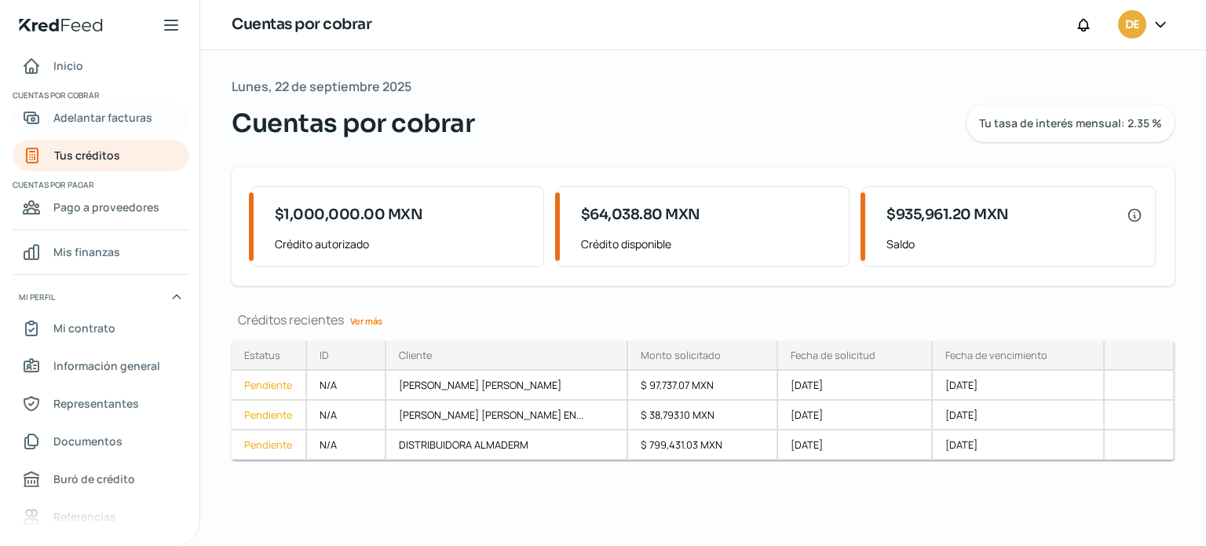
click at [110, 109] on span "Adelantar facturas" at bounding box center [102, 118] width 99 height 20
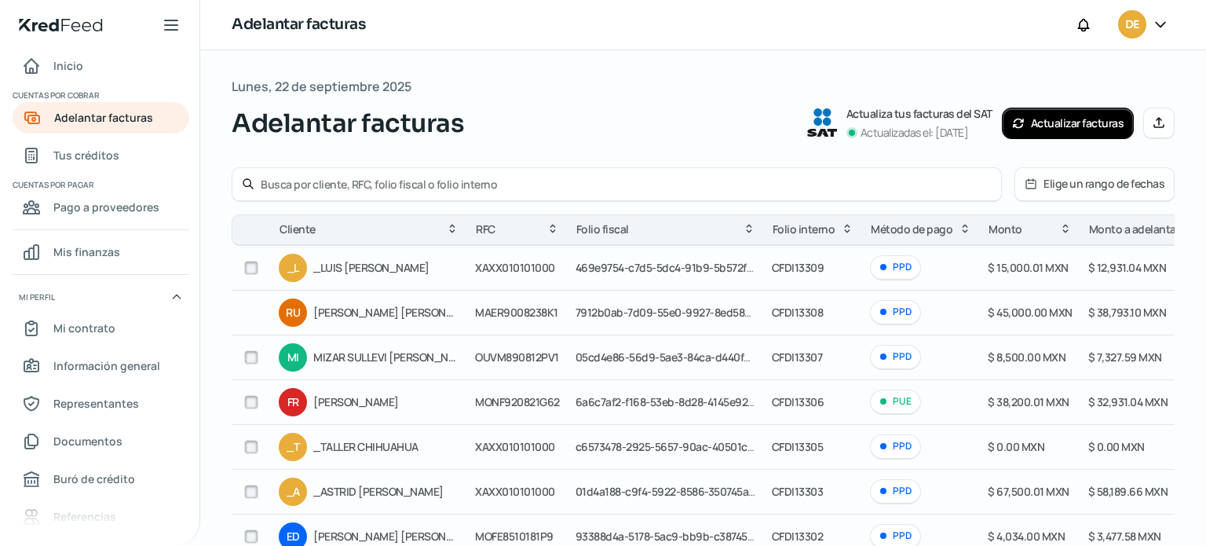
click at [283, 188] on input "text" at bounding box center [626, 184] width 731 height 15
type input "k"
type input "C"
click at [898, 184] on input "CADK83102356A" at bounding box center [626, 184] width 731 height 15
type input "CADK83102356A"
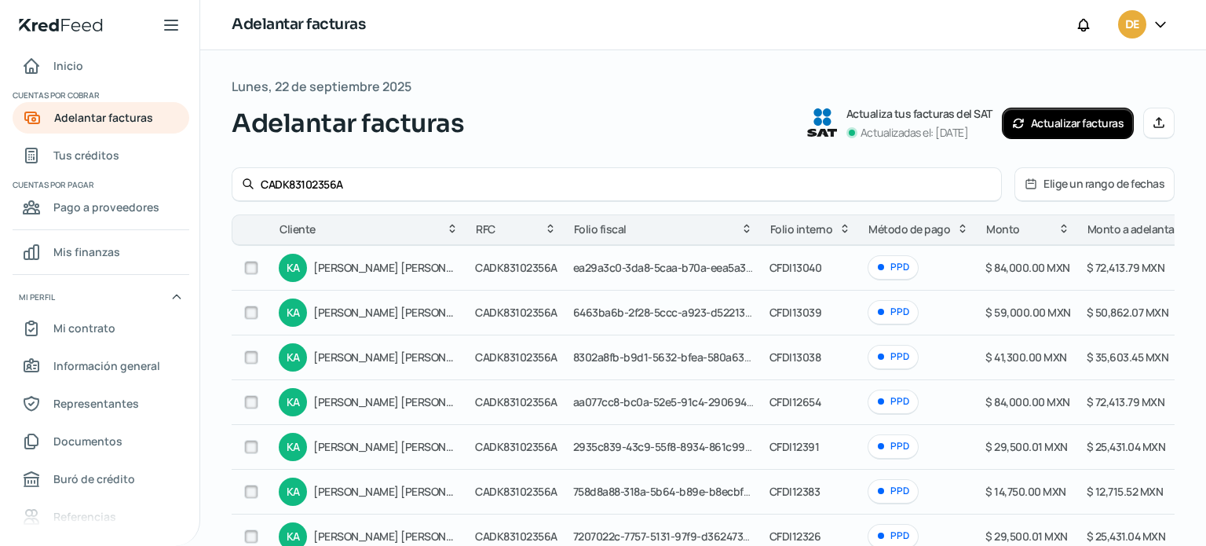
click at [977, 184] on input "CADK83102356A" at bounding box center [626, 184] width 731 height 15
click at [255, 309] on input "checkbox" at bounding box center [251, 312] width 14 height 14
checkbox input "true"
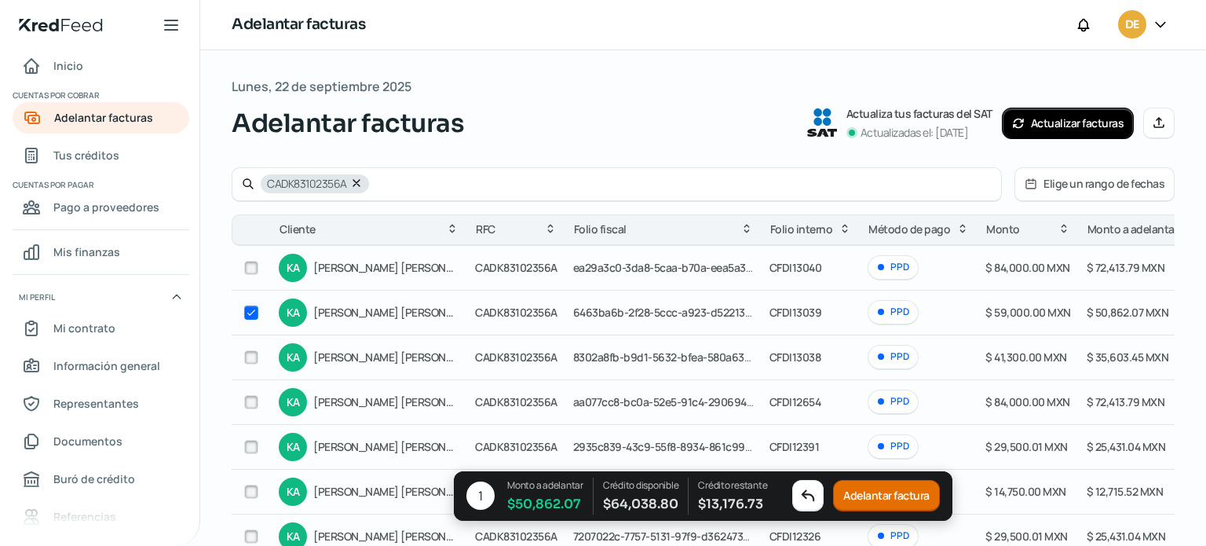
click at [867, 495] on button "Adelantar factura" at bounding box center [886, 495] width 107 height 31
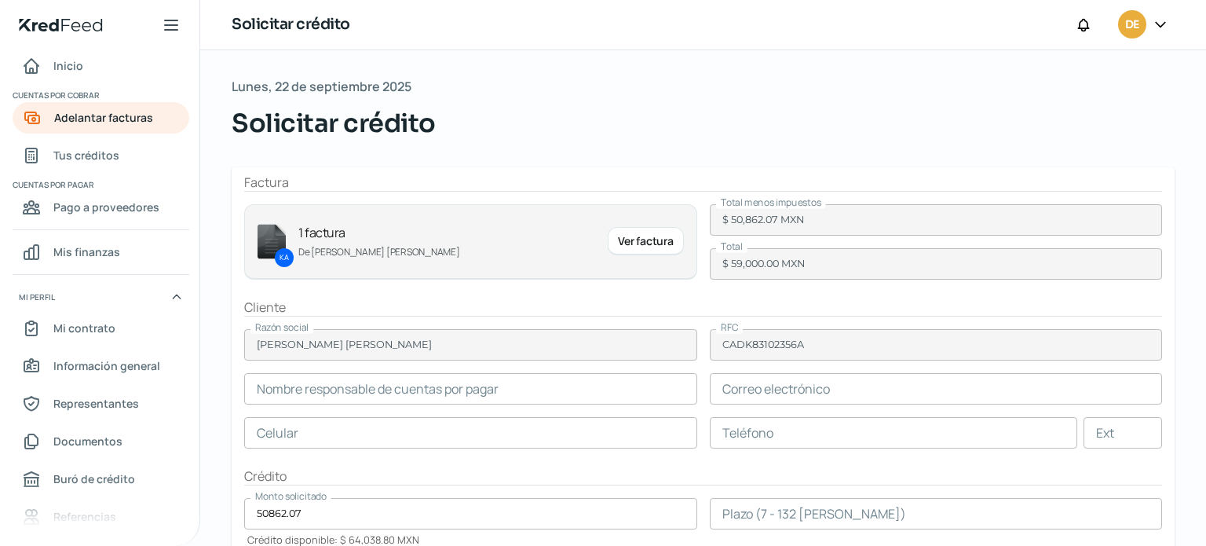
click at [361, 397] on input "text" at bounding box center [470, 388] width 453 height 31
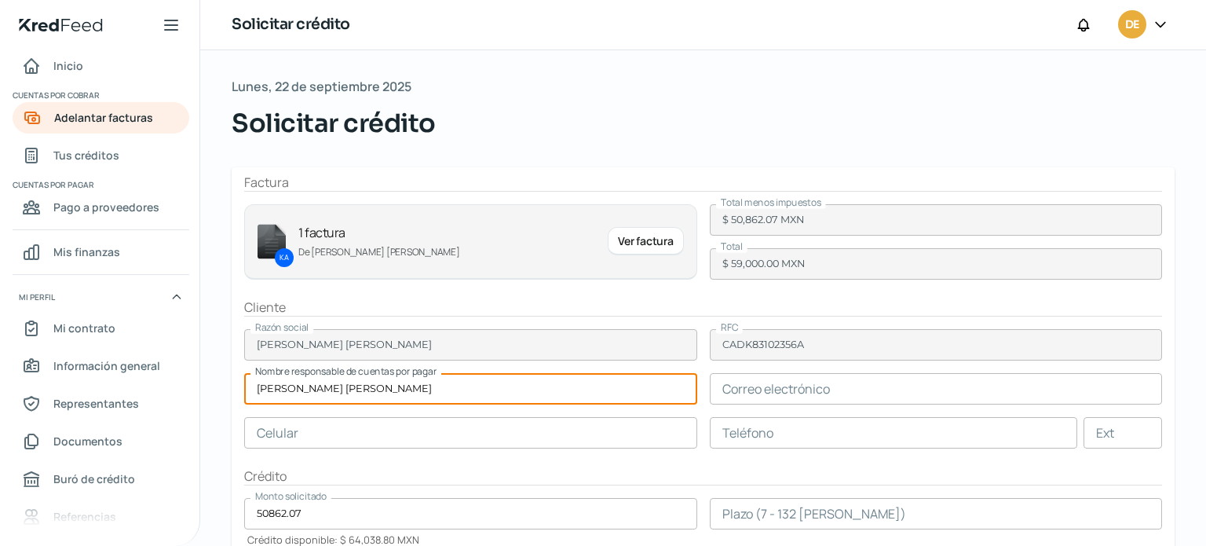
type input "[PERSON_NAME] [PERSON_NAME]"
click at [838, 393] on input "text" at bounding box center [936, 388] width 453 height 31
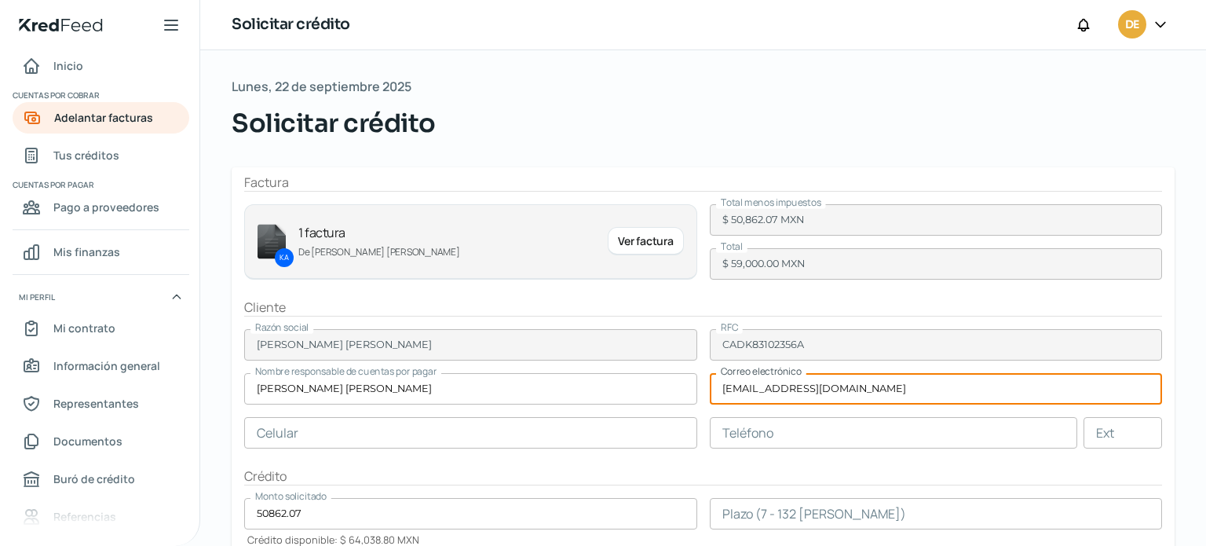
type input "[EMAIL_ADDRESS][DOMAIN_NAME]"
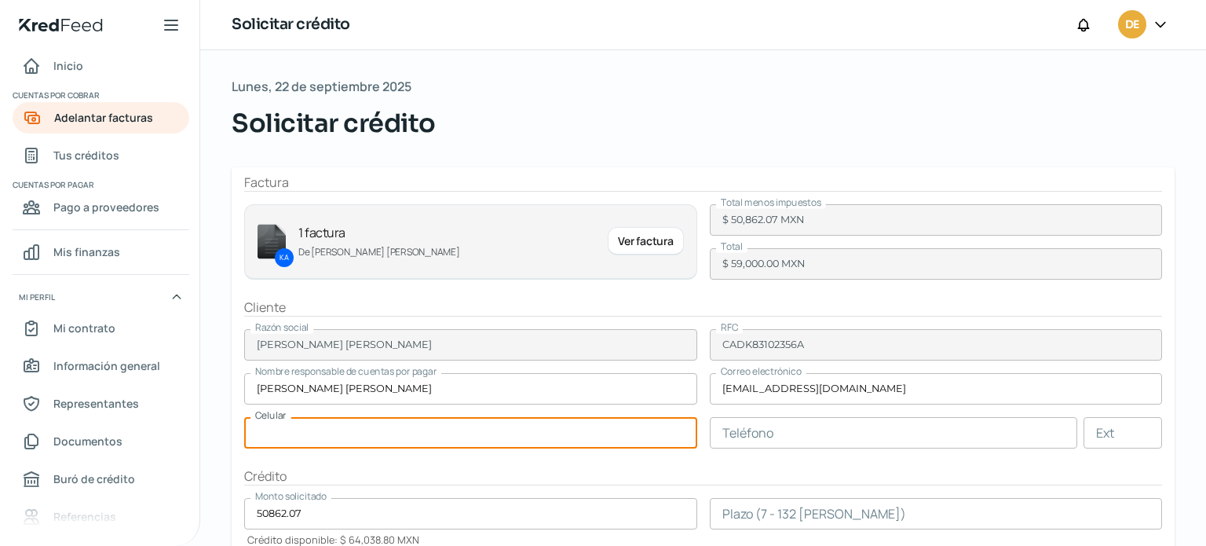
click at [474, 436] on input "text" at bounding box center [470, 432] width 453 height 31
type input "68 - 6184 - 0763"
click at [880, 435] on input "text" at bounding box center [894, 432] width 368 height 31
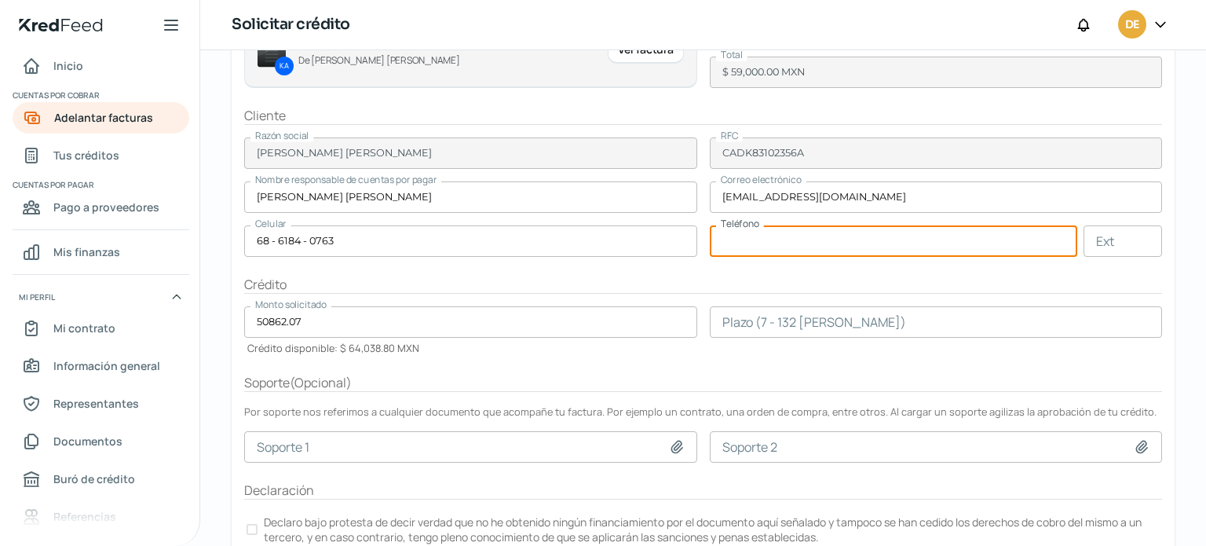
scroll to position [247, 0]
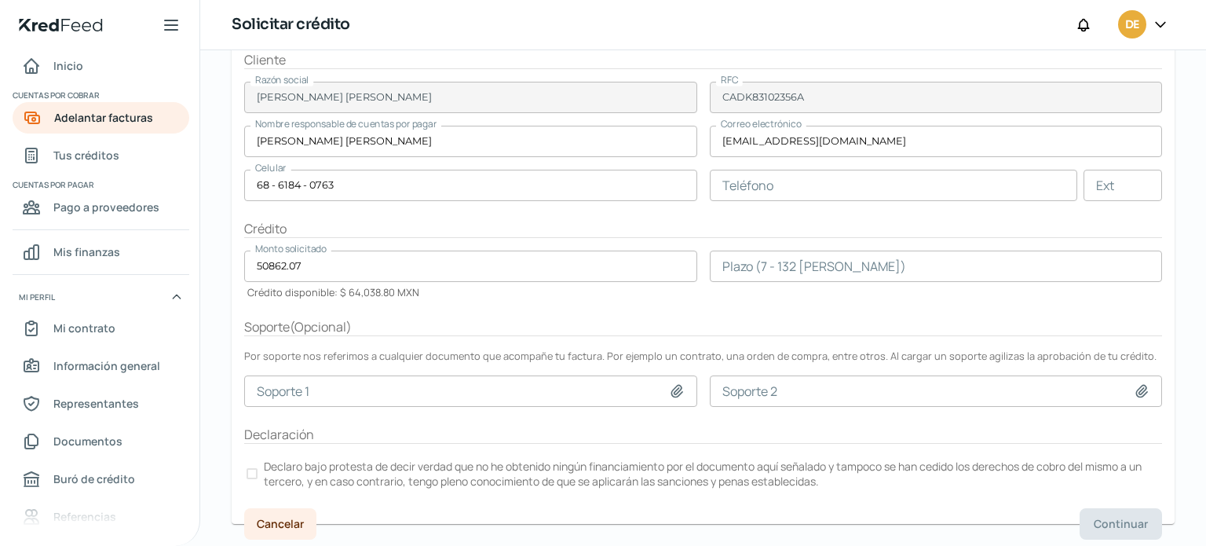
click at [255, 468] on div at bounding box center [251, 473] width 11 height 11
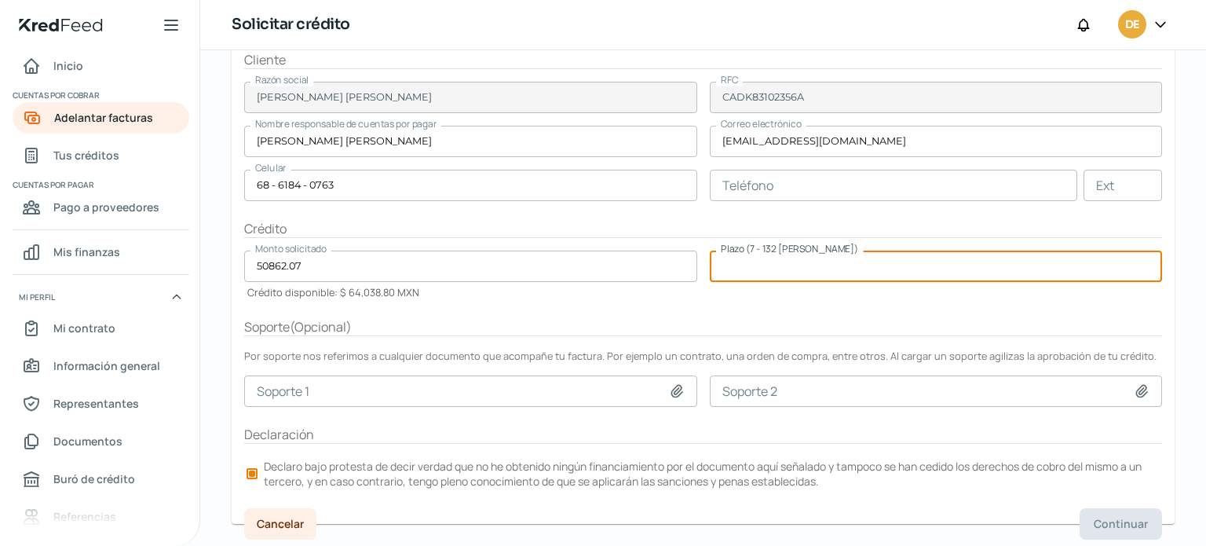
click at [819, 266] on input "number" at bounding box center [936, 265] width 453 height 31
type input "30"
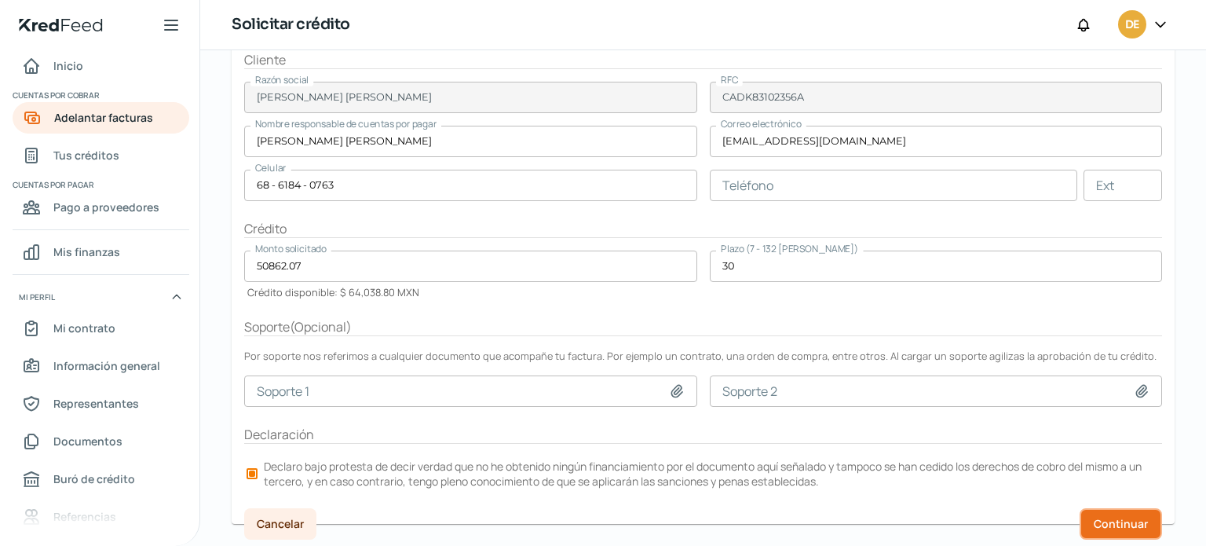
click at [1110, 518] on span "Continuar" at bounding box center [1121, 523] width 54 height 11
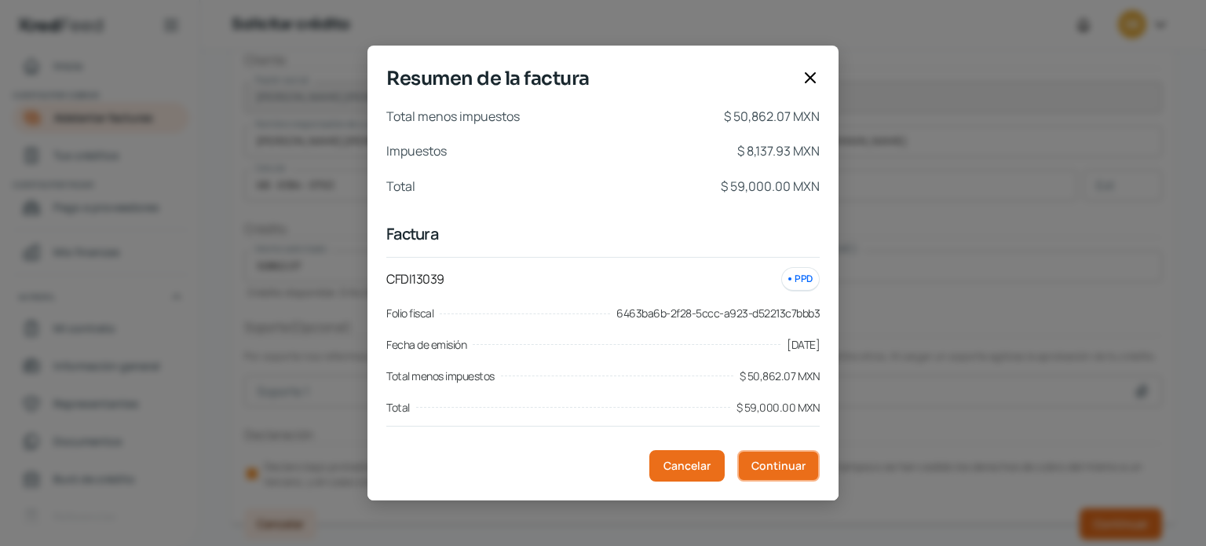
click at [796, 462] on span "Continuar" at bounding box center [778, 465] width 54 height 11
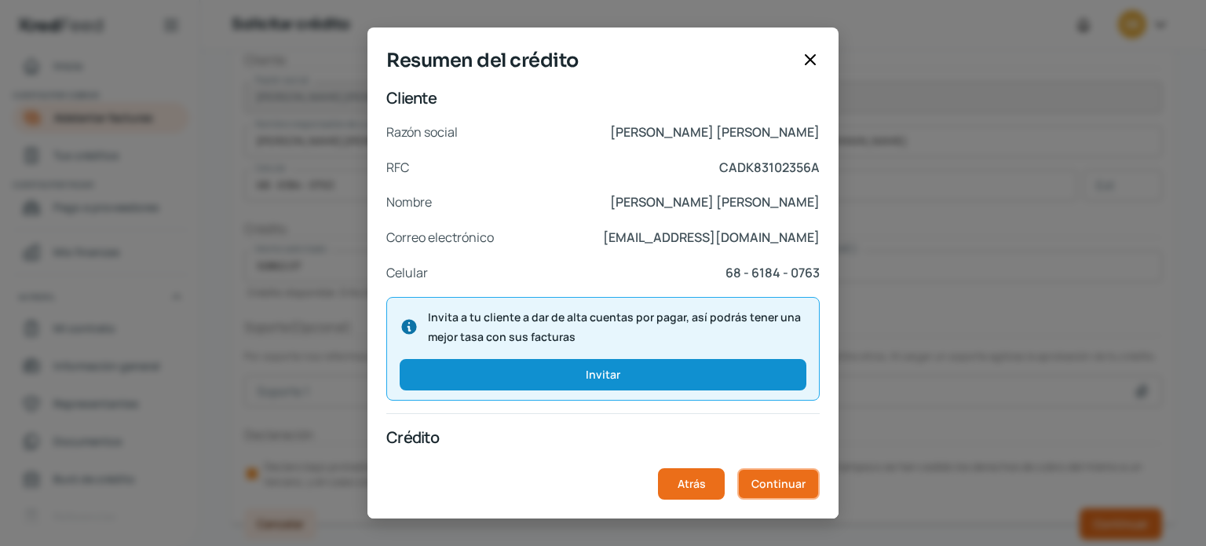
click at [794, 486] on span "Continuar" at bounding box center [778, 483] width 54 height 11
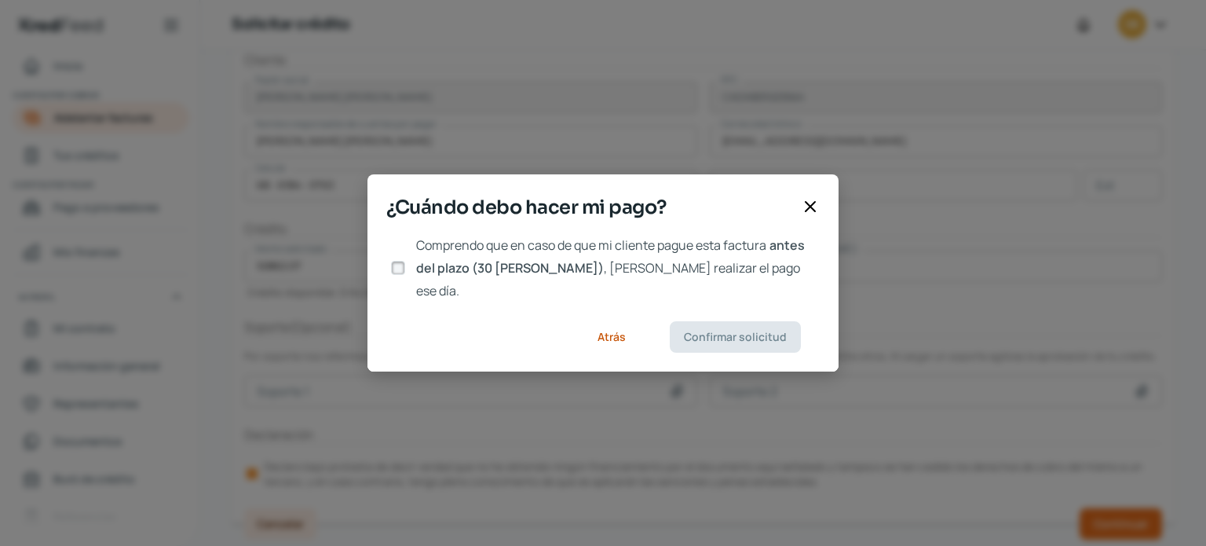
click at [398, 268] on input "Comprendo que en caso de que mi cliente pague esta factura antes del plazo (30 …" at bounding box center [398, 268] width 14 height 14
checkbox input "true"
click at [764, 331] on span "Confirmar solicitud" at bounding box center [735, 336] width 103 height 11
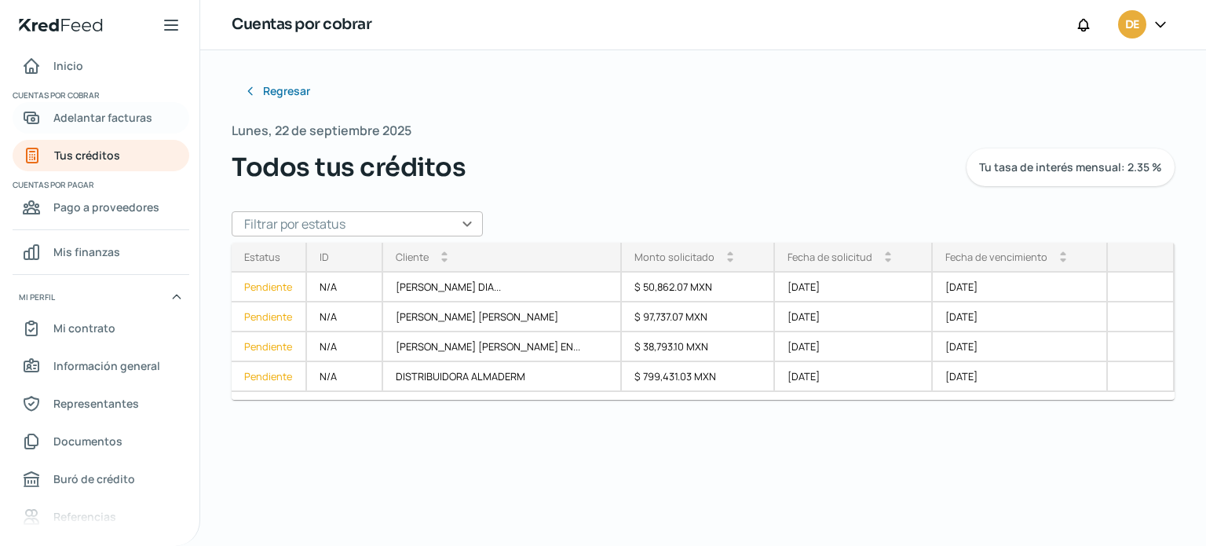
click at [127, 115] on span "Adelantar facturas" at bounding box center [102, 118] width 99 height 20
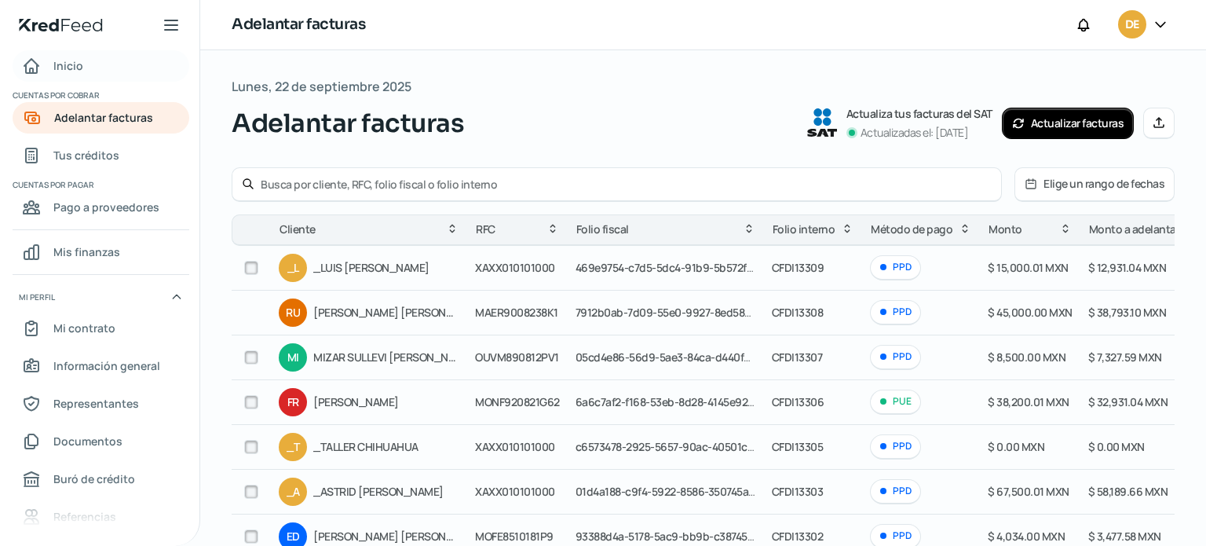
click at [88, 64] on link "Inicio" at bounding box center [101, 65] width 177 height 31
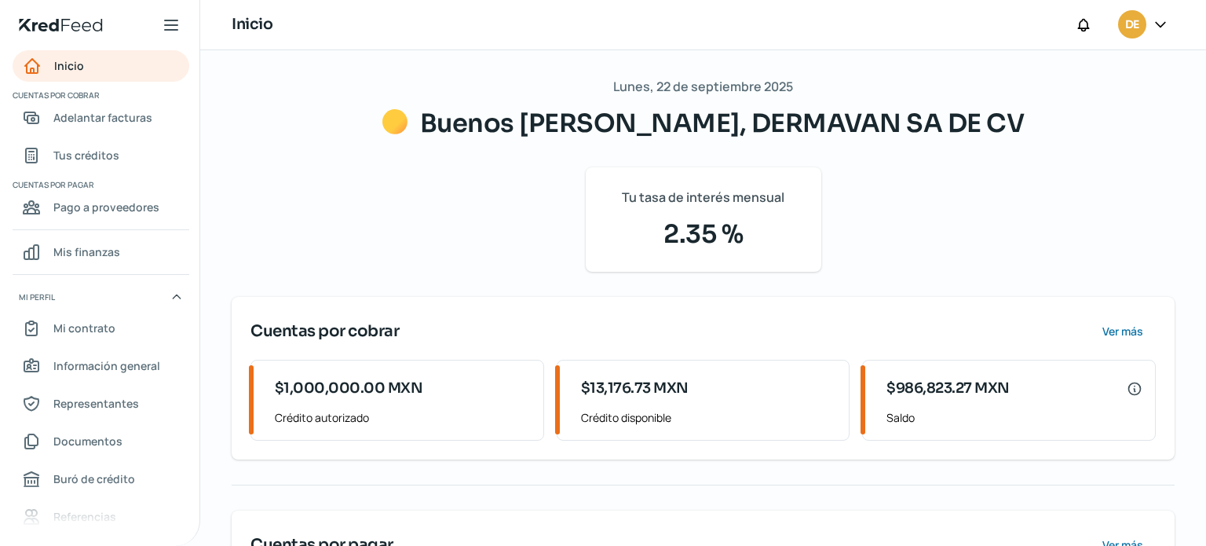
drag, startPoint x: 1199, startPoint y: 393, endPoint x: 1199, endPoint y: 455, distance: 62.8
click at [1199, 455] on div "Lunes, 22 de septiembre 2025 Buenos [PERSON_NAME], DERMAVAN SA DE CV Tu tasa de…" at bounding box center [703, 374] width 1006 height 648
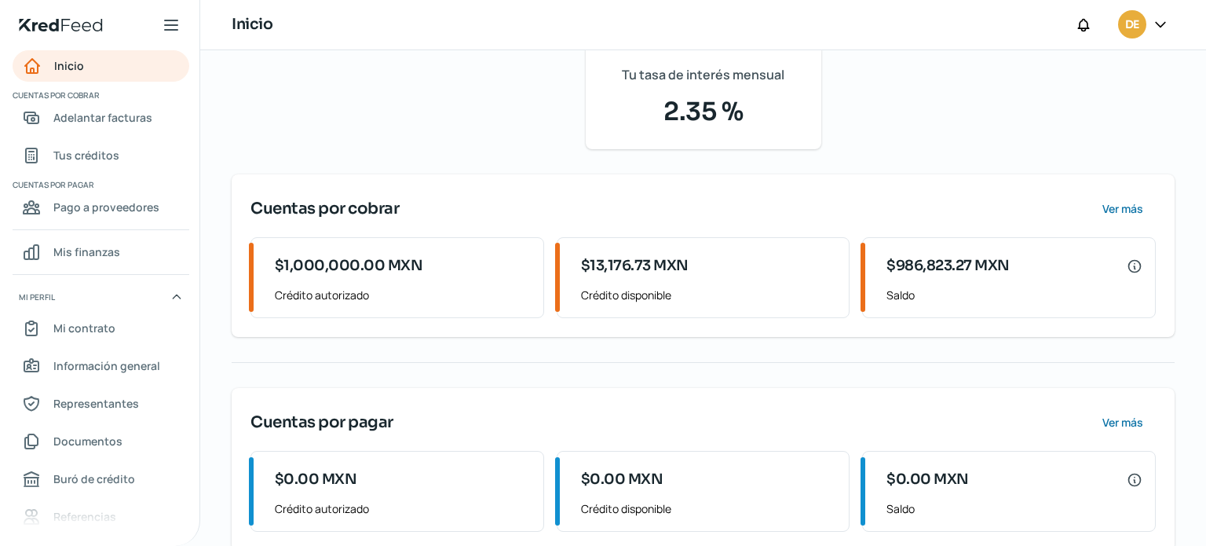
scroll to position [104, 0]
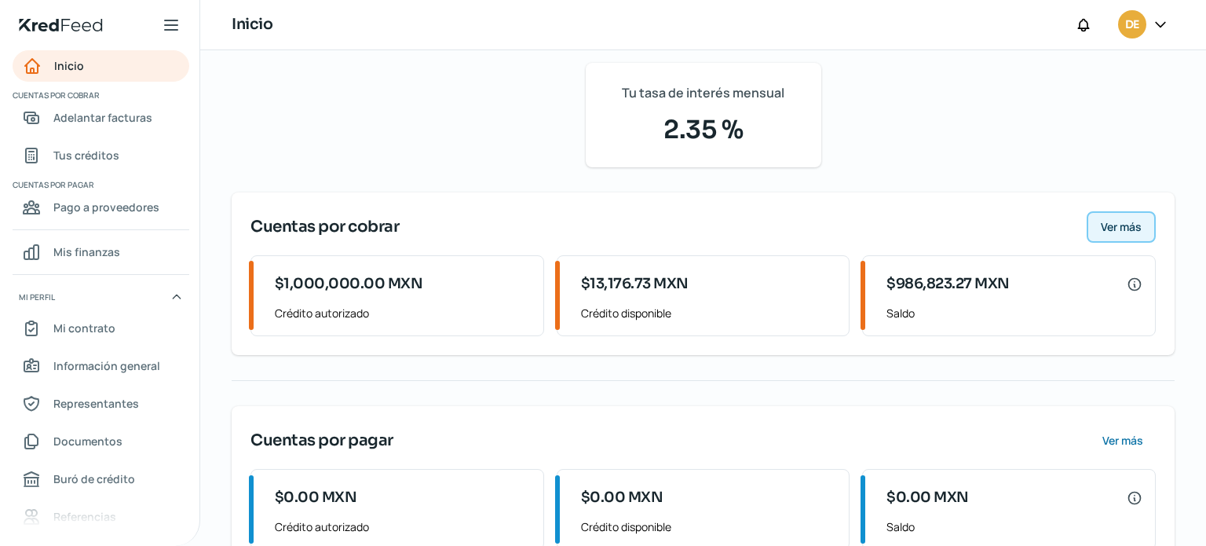
click at [1119, 232] on span "Ver más" at bounding box center [1121, 226] width 41 height 11
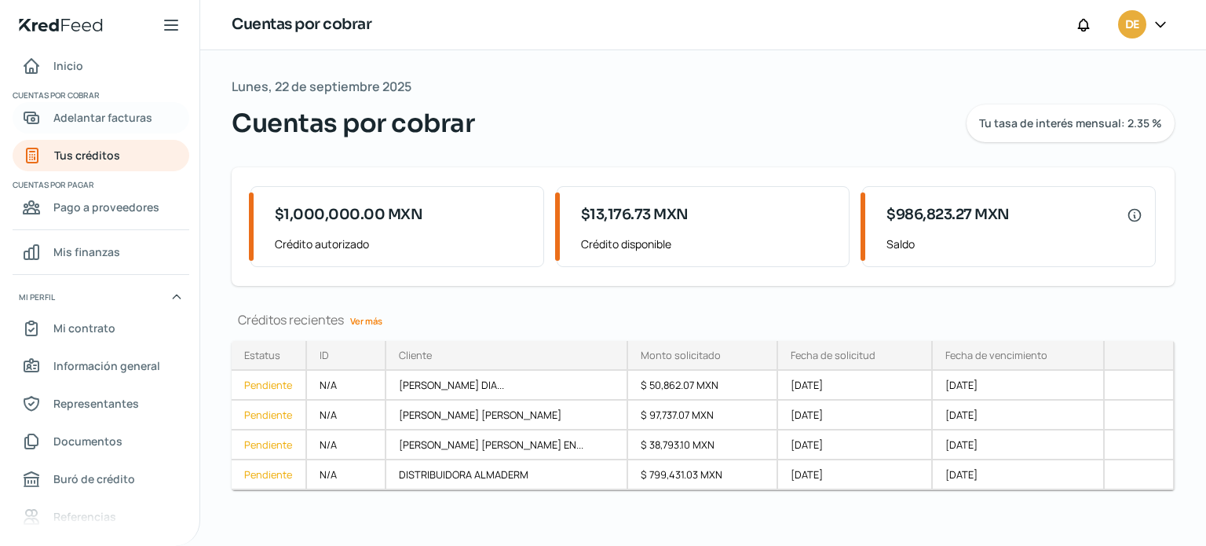
click at [122, 117] on span "Adelantar facturas" at bounding box center [102, 118] width 99 height 20
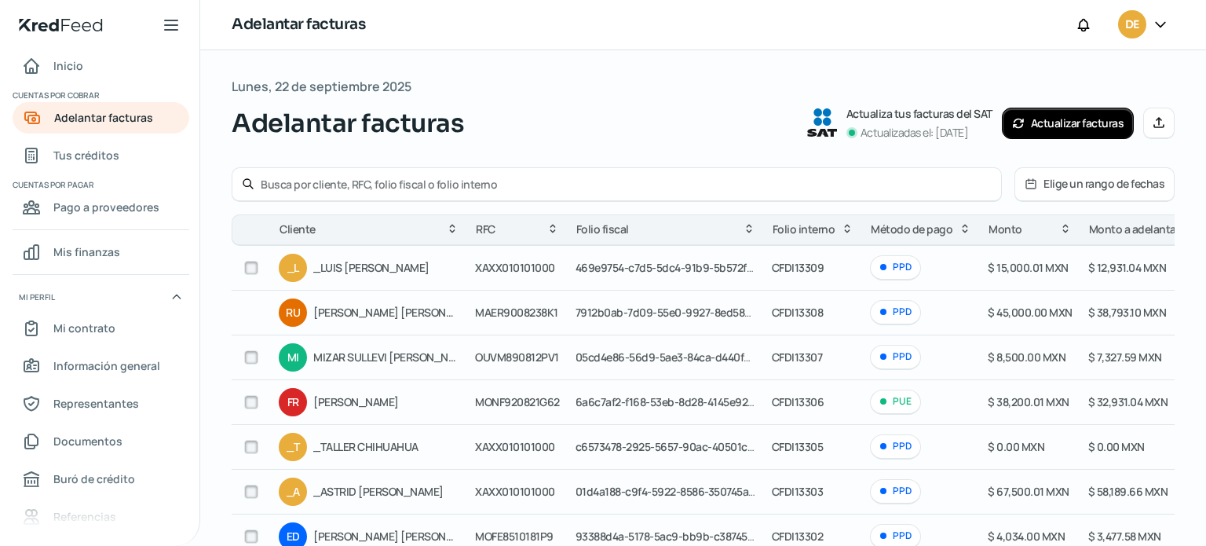
click at [407, 184] on input "text" at bounding box center [626, 184] width 731 height 15
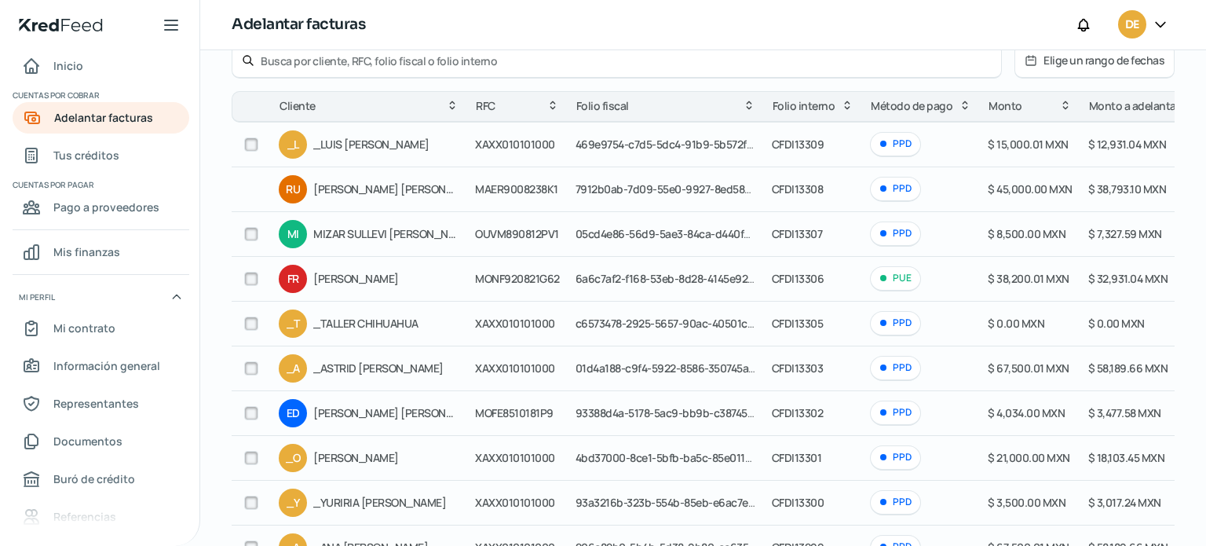
scroll to position [246, 0]
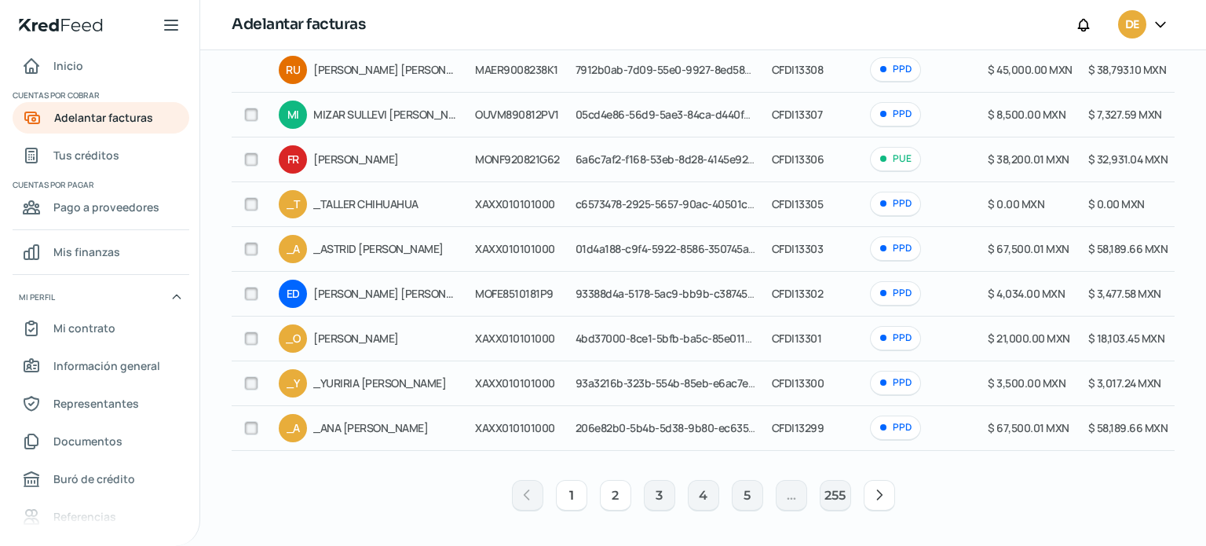
click at [619, 495] on button "2" at bounding box center [615, 495] width 31 height 31
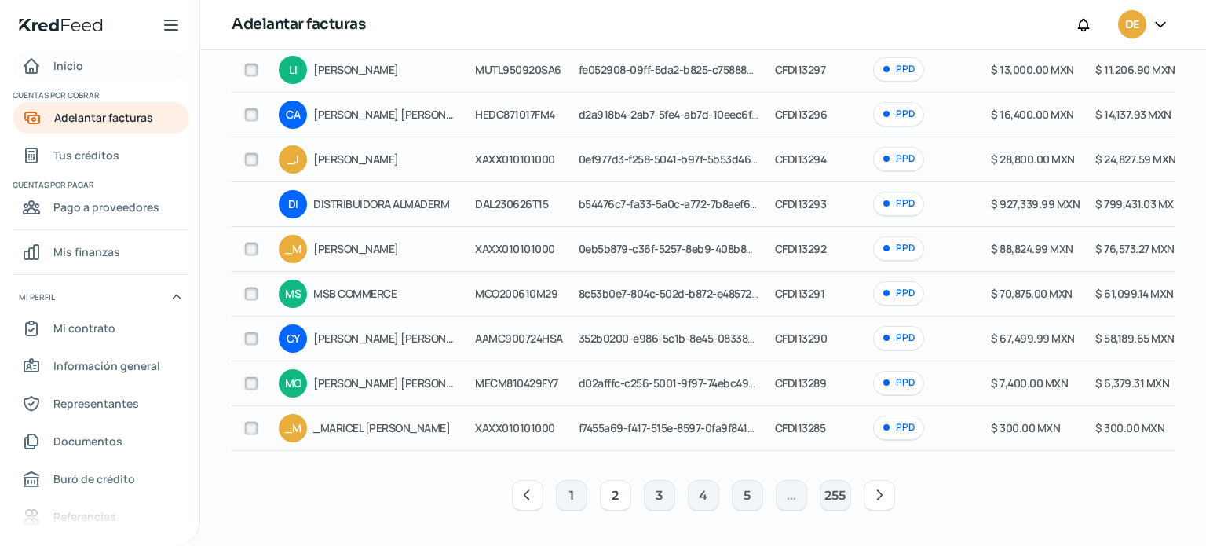
click at [81, 64] on span "Inicio" at bounding box center [68, 66] width 30 height 20
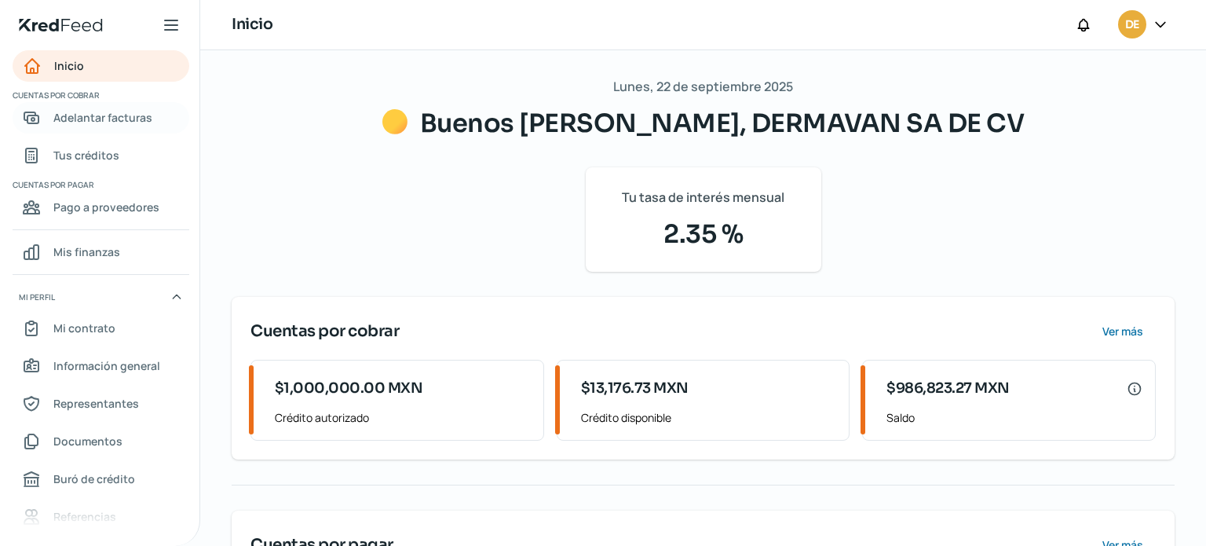
click at [83, 117] on span "Adelantar facturas" at bounding box center [102, 118] width 99 height 20
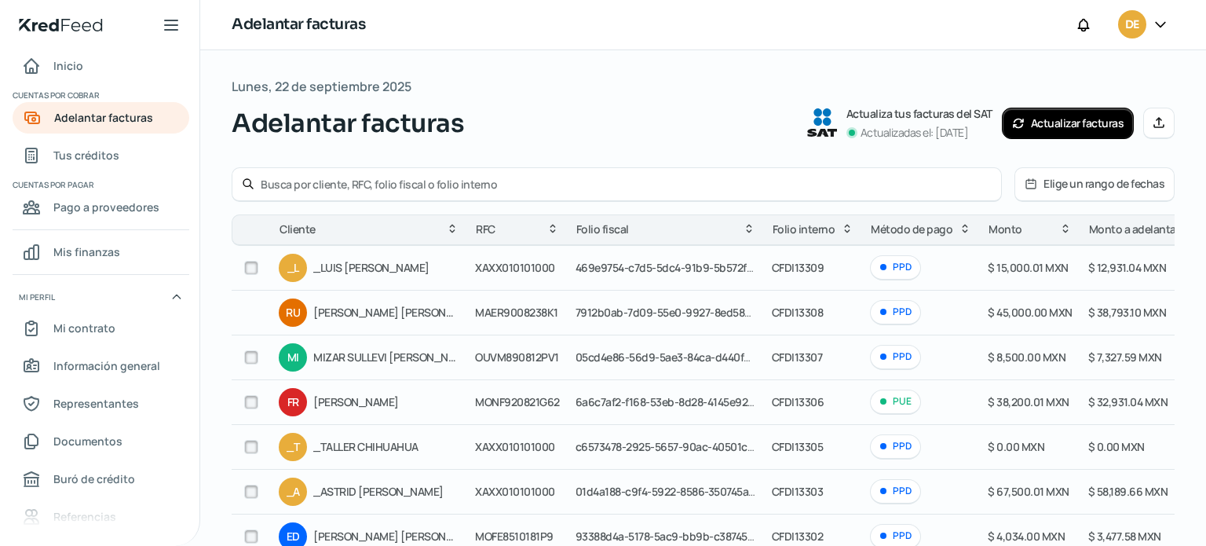
click at [1080, 356] on td "$ 7,327.59 MXN" at bounding box center [1134, 357] width 108 height 45
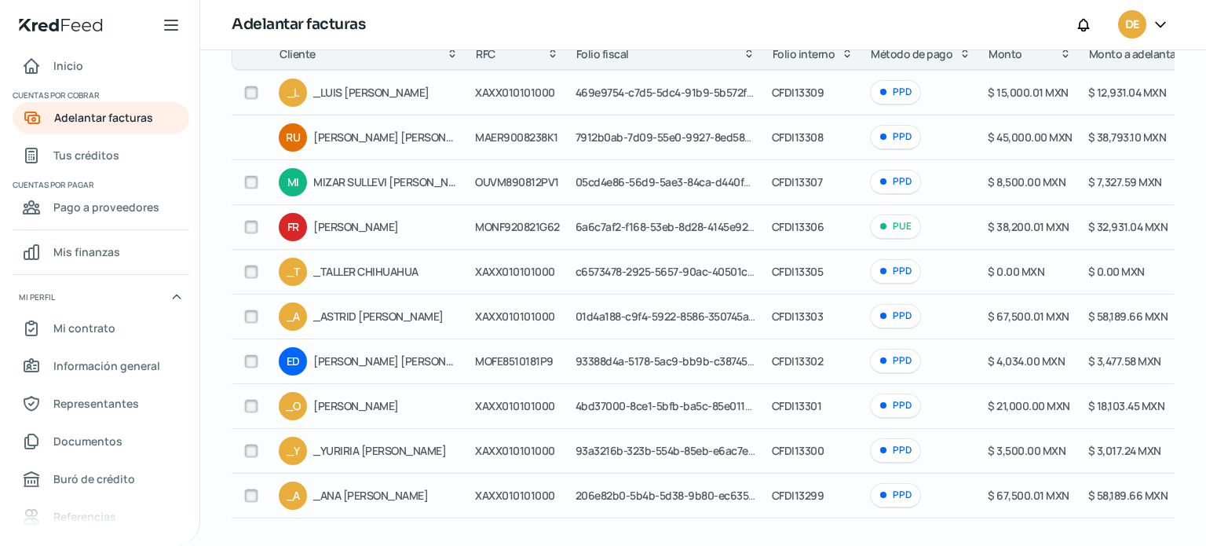
scroll to position [246, 0]
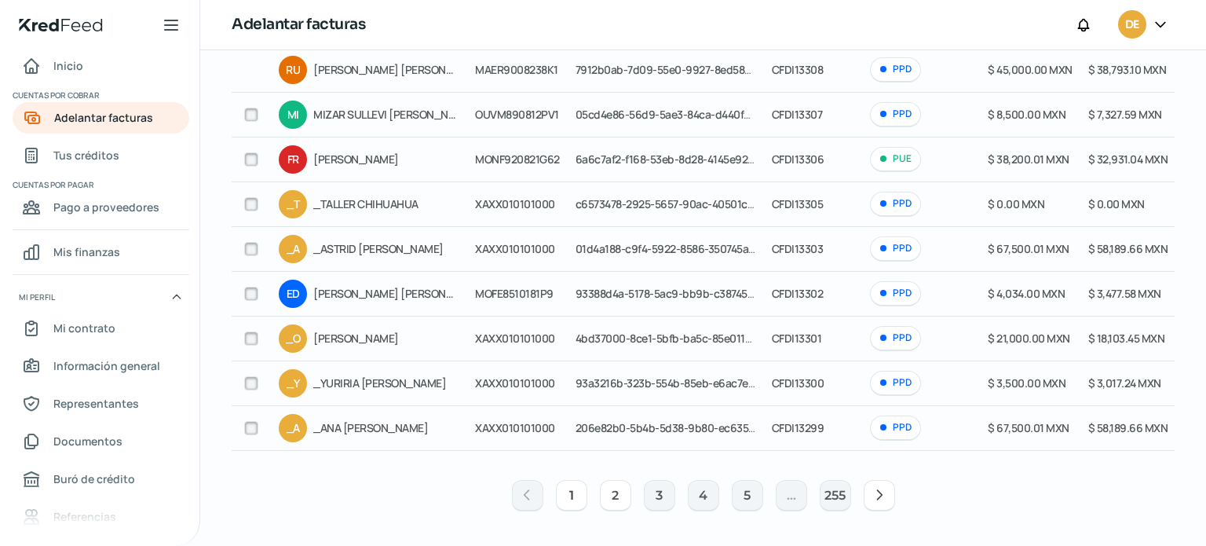
click at [609, 502] on button "2" at bounding box center [615, 495] width 31 height 31
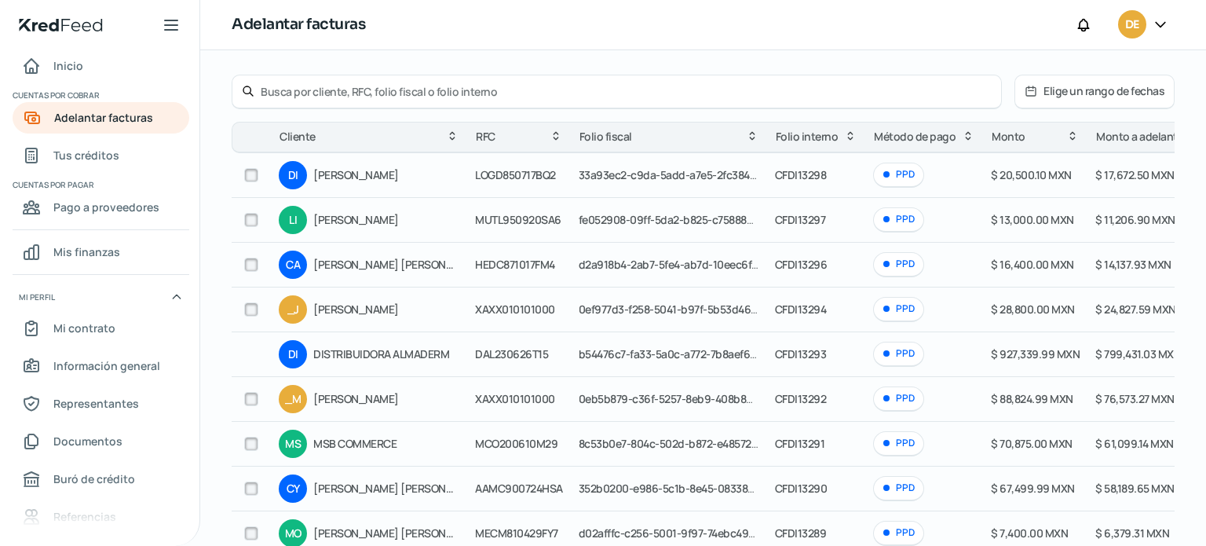
scroll to position [93, 0]
click at [250, 217] on input "checkbox" at bounding box center [251, 219] width 14 height 14
checkbox input "true"
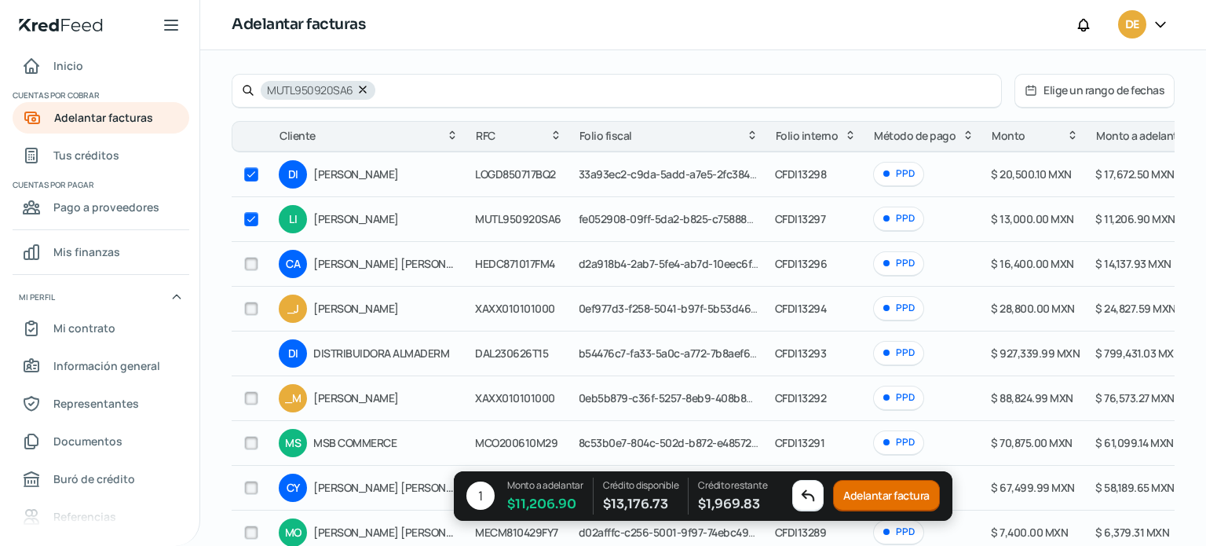
checkbox input "true"
checkbox input "false"
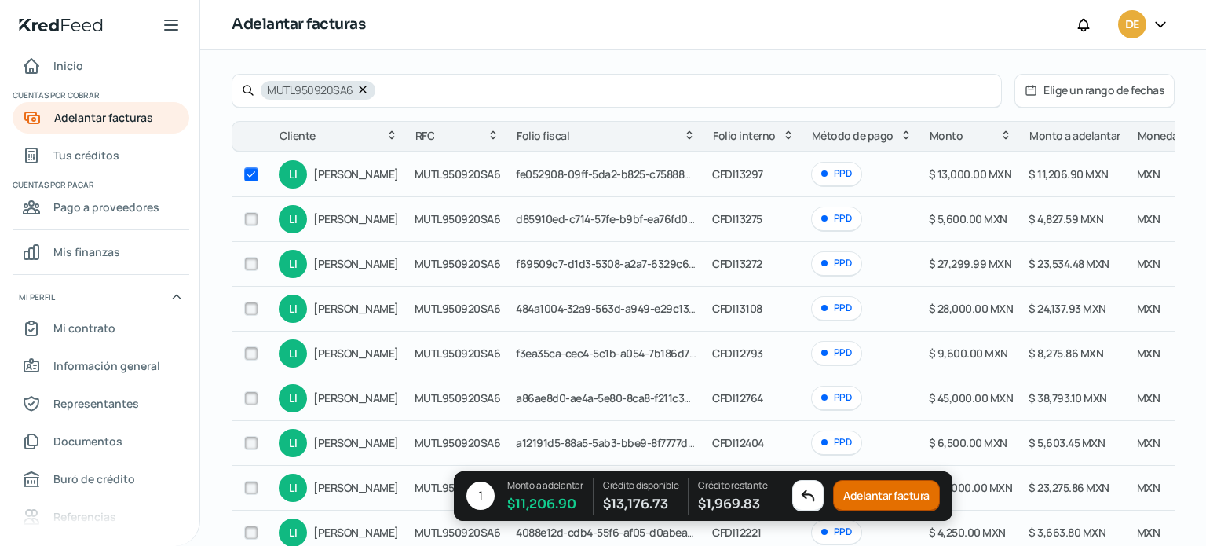
click at [885, 495] on button "Adelantar factura" at bounding box center [886, 495] width 107 height 31
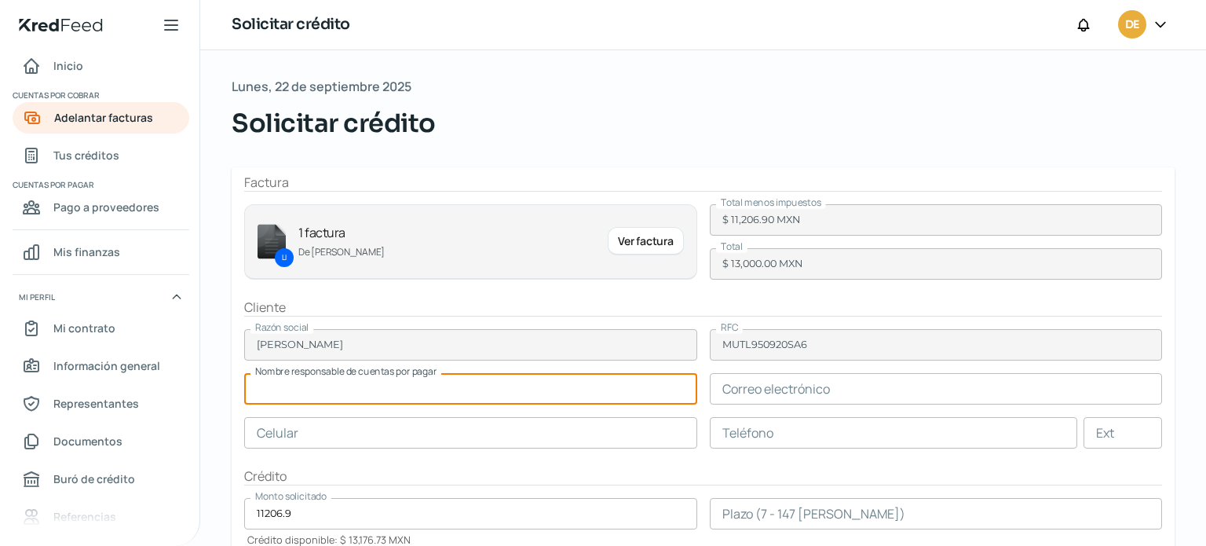
click at [473, 389] on input "text" at bounding box center [470, 388] width 453 height 31
type input "[PERSON_NAME]"
click at [984, 385] on input "text" at bounding box center [936, 388] width 453 height 31
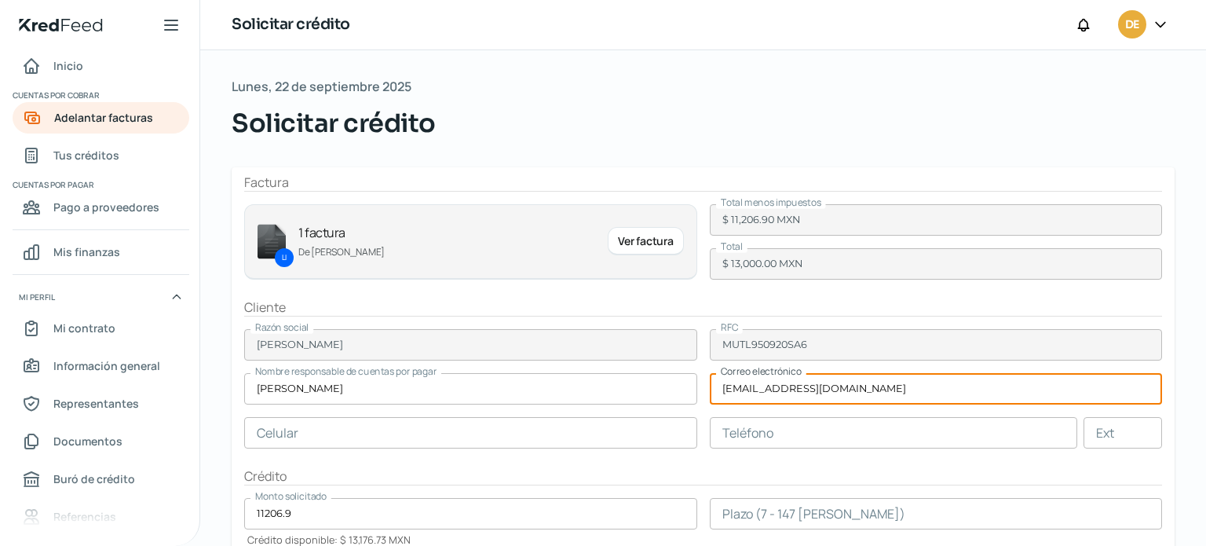
type input "[EMAIL_ADDRESS][DOMAIN_NAME]"
click at [640, 436] on input "text" at bounding box center [470, 432] width 453 height 31
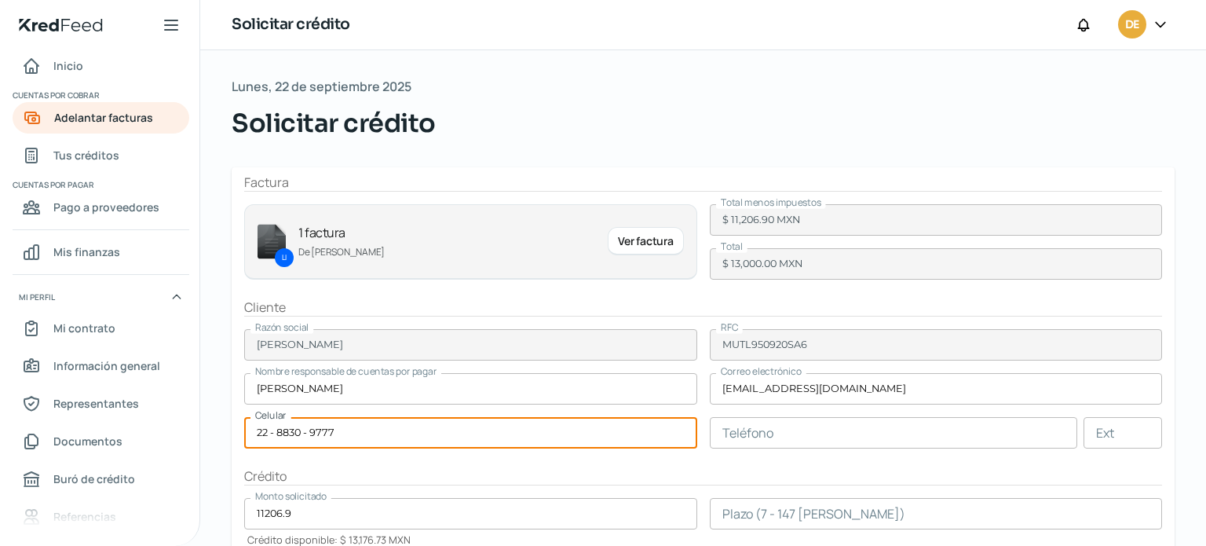
type input "22 - 8830 - 9777"
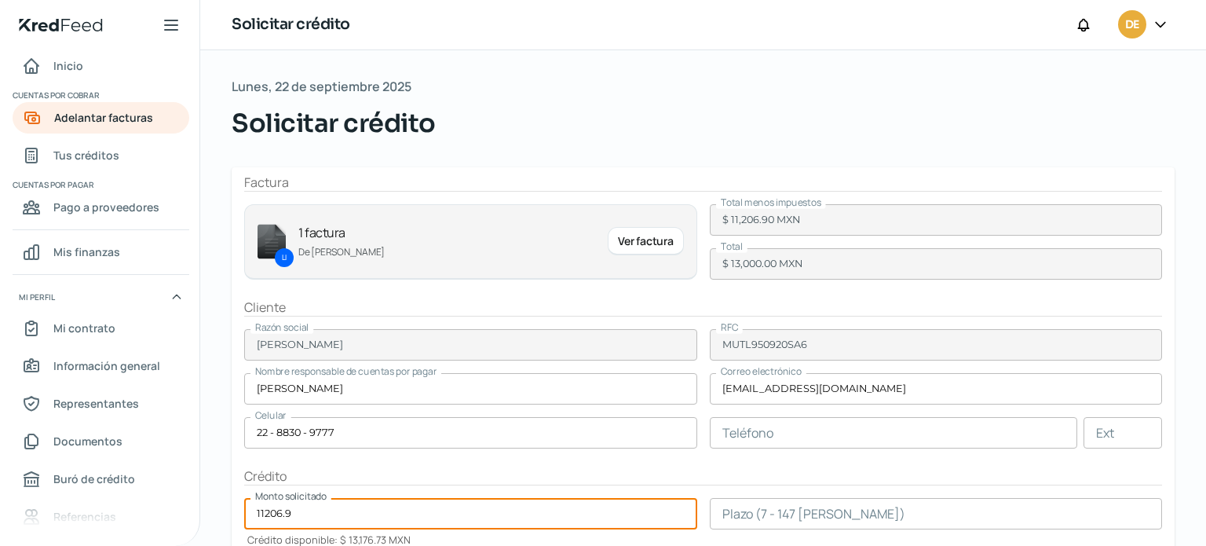
click at [554, 515] on input "11206.9" at bounding box center [470, 513] width 453 height 31
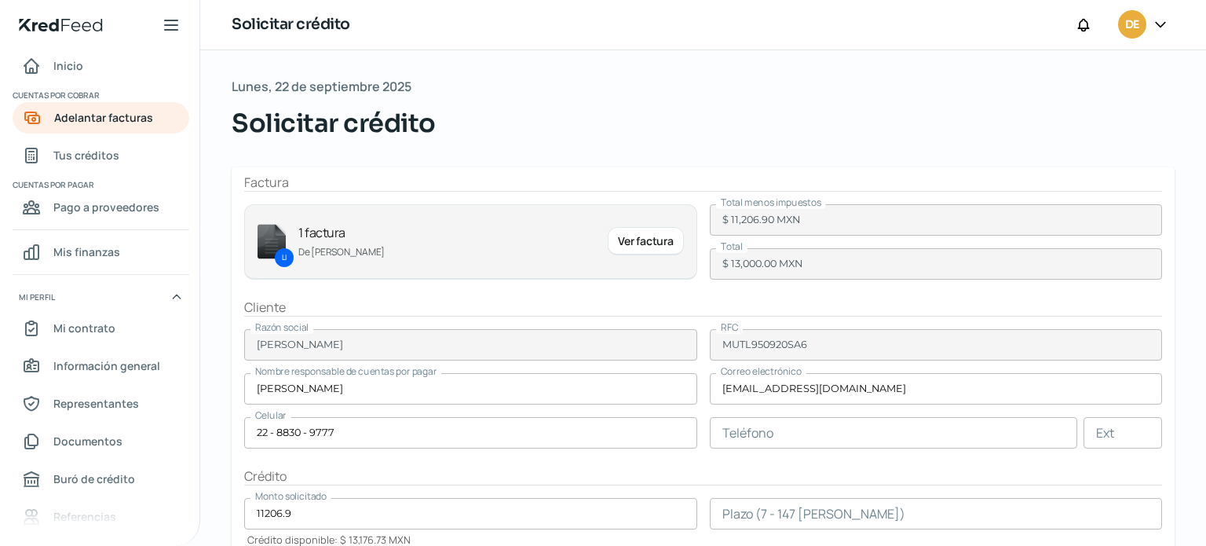
drag, startPoint x: 1198, startPoint y: 361, endPoint x: 1205, endPoint y: 424, distance: 63.2
click at [1205, 424] on div "Lunes, 22 de septiembre 2025 Solicitar crédito Factura LI 1 factura De [PERSON_…" at bounding box center [703, 297] width 1006 height 495
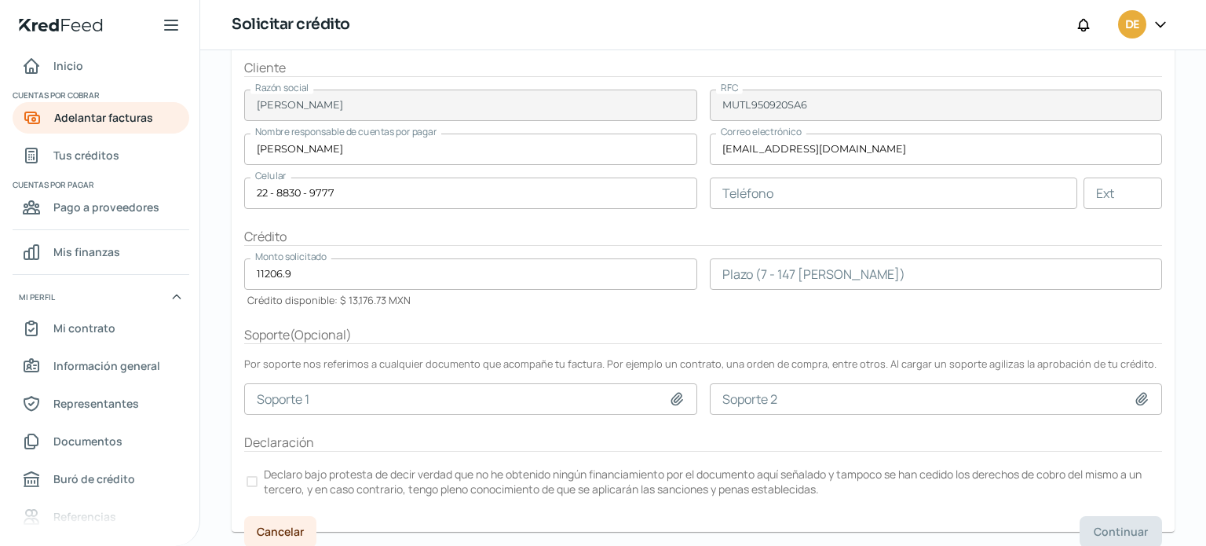
scroll to position [240, 0]
click at [250, 476] on div at bounding box center [251, 480] width 11 height 11
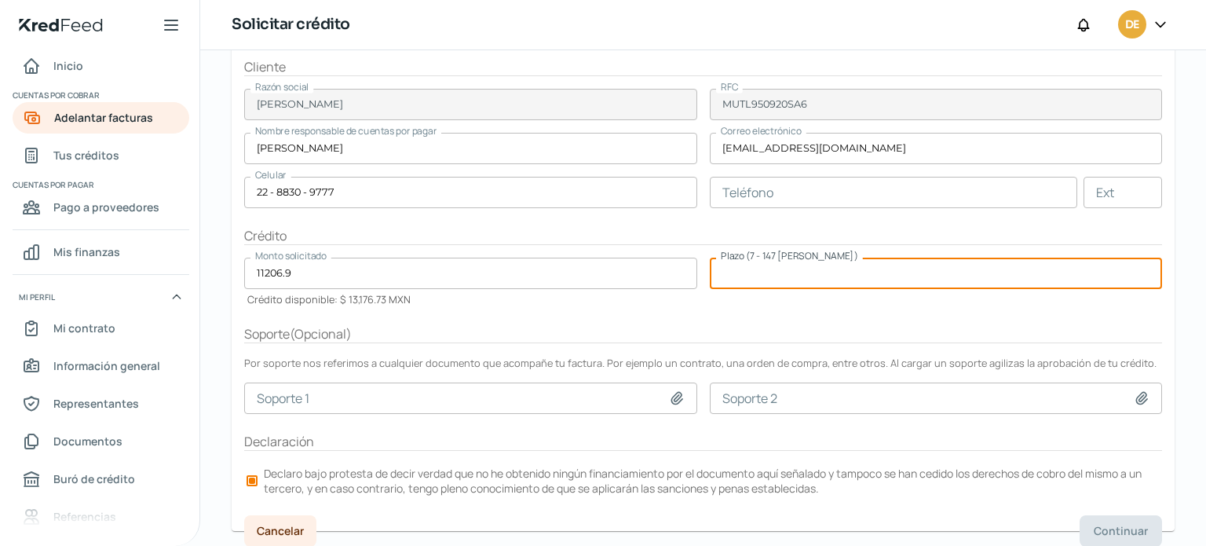
click at [841, 267] on input "number" at bounding box center [936, 272] width 453 height 31
type input "30"
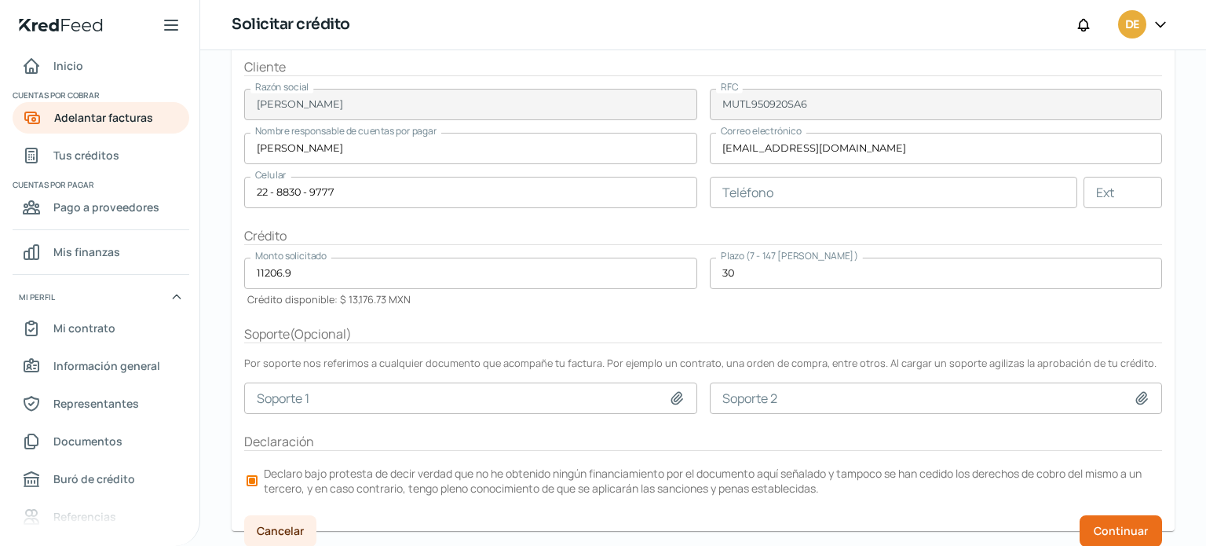
drag, startPoint x: 1136, startPoint y: 524, endPoint x: 1170, endPoint y: 456, distance: 76.5
click at [1170, 456] on div "Lunes, 22 de septiembre 2025 Solicitar crédito Factura LI 1 factura De [PERSON_…" at bounding box center [703, 183] width 1006 height 746
click at [1112, 526] on span "Continuar" at bounding box center [1121, 530] width 54 height 11
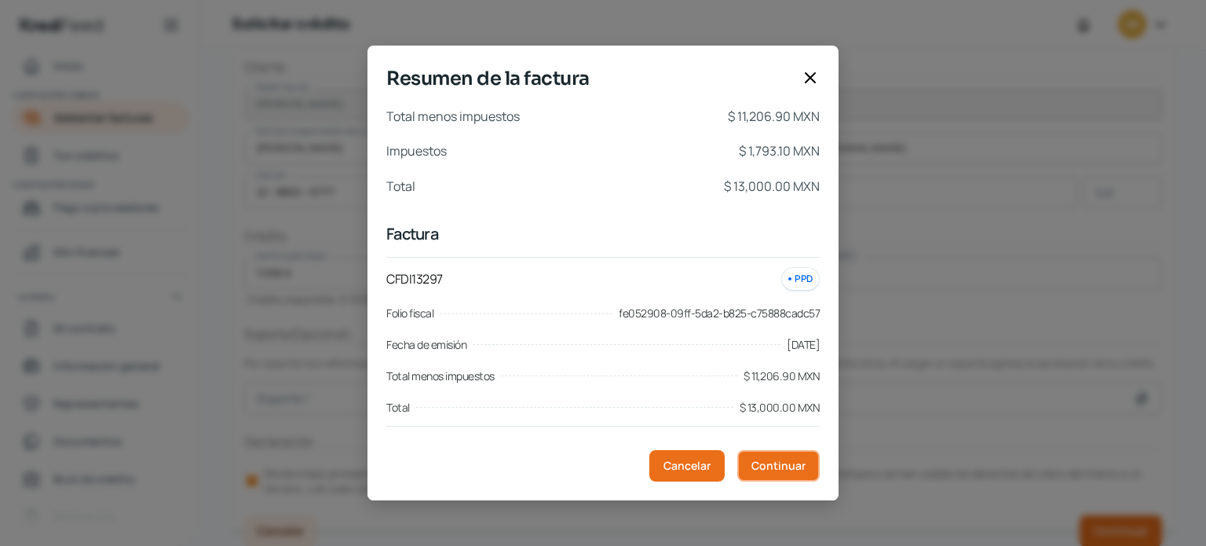
click at [800, 461] on span "Continuar" at bounding box center [778, 465] width 54 height 11
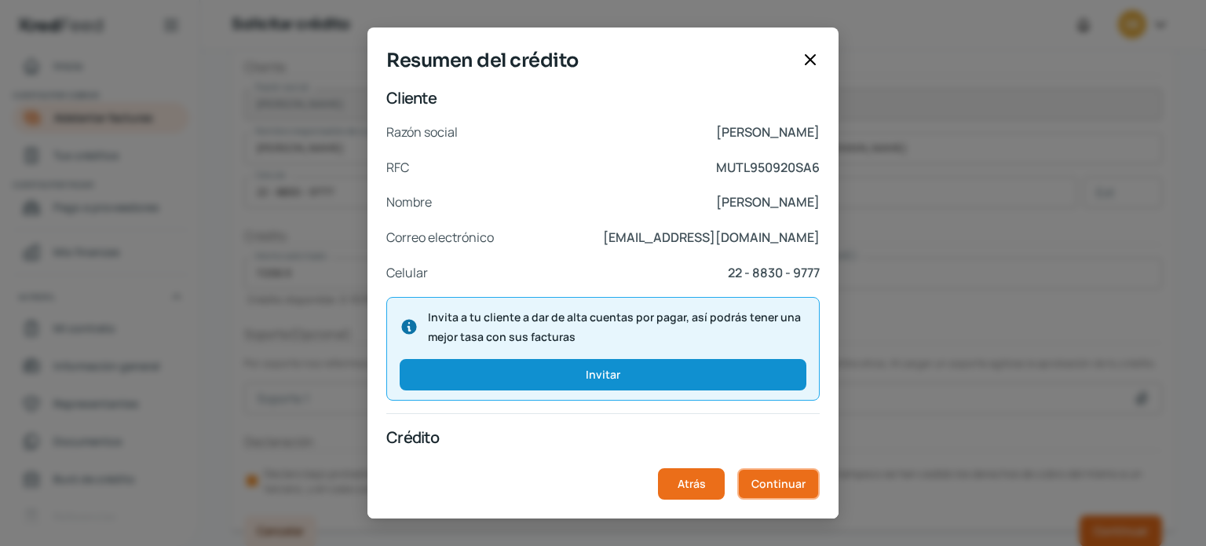
click at [788, 472] on button "Continuar" at bounding box center [778, 483] width 82 height 31
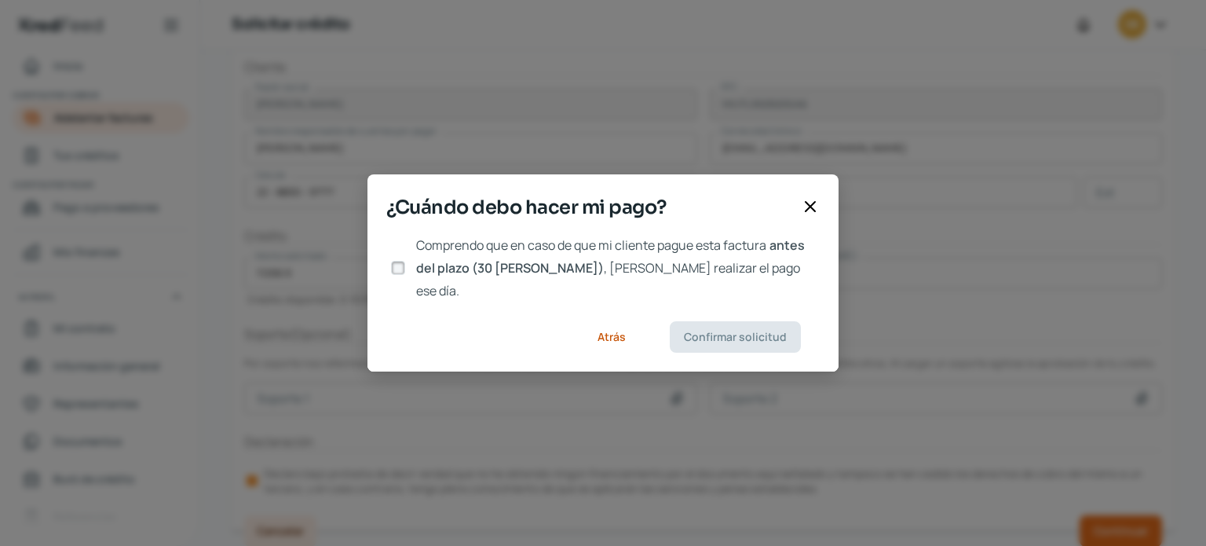
click at [396, 263] on input "Comprendo que en caso de que mi cliente pague esta factura antes del plazo (30 …" at bounding box center [398, 268] width 14 height 14
checkbox input "true"
click at [703, 331] on span "Confirmar solicitud" at bounding box center [735, 336] width 103 height 11
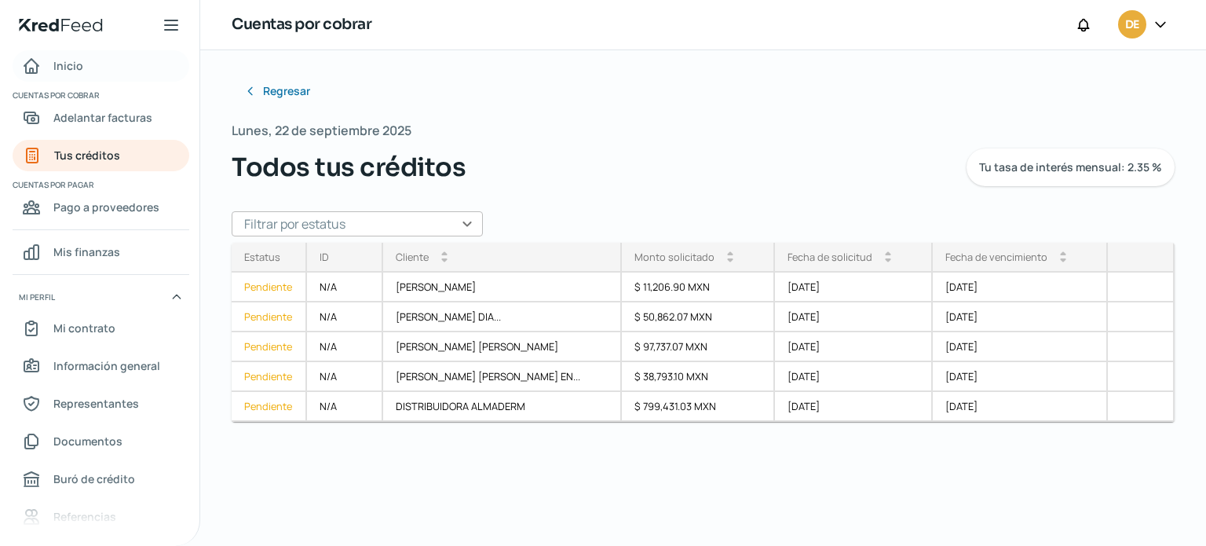
click at [87, 57] on link "Inicio" at bounding box center [101, 65] width 177 height 31
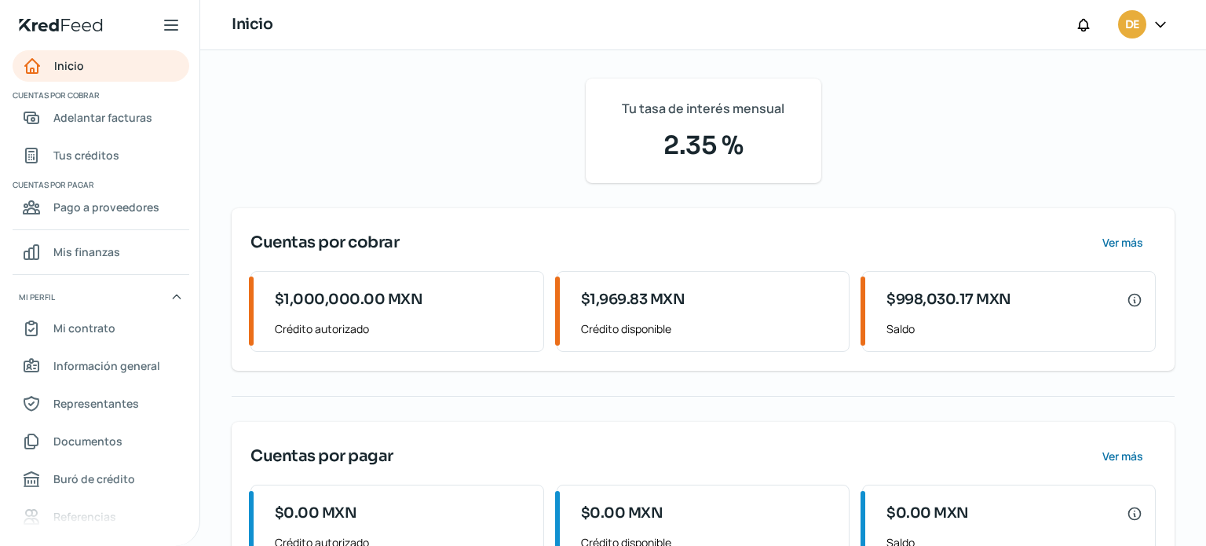
scroll to position [151, 0]
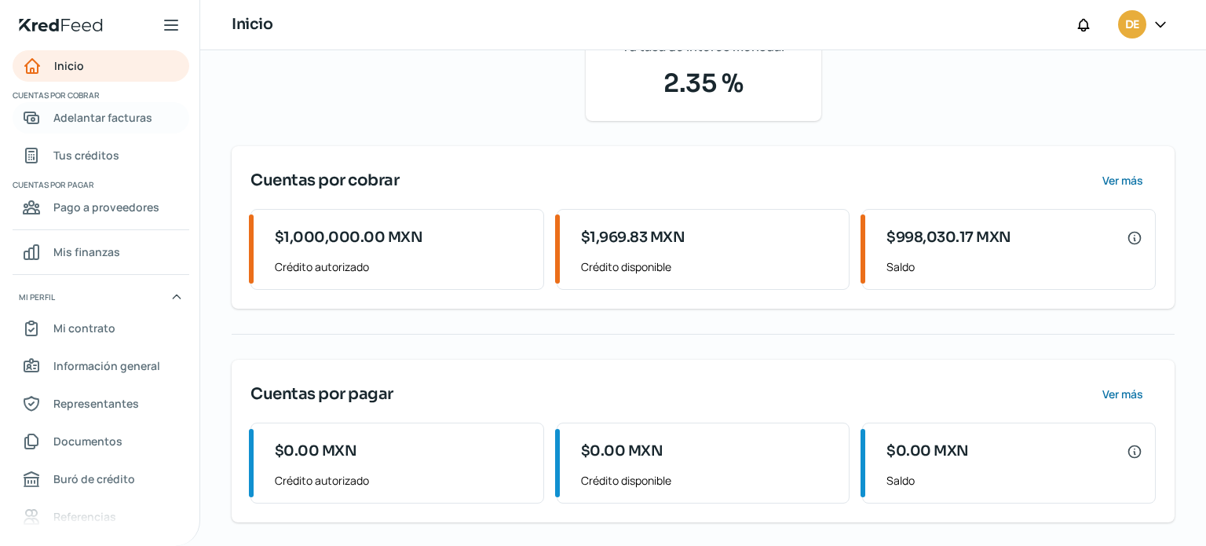
click at [118, 124] on span "Adelantar facturas" at bounding box center [102, 118] width 99 height 20
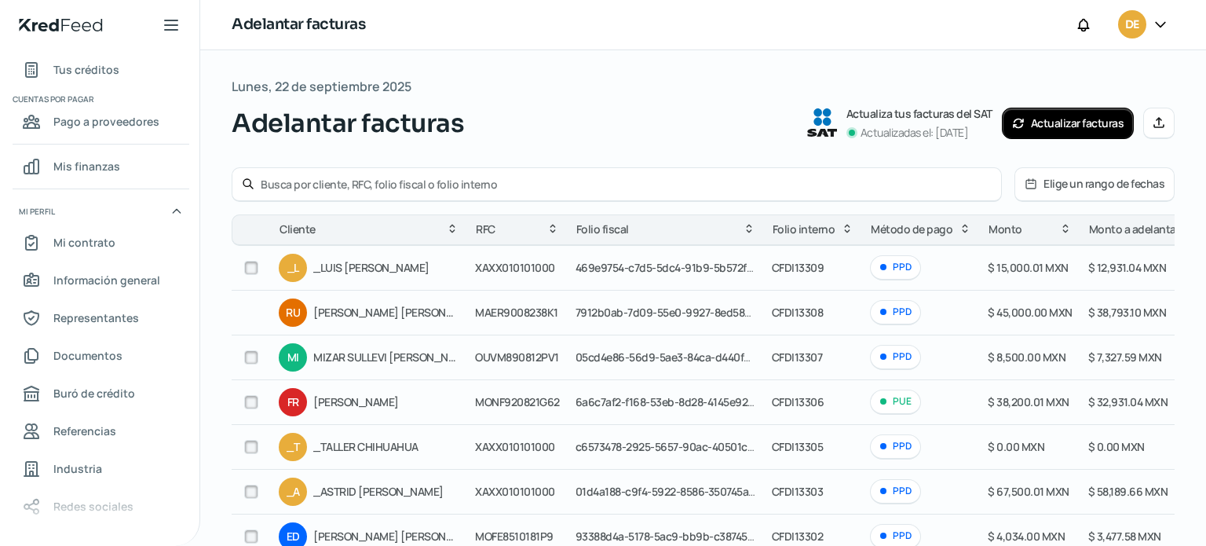
scroll to position [77, 0]
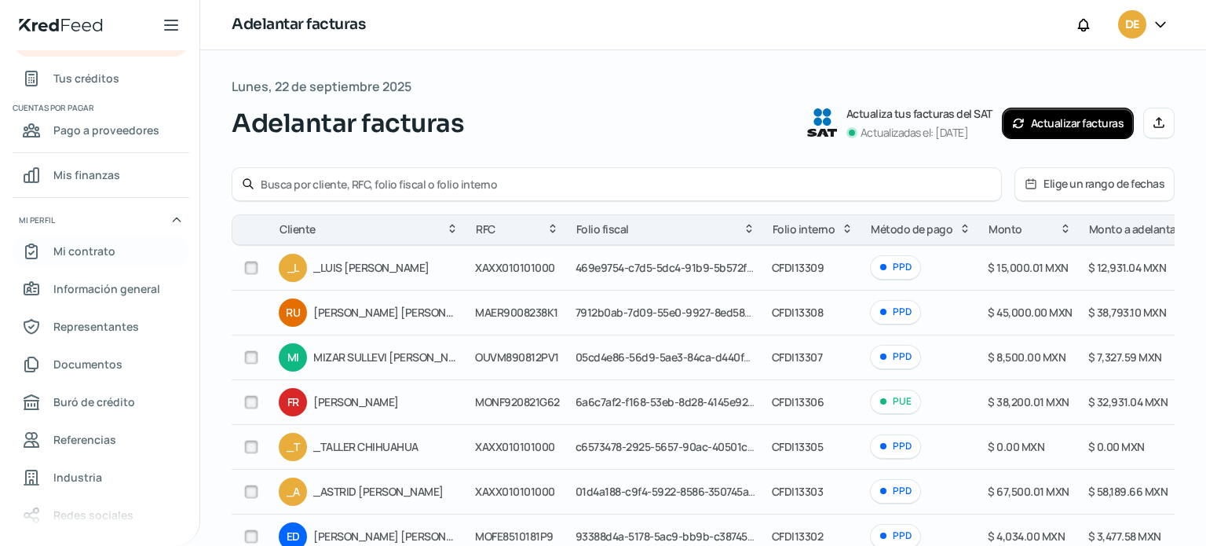
click at [107, 244] on span "Mi contrato" at bounding box center [84, 251] width 62 height 20
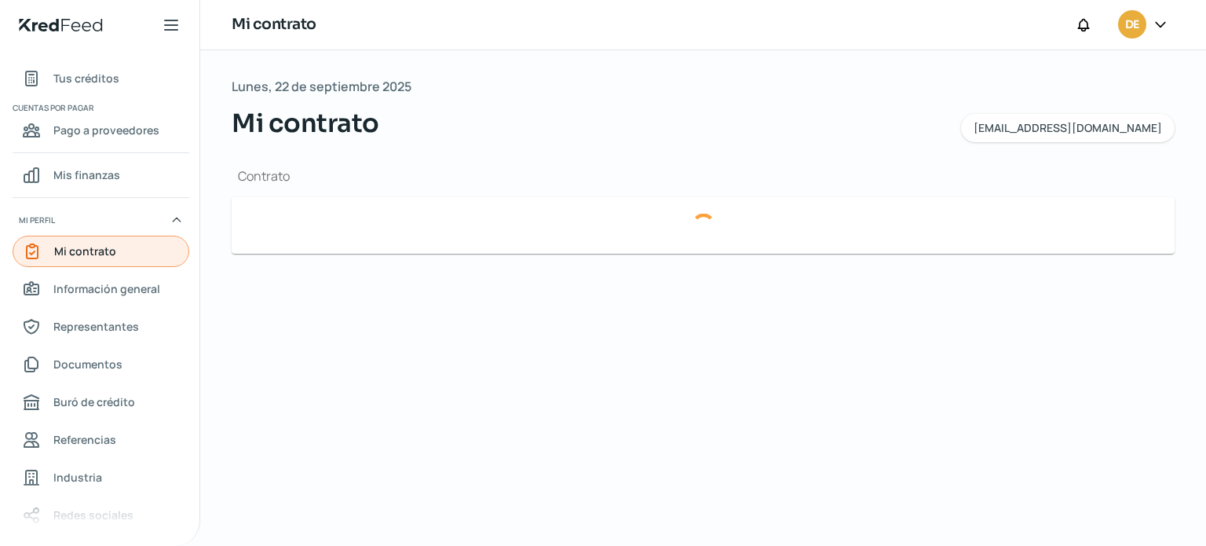
type input "c73776e3-1284-4a12-8772-d54b16d72786-factoringContract.pdf"
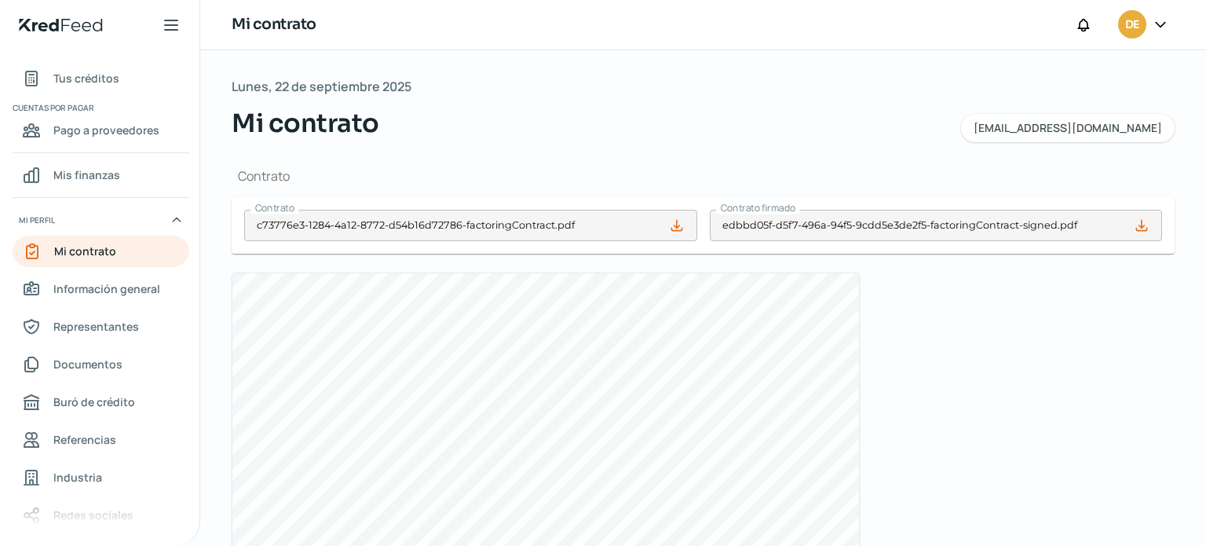
click at [672, 225] on icon at bounding box center [676, 225] width 10 height 10
click at [1136, 224] on icon at bounding box center [1141, 225] width 10 height 10
drag, startPoint x: 1130, startPoint y: 321, endPoint x: 1124, endPoint y: 411, distance: 89.7
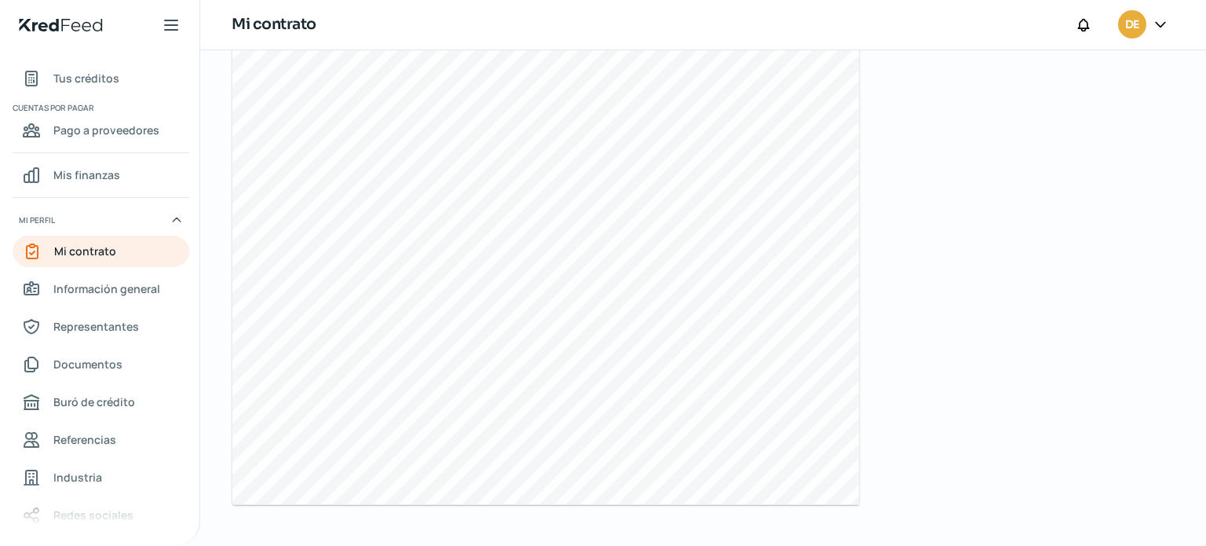
scroll to position [675, 0]
click at [140, 291] on span "Información general" at bounding box center [106, 289] width 107 height 20
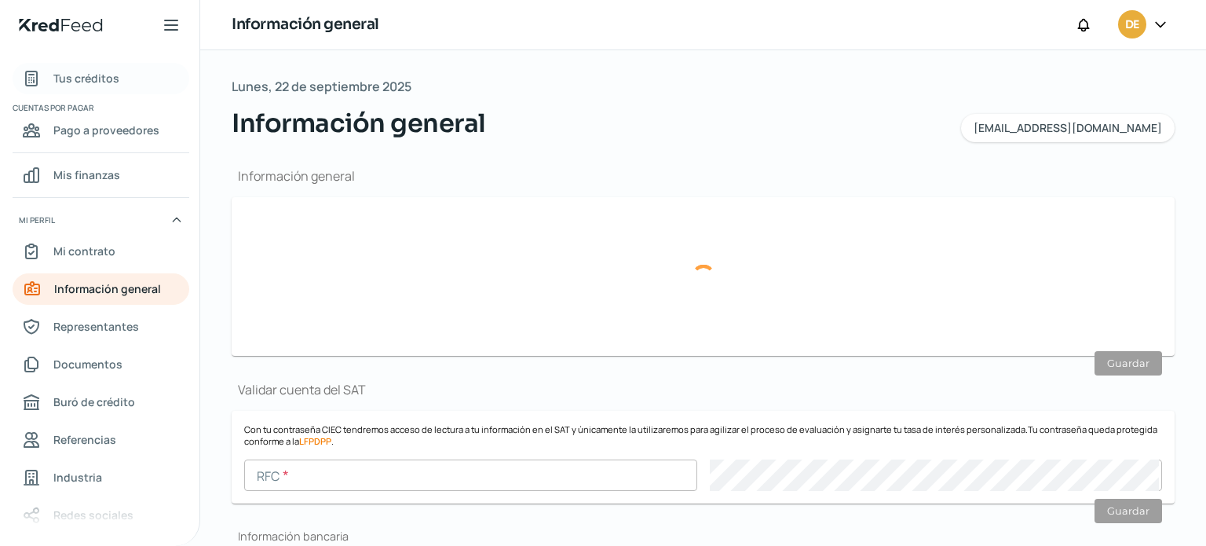
click at [89, 76] on span "Tus créditos" at bounding box center [86, 78] width 66 height 20
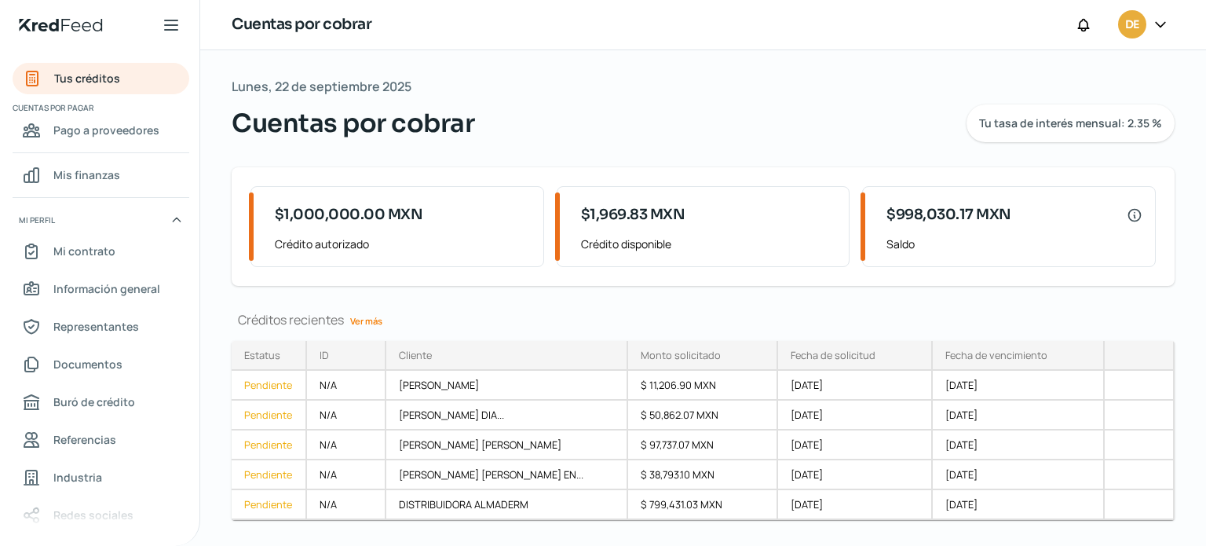
scroll to position [36, 0]
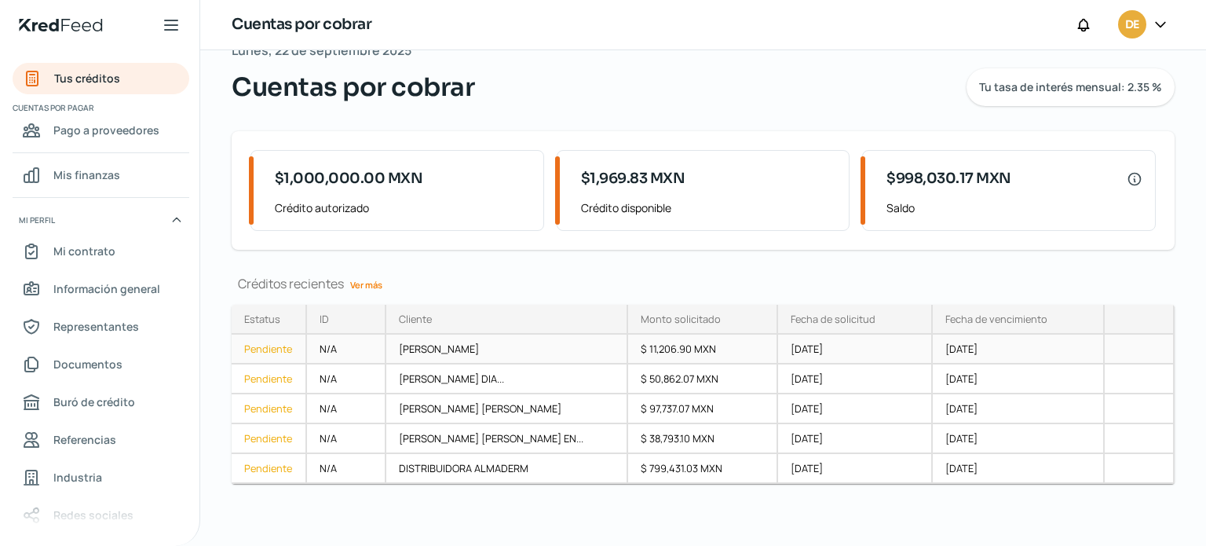
click at [270, 351] on div "Pendiente" at bounding box center [269, 349] width 75 height 30
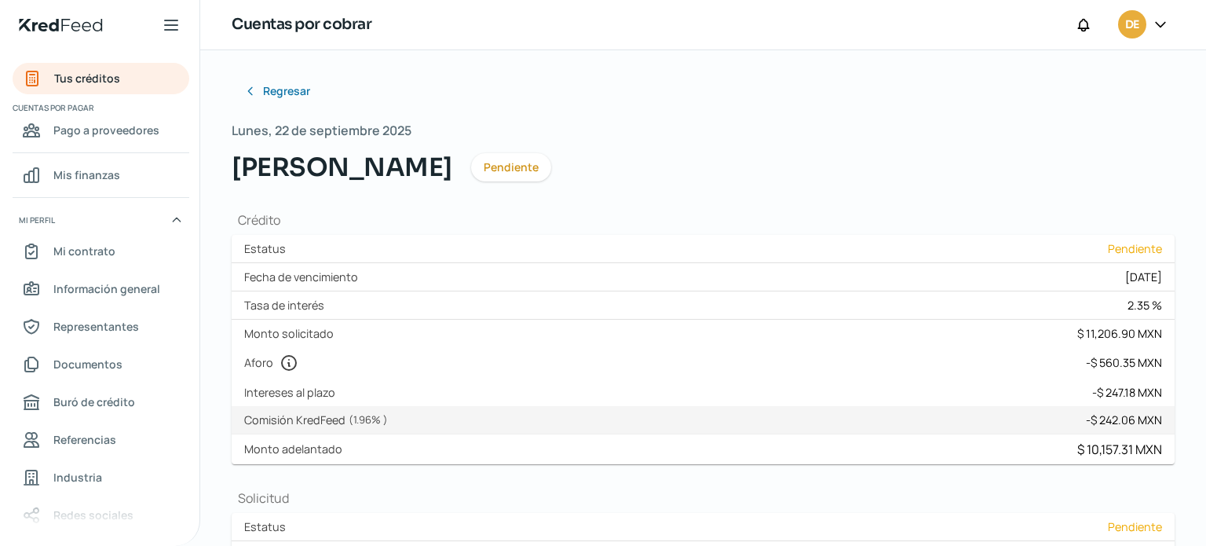
click at [539, 170] on span "Pendiente" at bounding box center [511, 167] width 55 height 11
drag, startPoint x: 1205, startPoint y: 46, endPoint x: 1205, endPoint y: 221, distance: 175.8
click at [1205, 221] on div "Cuentas por cobrar DE Regresar Lunes, 22 de septiembre 2025 [PERSON_NAME] Pendi…" at bounding box center [703, 273] width 1006 height 546
click at [114, 130] on span "Pago a proveedores" at bounding box center [106, 130] width 106 height 20
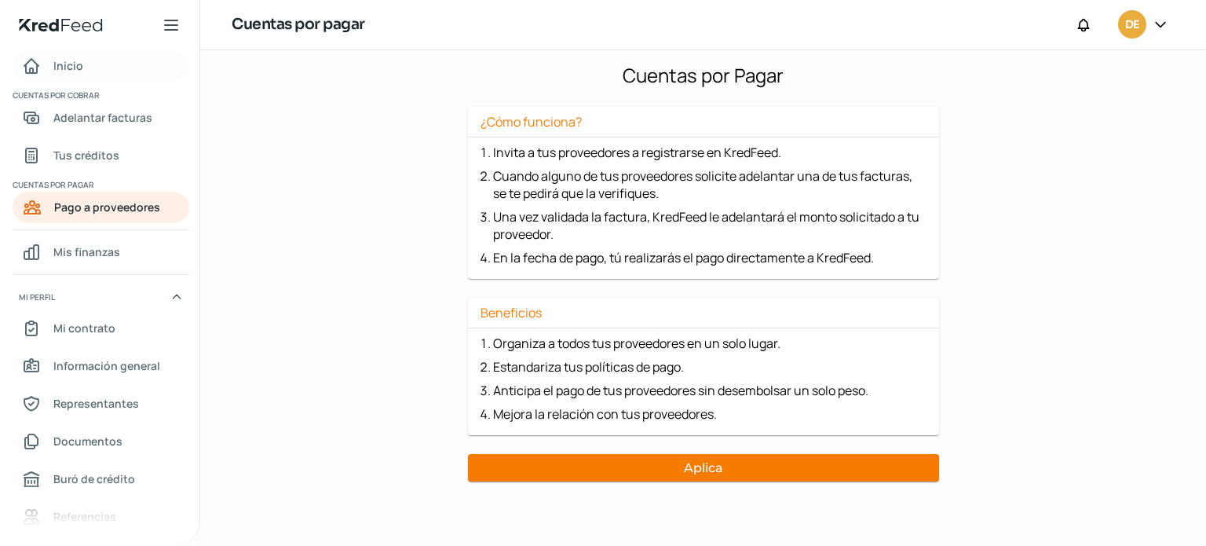
click at [75, 56] on span "Inicio" at bounding box center [68, 66] width 30 height 20
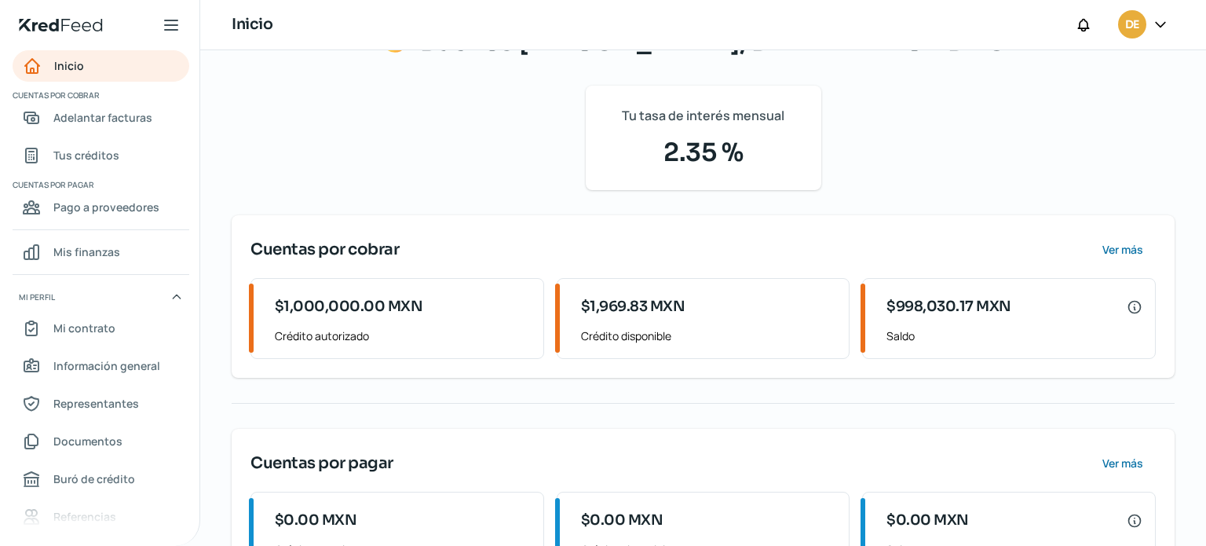
scroll to position [151, 0]
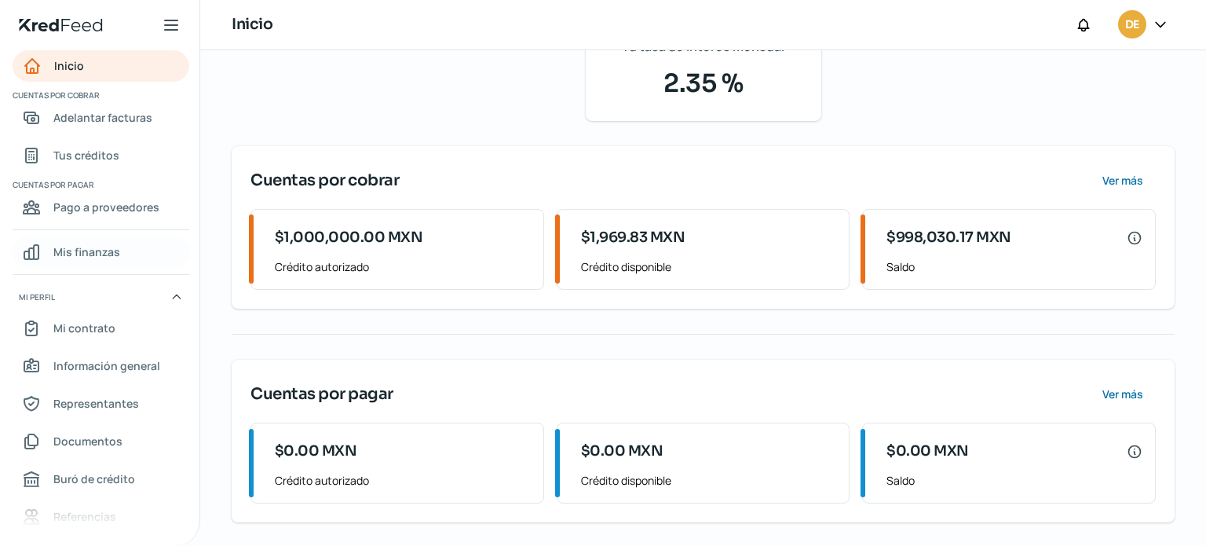
click at [126, 245] on link "Mis finanzas" at bounding box center [101, 251] width 177 height 31
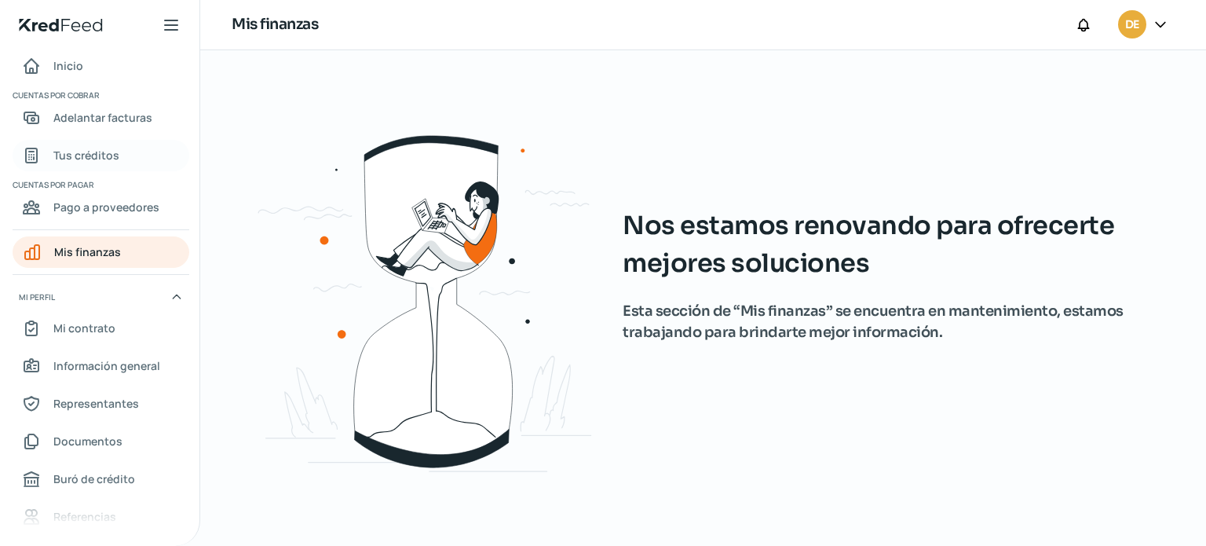
drag, startPoint x: 113, startPoint y: 159, endPoint x: 82, endPoint y: 151, distance: 32.4
click at [82, 151] on span "Tus créditos" at bounding box center [86, 155] width 66 height 20
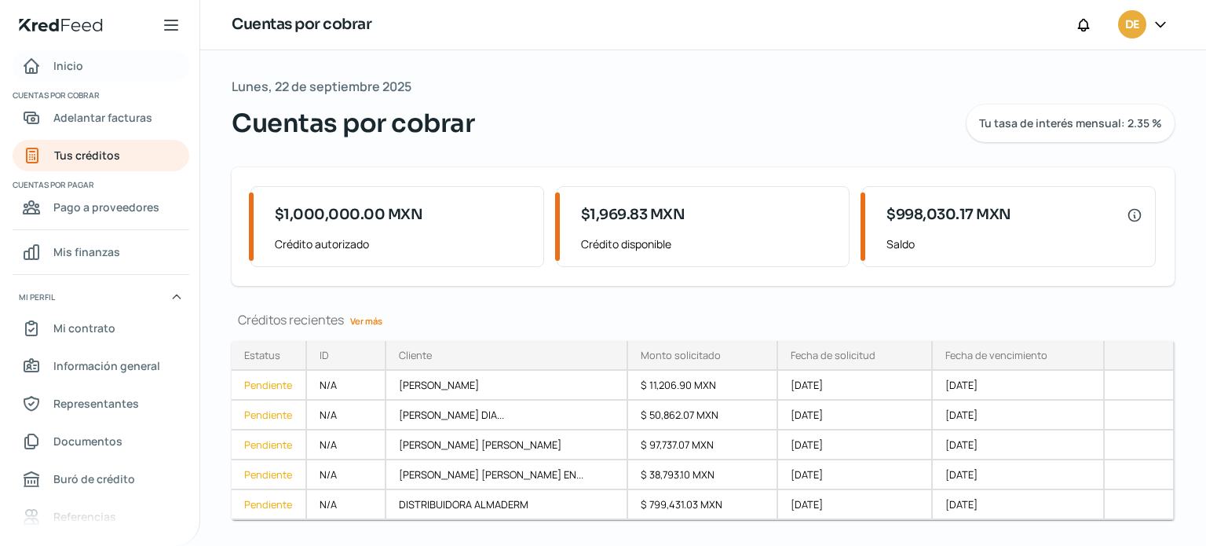
click at [75, 65] on span "Inicio" at bounding box center [68, 66] width 30 height 20
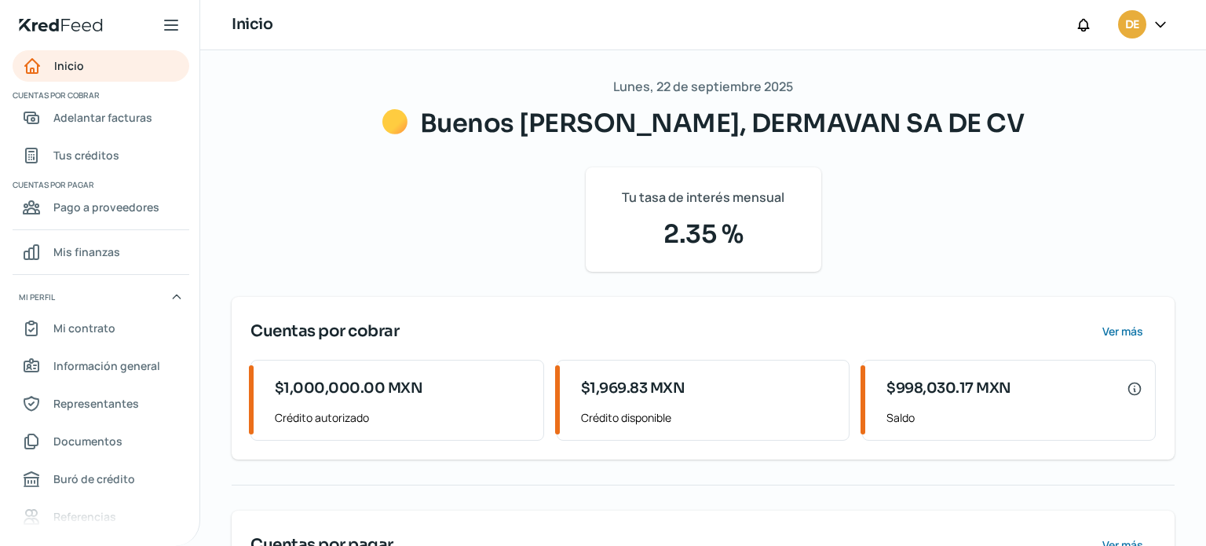
click at [163, 24] on icon at bounding box center [171, 25] width 19 height 19
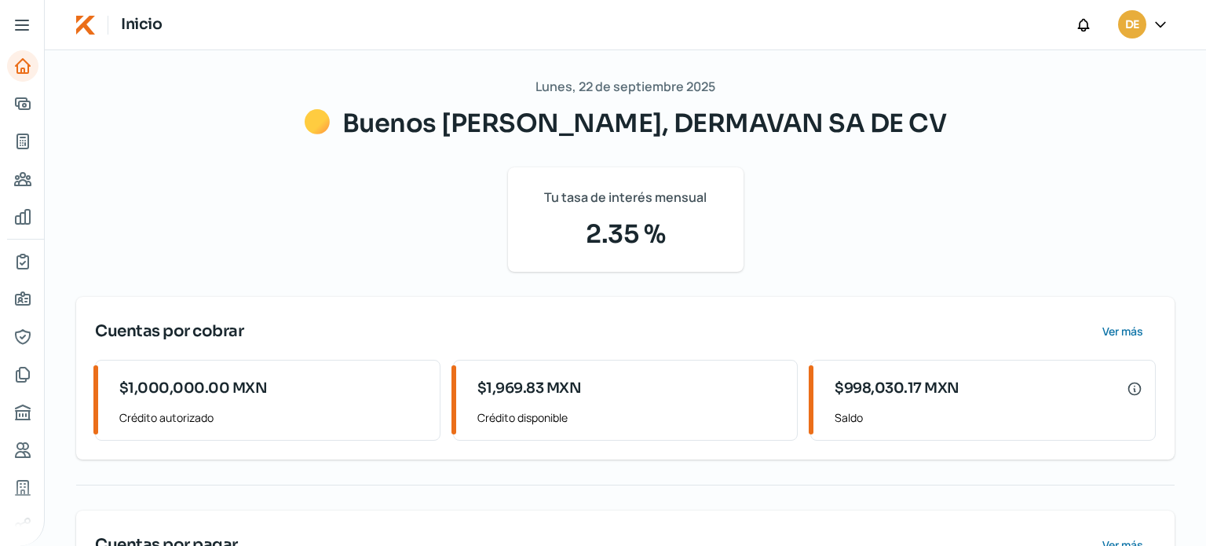
click at [31, 24] on icon at bounding box center [22, 25] width 19 height 19
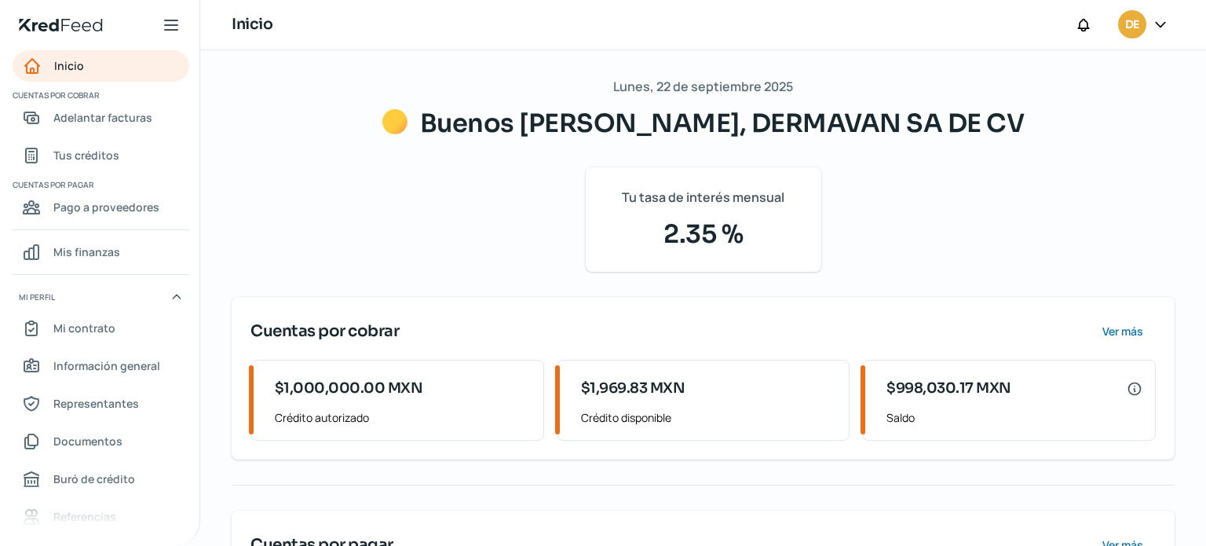
click at [170, 24] on icon at bounding box center [171, 24] width 13 height 9
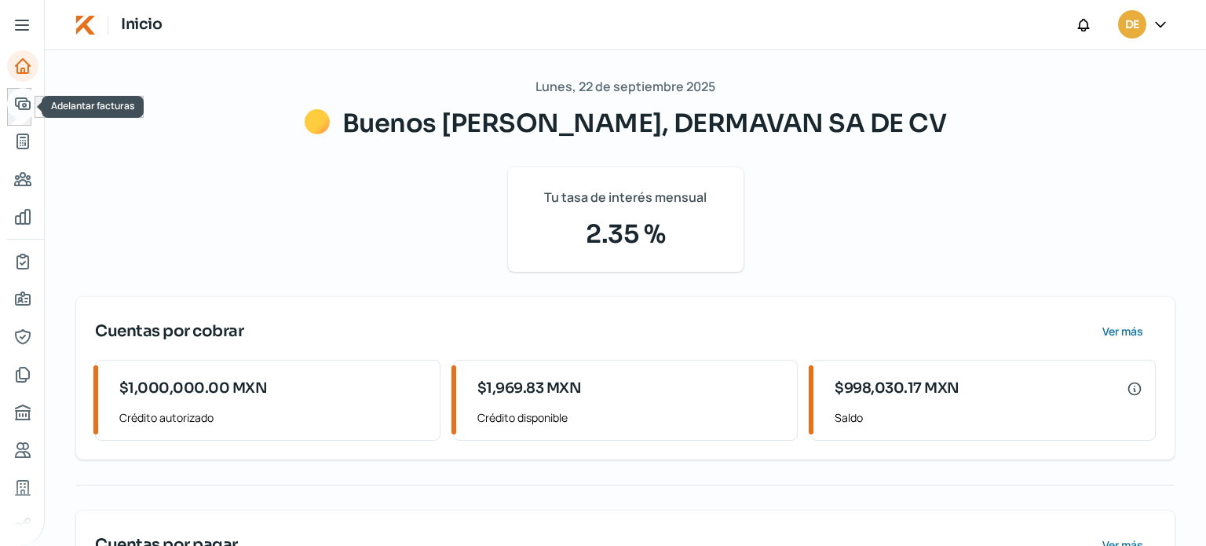
click at [22, 103] on icon "Adelantar facturas" at bounding box center [22, 103] width 19 height 19
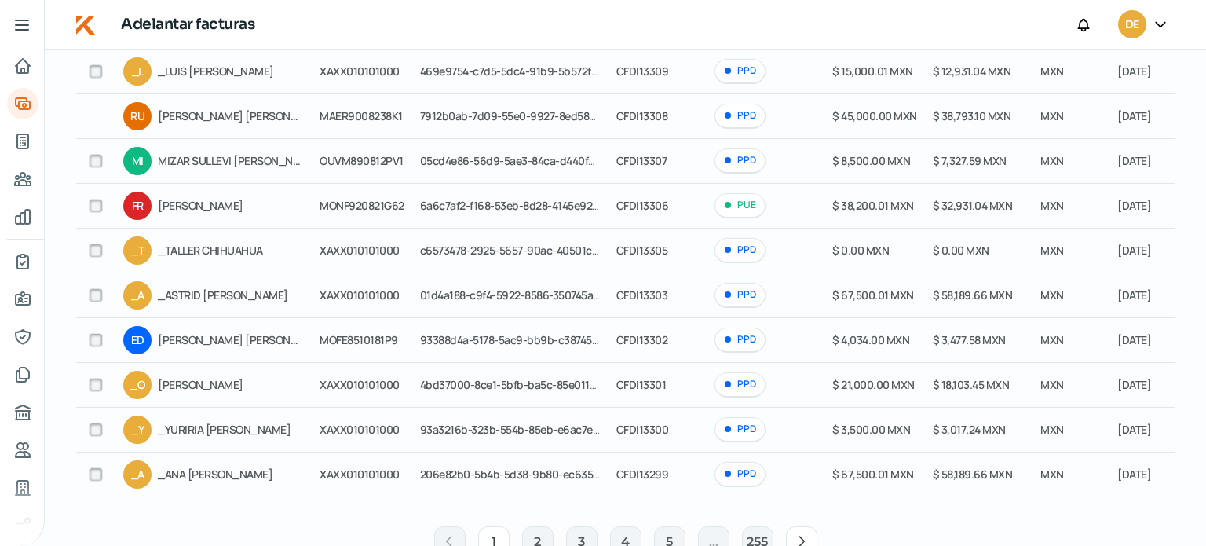
scroll to position [230, 0]
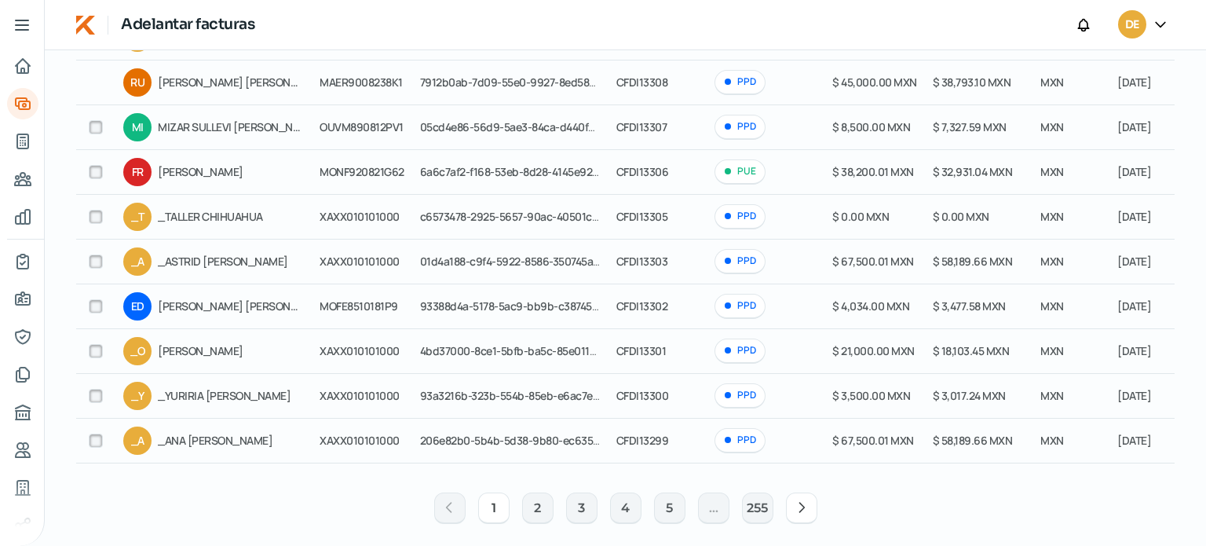
click at [98, 393] on input "checkbox" at bounding box center [96, 396] width 14 height 14
checkbox input "true"
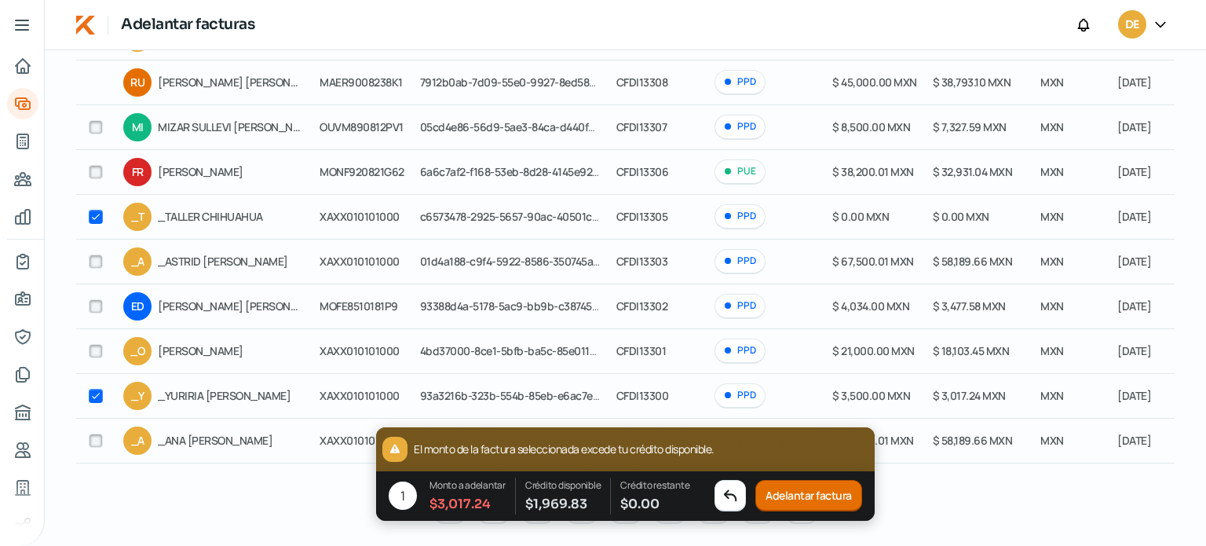
checkbox input "true"
checkbox input "false"
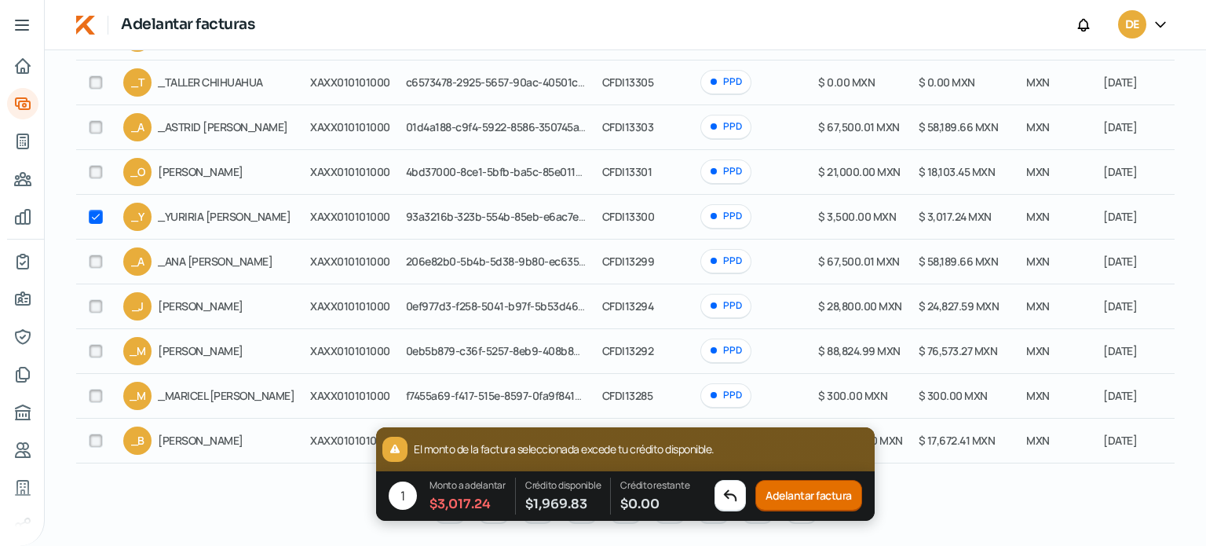
click at [768, 364] on td "PPD" at bounding box center [751, 351] width 118 height 45
click at [732, 495] on icon at bounding box center [730, 496] width 16 height 16
checkbox input "false"
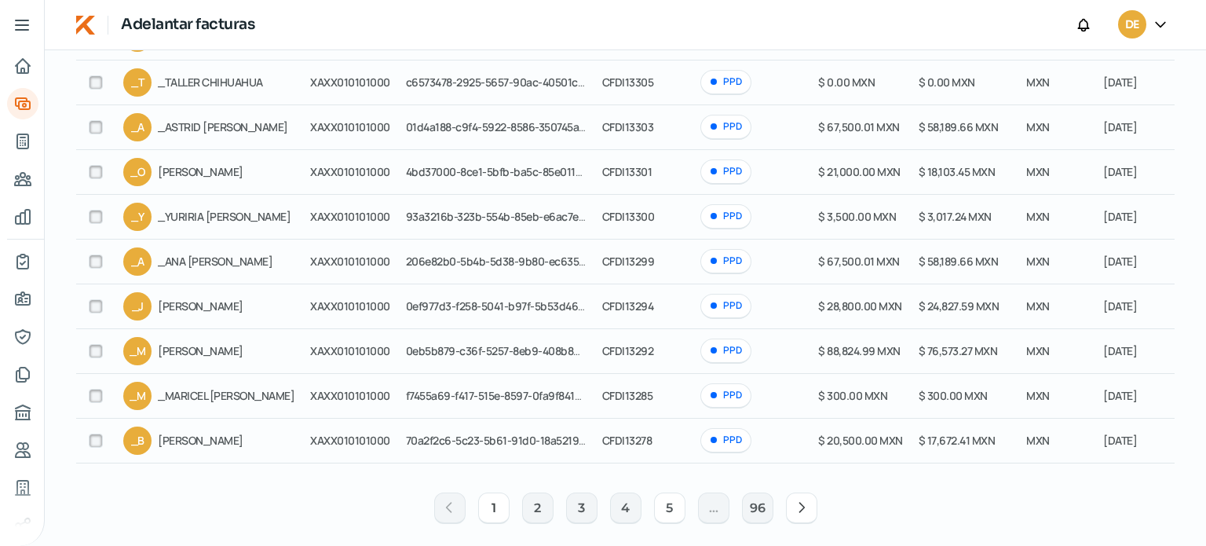
click at [670, 511] on button "5" at bounding box center [669, 507] width 31 height 31
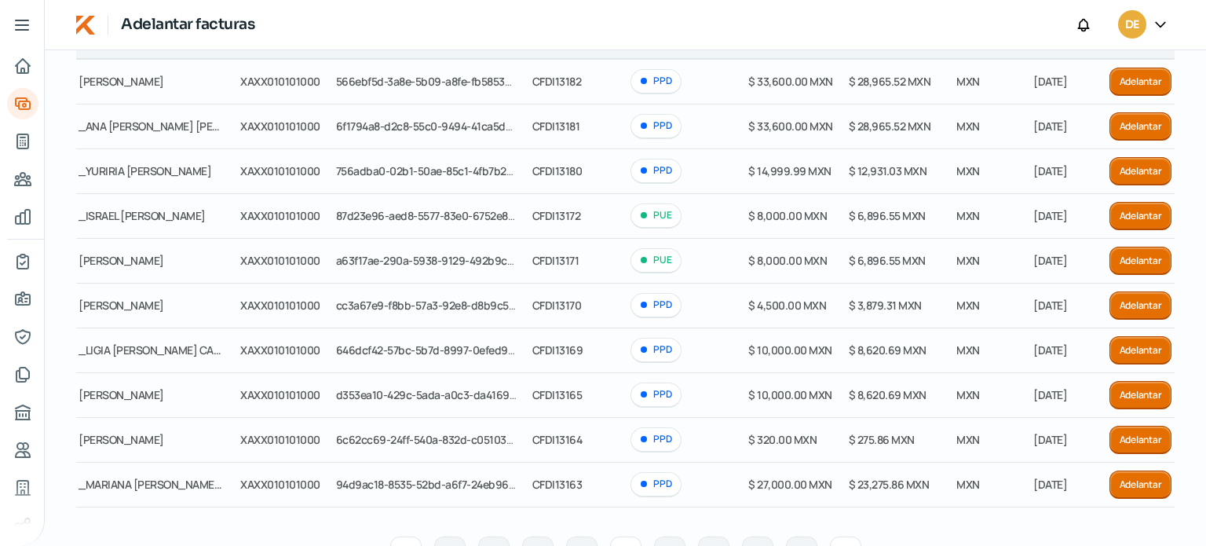
scroll to position [246, 0]
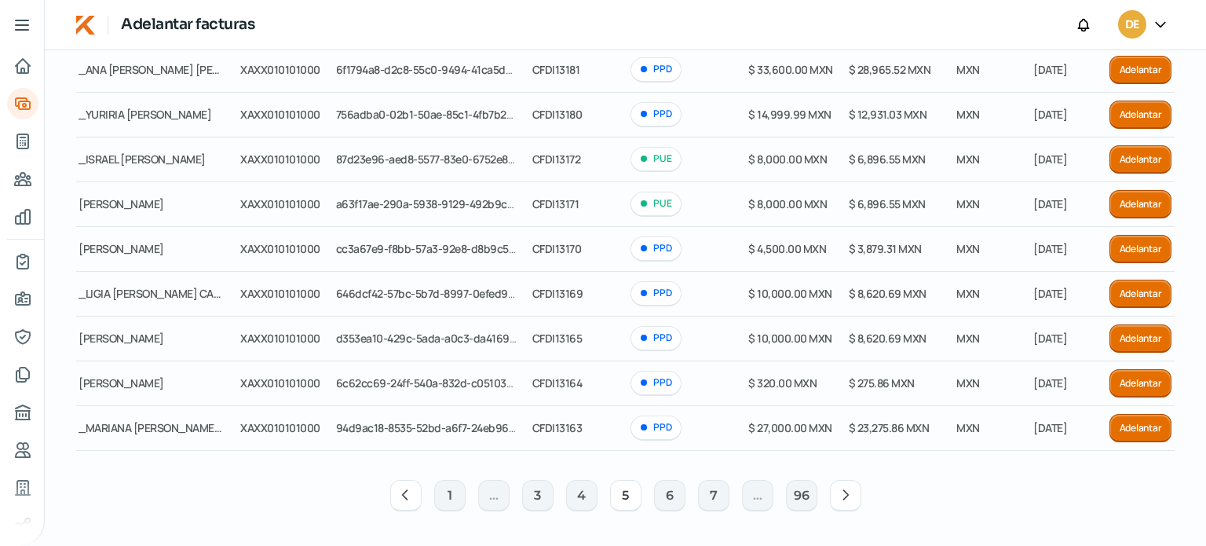
click at [844, 499] on icon at bounding box center [846, 495] width 16 height 16
click at [838, 496] on icon at bounding box center [846, 495] width 16 height 16
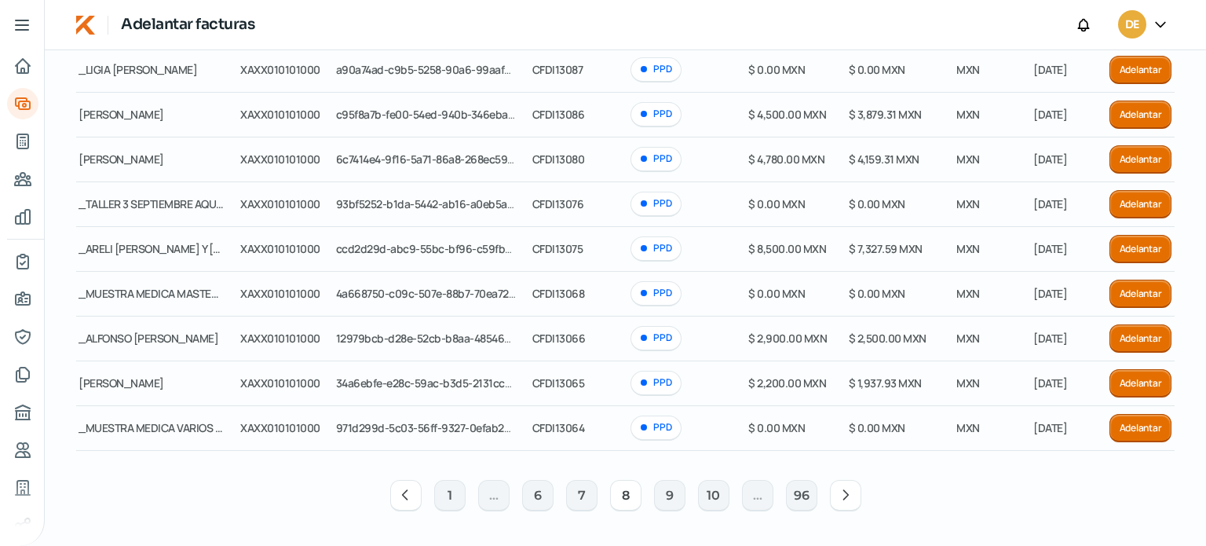
drag, startPoint x: 710, startPoint y: 495, endPoint x: 622, endPoint y: 490, distance: 88.1
click at [622, 490] on button "8" at bounding box center [625, 495] width 31 height 31
click at [666, 493] on button "9" at bounding box center [669, 495] width 31 height 31
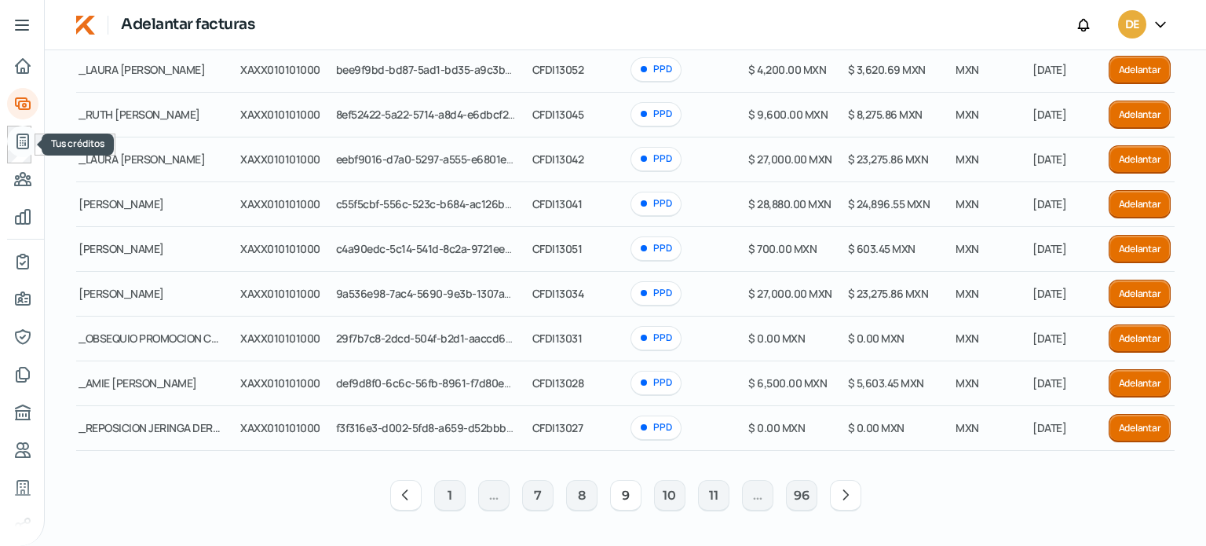
click at [22, 146] on icon "Tus créditos" at bounding box center [22, 141] width 19 height 19
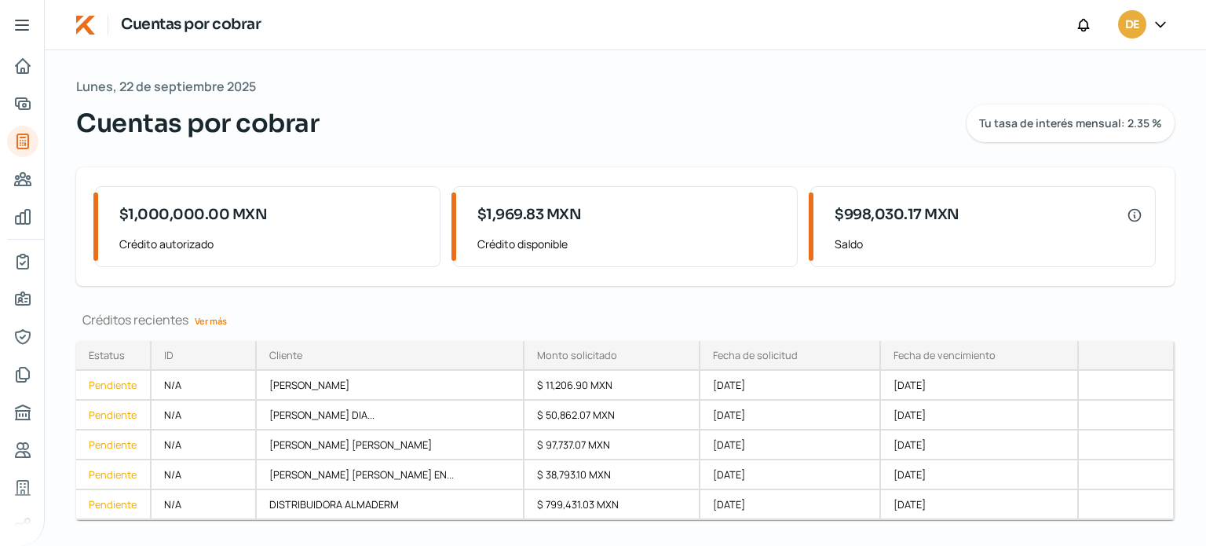
click at [1135, 26] on span "DE" at bounding box center [1131, 25] width 13 height 19
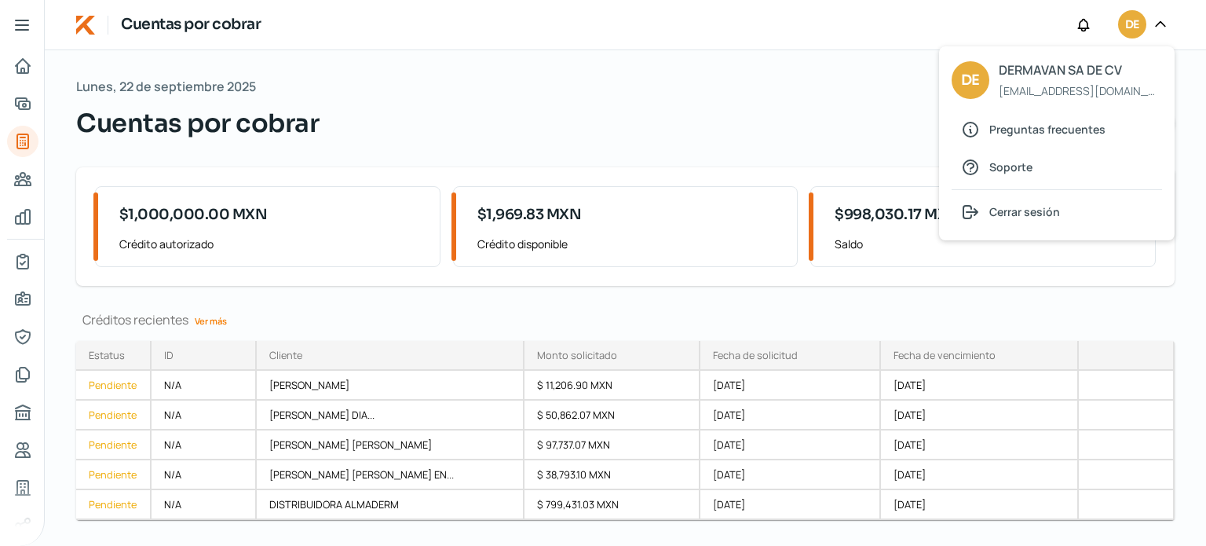
click at [1135, 26] on span "DE" at bounding box center [1131, 25] width 13 height 19
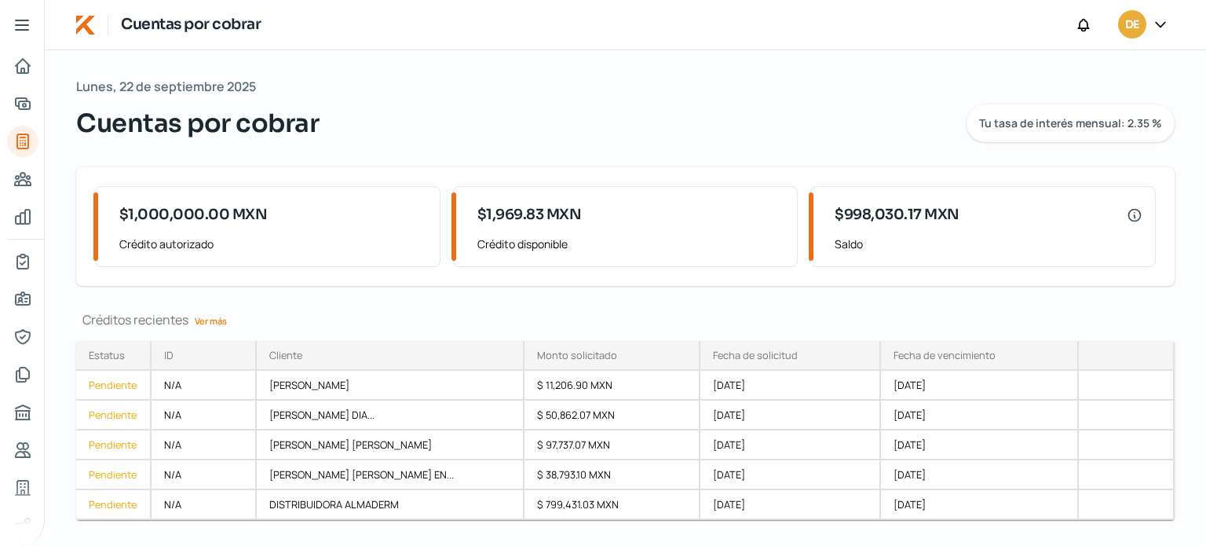
click at [20, 35] on div at bounding box center [22, 25] width 44 height 50
click at [20, 27] on icon at bounding box center [22, 25] width 19 height 19
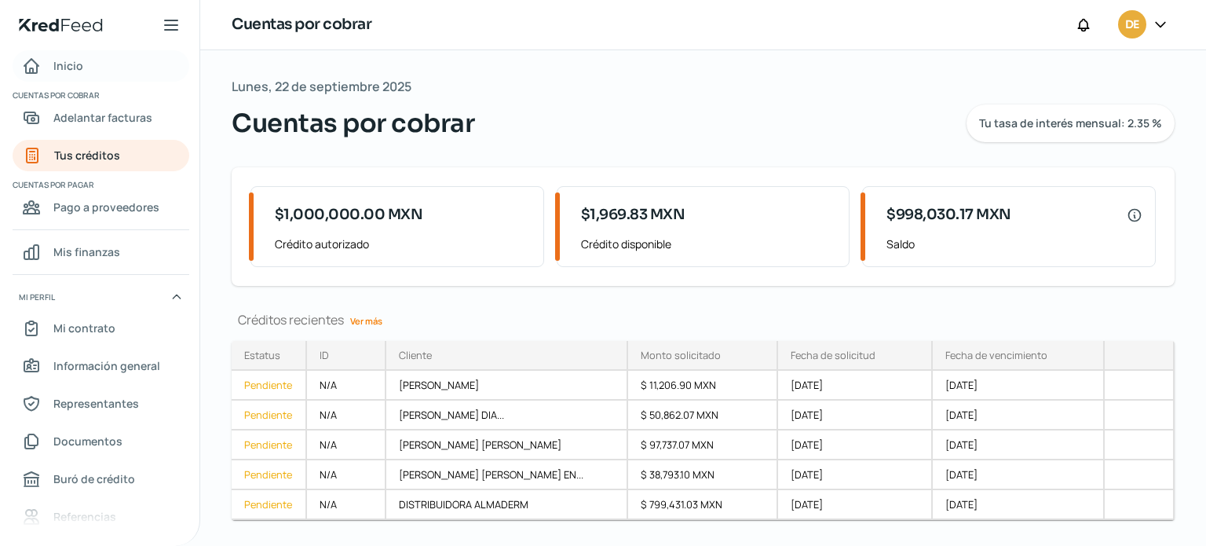
click at [32, 63] on icon "Inicio" at bounding box center [31, 66] width 19 height 19
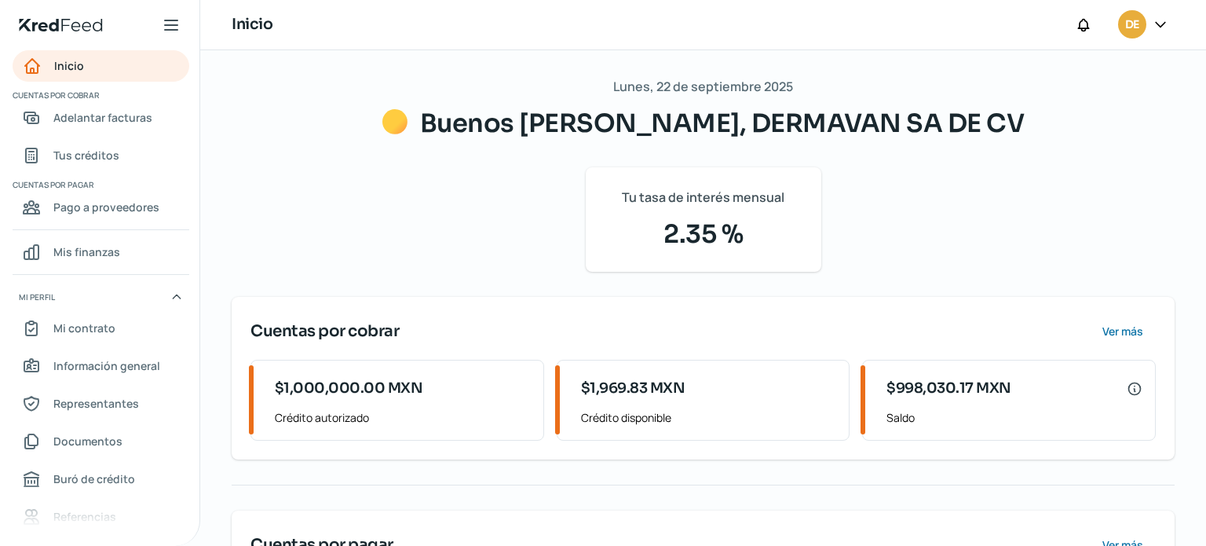
drag, startPoint x: 1199, startPoint y: 228, endPoint x: 1203, endPoint y: 276, distance: 48.1
click at [1203, 276] on div "Lunes, 22 de septiembre 2025 Buenos [PERSON_NAME], DERMAVAN SA DE CV Tu tasa de…" at bounding box center [703, 297] width 1006 height 495
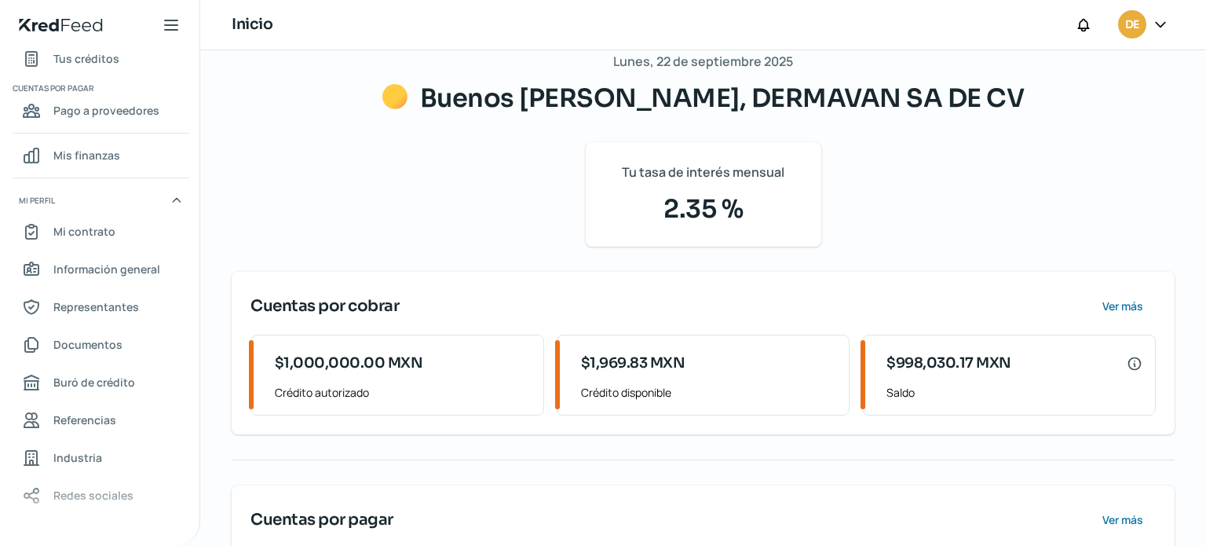
scroll to position [155, 0]
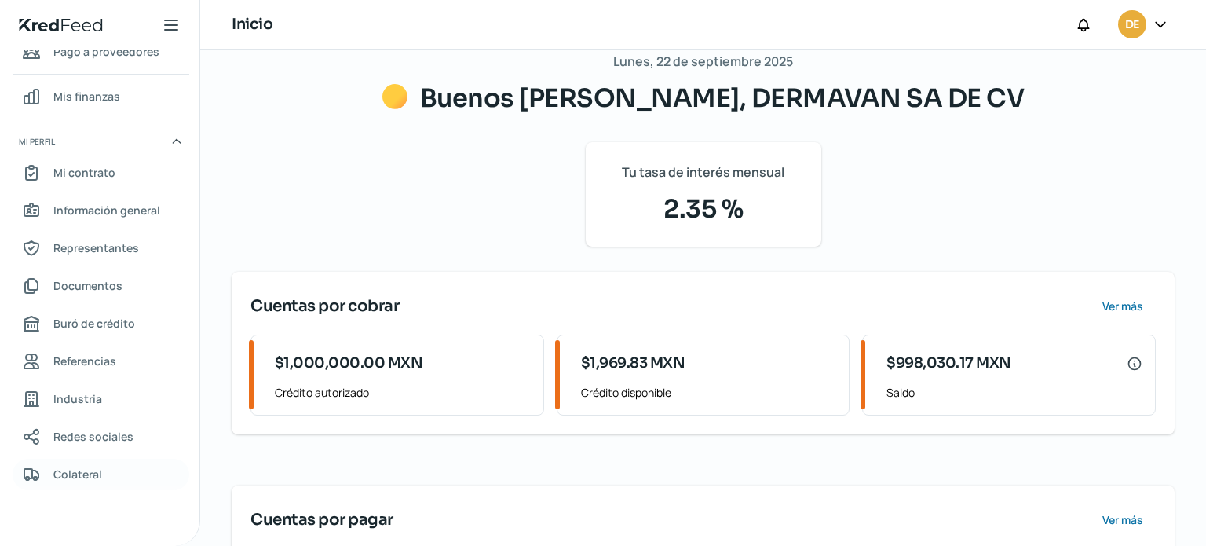
click at [71, 471] on span "Colateral" at bounding box center [77, 474] width 49 height 20
